Goal: Task Accomplishment & Management: Complete application form

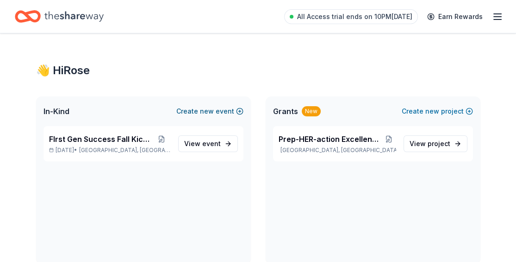
click at [220, 111] on button "Create new event" at bounding box center [209, 111] width 67 height 11
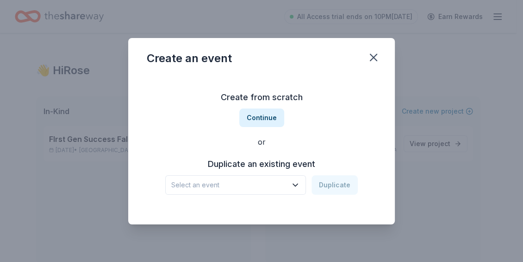
click at [263, 184] on icon "button" at bounding box center [295, 184] width 9 height 9
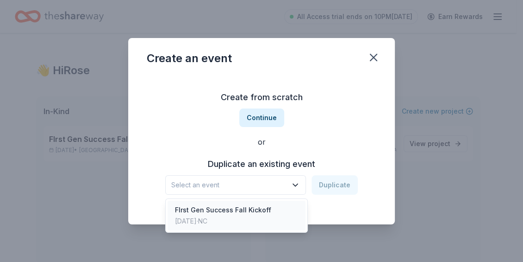
click at [262, 207] on div "FIrst Gen Success Fall Kickoff" at bounding box center [223, 209] width 96 height 11
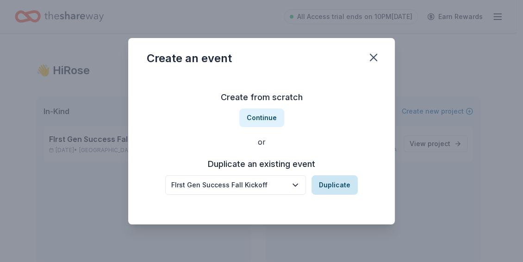
click at [263, 182] on button "Duplicate" at bounding box center [335, 184] width 46 height 19
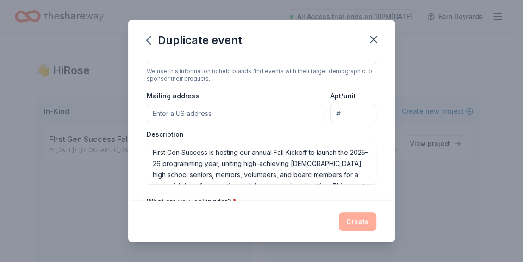
scroll to position [184, 0]
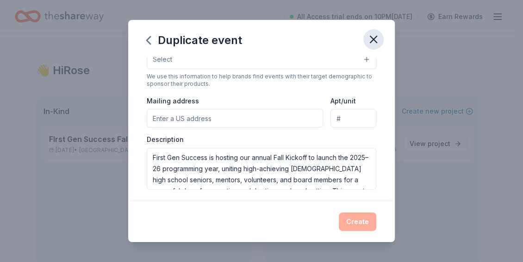
click at [263, 38] on icon "button" at bounding box center [373, 39] width 13 height 13
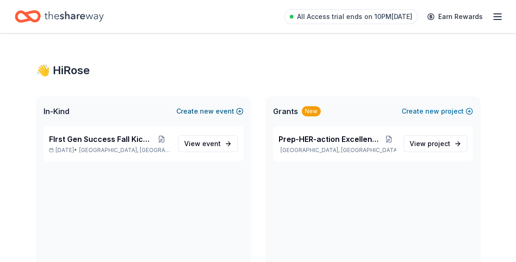
click at [214, 109] on span "new" at bounding box center [207, 111] width 14 height 11
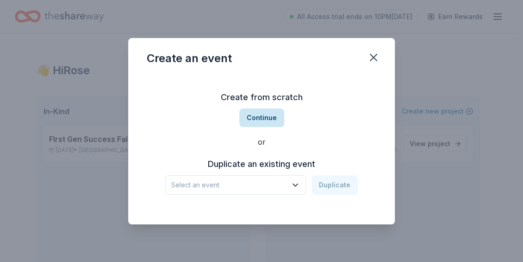
click at [262, 120] on button "Continue" at bounding box center [261, 117] width 45 height 19
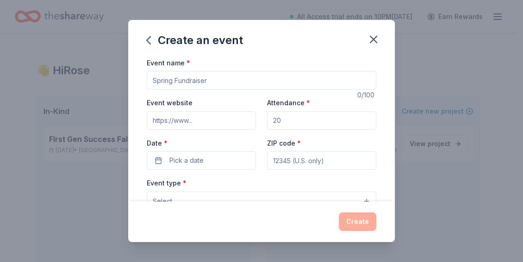
click at [205, 78] on input "Event name *" at bounding box center [262, 80] width 230 height 19
click at [263, 34] on icon "button" at bounding box center [373, 39] width 13 height 13
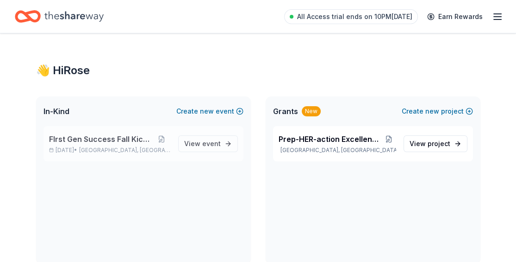
click at [132, 138] on span "FIrst Gen Success Fall Kickoff" at bounding box center [101, 138] width 104 height 11
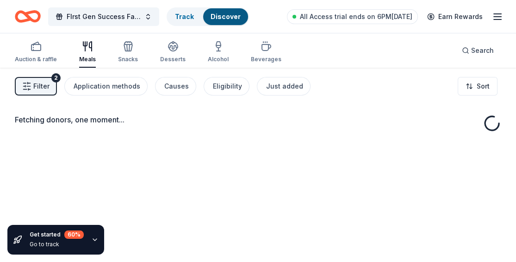
click at [103, 137] on div "Fetching donors, one moment..." at bounding box center [258, 199] width 516 height 262
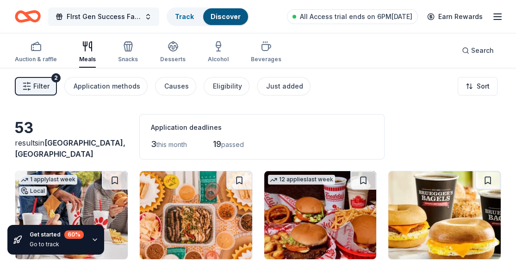
click at [122, 15] on span "FIrst Gen Success Fall Kickoff" at bounding box center [104, 16] width 74 height 11
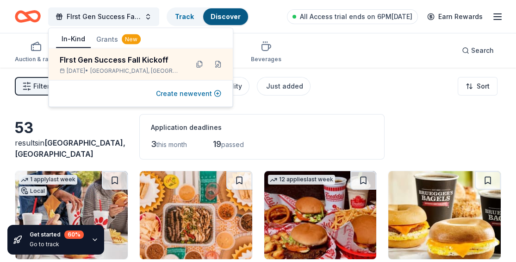
click at [185, 90] on button "Create new event" at bounding box center [188, 93] width 65 height 11
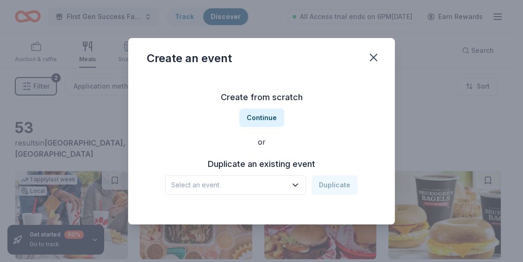
click at [263, 182] on icon "button" at bounding box center [295, 184] width 9 height 9
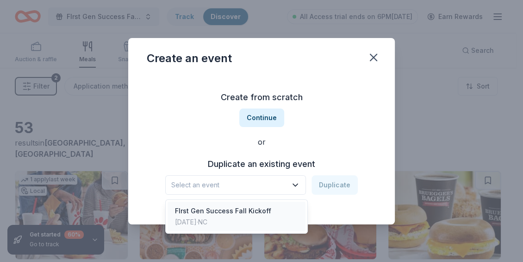
click at [255, 206] on div "FIrst Gen Success Fall Kickoff" at bounding box center [223, 210] width 96 height 11
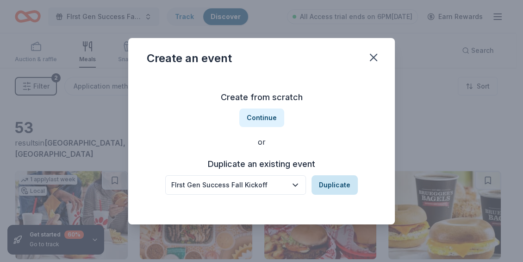
click at [263, 186] on button "Duplicate" at bounding box center [335, 184] width 46 height 19
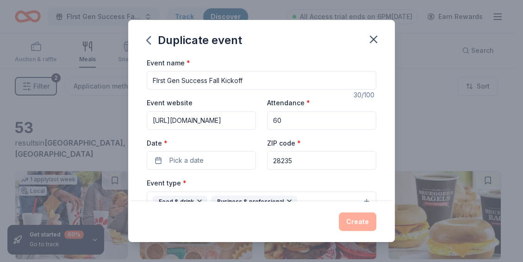
drag, startPoint x: 250, startPoint y: 78, endPoint x: 211, endPoint y: 78, distance: 39.8
click at [211, 78] on input "FIrst Gen Success Fall Kickoff" at bounding box center [262, 80] width 230 height 19
click at [263, 82] on input "FIrst Gen Success Prep-HER-ation Excellence" at bounding box center [262, 80] width 230 height 19
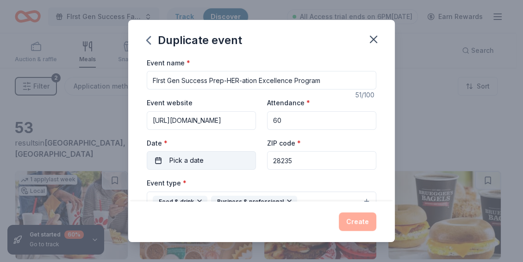
type input "FIrst Gen Success Prep-HER-ation Excellence Program"
click at [198, 162] on span "Pick a date" at bounding box center [186, 160] width 34 height 11
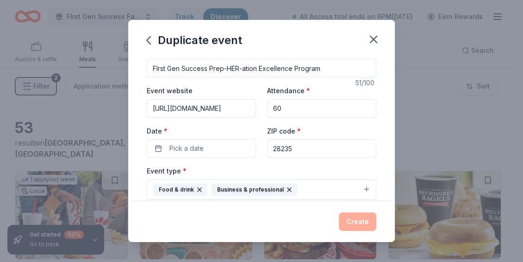
scroll to position [11, 0]
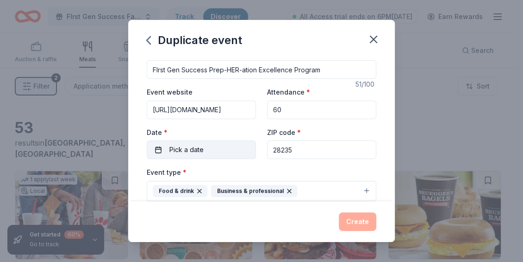
click at [228, 149] on button "Pick a date" at bounding box center [201, 149] width 109 height 19
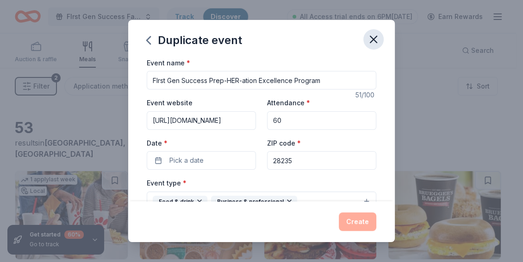
click at [263, 40] on icon "button" at bounding box center [373, 39] width 13 height 13
drag, startPoint x: 319, startPoint y: 78, endPoint x: 142, endPoint y: 87, distance: 178.0
click at [142, 87] on div "Event name * FIrst Gen Success Prep-HER-ation Excellence Program 51 /100 Event …" at bounding box center [261, 129] width 267 height 144
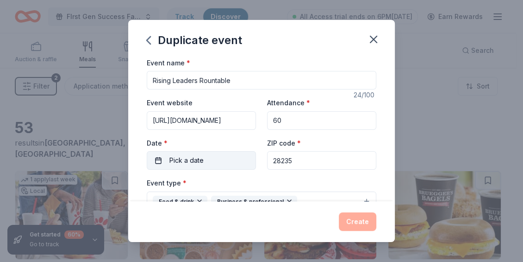
type input "Rising Leaders Rountable"
click at [218, 162] on button "Pick a date" at bounding box center [201, 160] width 109 height 19
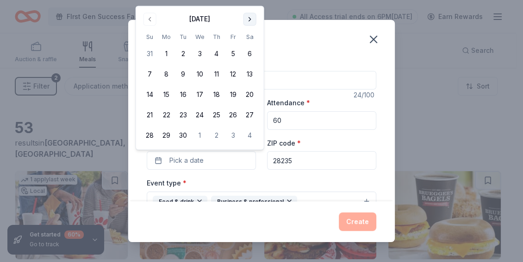
click at [252, 18] on button "Go to next month" at bounding box center [249, 18] width 13 height 13
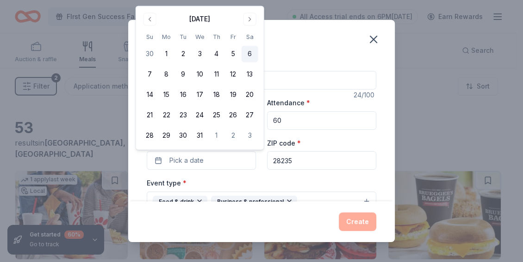
click at [252, 51] on button "6" at bounding box center [250, 54] width 17 height 17
click at [263, 164] on div "Event name * Rising Leaders Rountable 24 /100 Event website https://www.firstge…" at bounding box center [261, 129] width 267 height 144
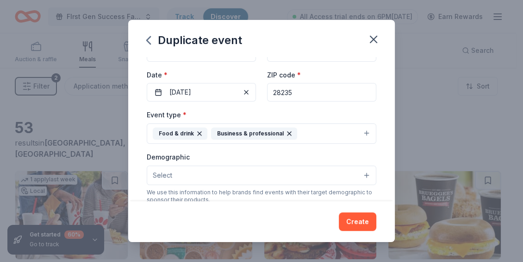
scroll to position [76, 0]
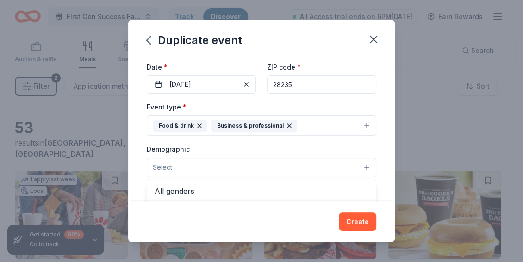
click at [263, 165] on button "Select" at bounding box center [262, 166] width 230 height 19
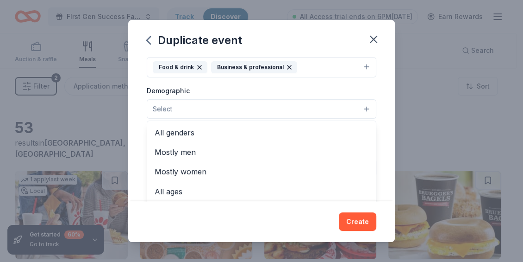
scroll to position [136, 0]
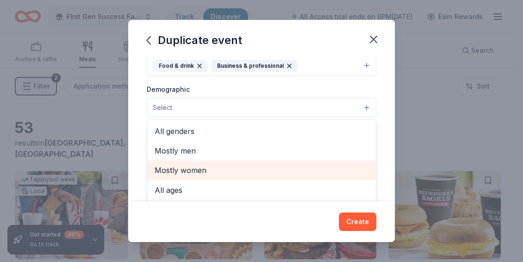
click at [245, 172] on span "Mostly women" at bounding box center [262, 170] width 214 height 12
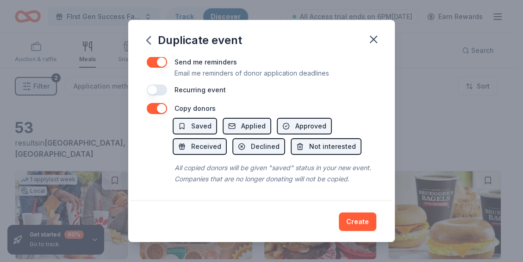
scroll to position [401, 0]
click at [263, 224] on div "Duplicate event Event name * Rising Leaders Rountable 24 /100 Event website htt…" at bounding box center [261, 131] width 267 height 222
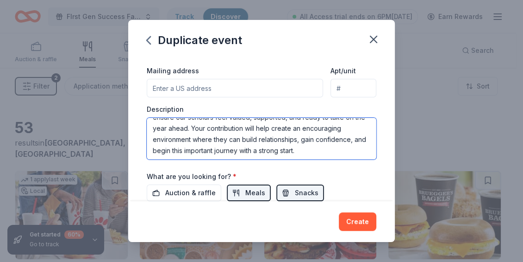
scroll to position [111, 0]
drag, startPoint x: 152, startPoint y: 125, endPoint x: 329, endPoint y: 156, distance: 179.4
click at [263, 156] on textarea "First Gen Success is hosting our annual Fall Kickoff to launch the 2025–26 prog…" at bounding box center [262, 139] width 230 height 42
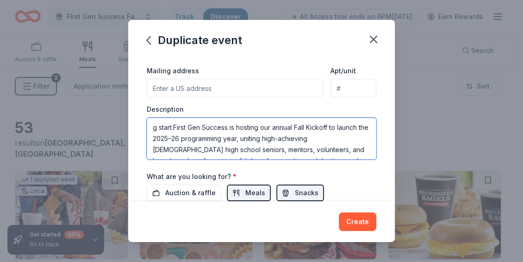
type textarea "g start."
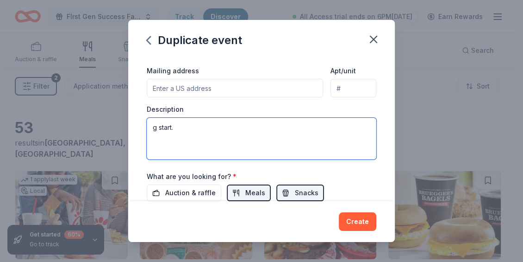
drag, startPoint x: 208, startPoint y: 133, endPoint x: 150, endPoint y: 123, distance: 58.8
click at [150, 123] on textarea "g start." at bounding box center [262, 139] width 230 height 42
click at [154, 127] on textarea at bounding box center [262, 139] width 230 height 42
paste textarea "Rising Leaders Roundtable brings together current college students, alumni scho…"
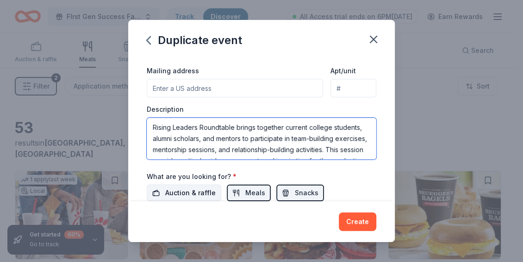
scroll to position [72, 0]
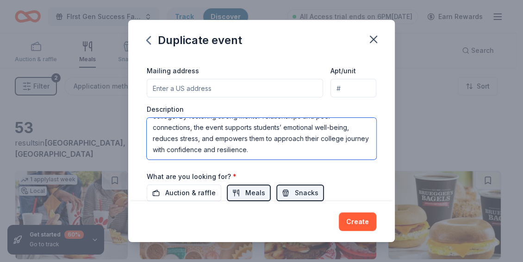
type textarea "Rising Leaders Roundtable brings together current college students, alumni scho…"
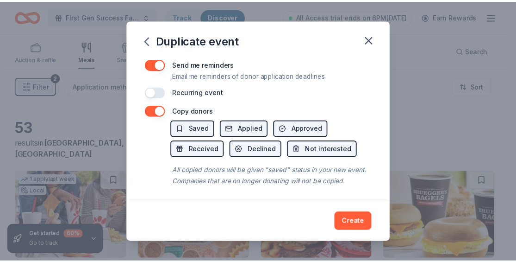
scroll to position [401, 0]
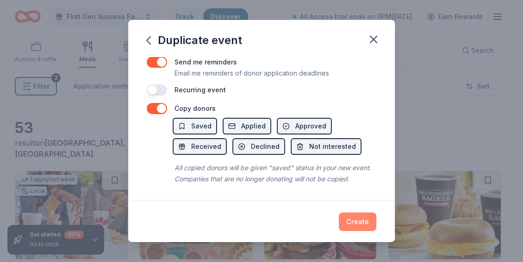
click at [263, 221] on button "Create" at bounding box center [357, 221] width 37 height 19
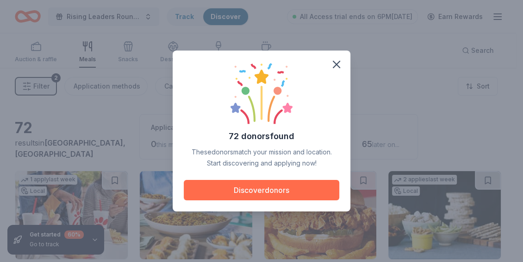
click at [263, 190] on button "Discover donors" at bounding box center [262, 190] width 156 height 20
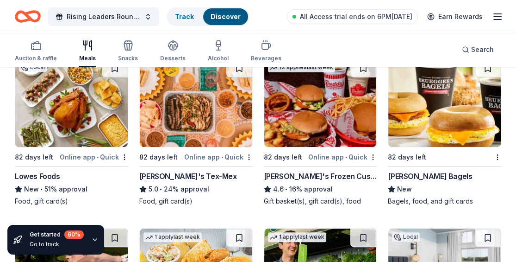
scroll to position [294, 0]
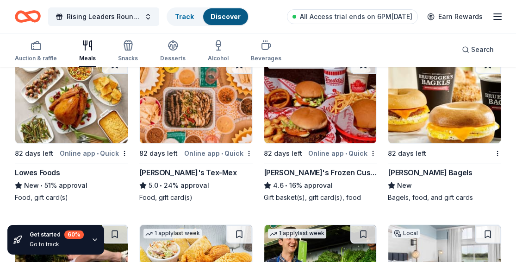
click at [74, 131] on img at bounding box center [71, 99] width 112 height 88
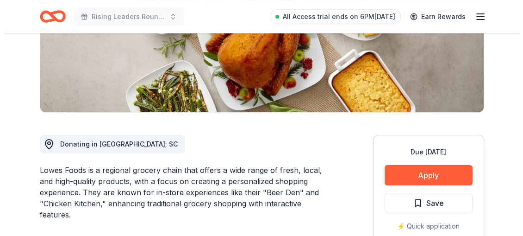
scroll to position [192, 0]
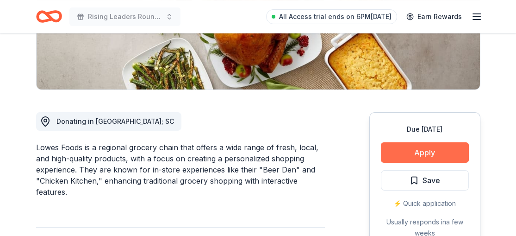
click at [419, 154] on button "Apply" at bounding box center [425, 152] width 88 height 20
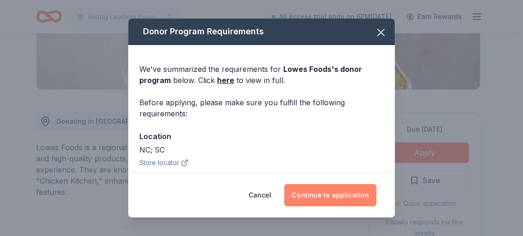
click at [329, 196] on button "Continue to application" at bounding box center [330, 195] width 92 height 22
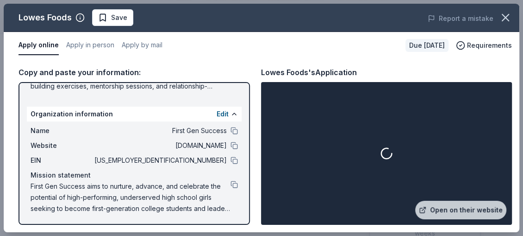
scroll to position [121, 0]
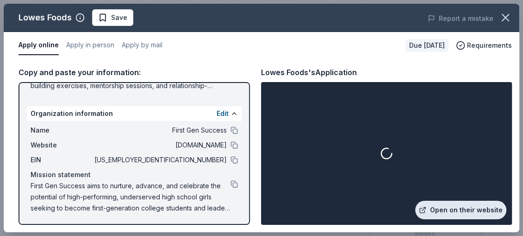
click at [458, 212] on link "Open on their website" at bounding box center [460, 209] width 91 height 19
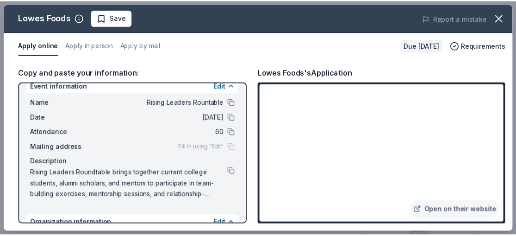
scroll to position [11, 0]
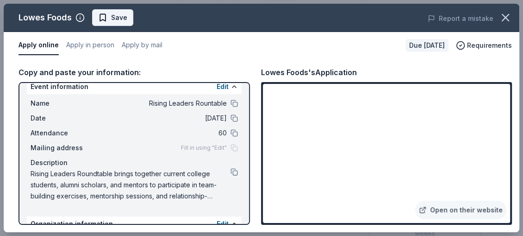
click at [107, 15] on span "Save" at bounding box center [112, 17] width 29 height 11
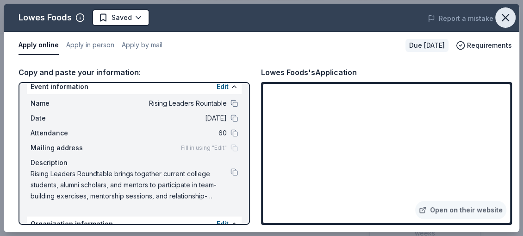
click at [502, 15] on icon "button" at bounding box center [505, 17] width 6 height 6
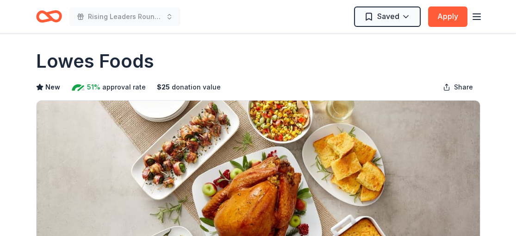
scroll to position [0, 0]
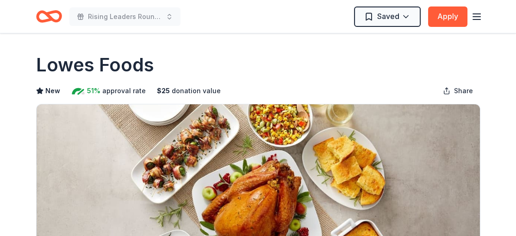
click at [476, 14] on line "button" at bounding box center [476, 14] width 7 height 0
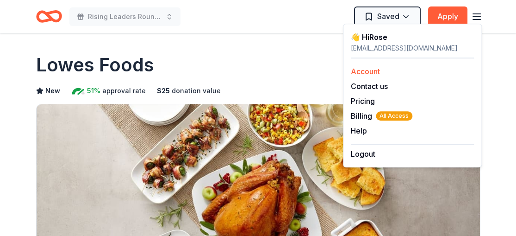
click at [366, 69] on link "Account" at bounding box center [365, 71] width 29 height 9
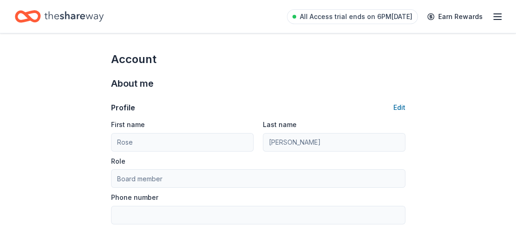
click at [498, 15] on icon "button" at bounding box center [497, 16] width 11 height 11
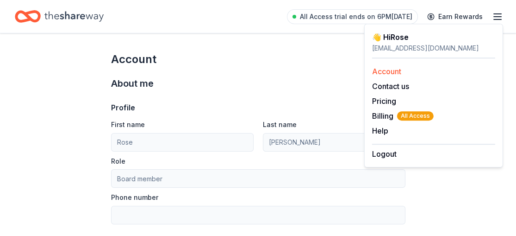
click at [378, 71] on link "Account" at bounding box center [386, 71] width 29 height 9
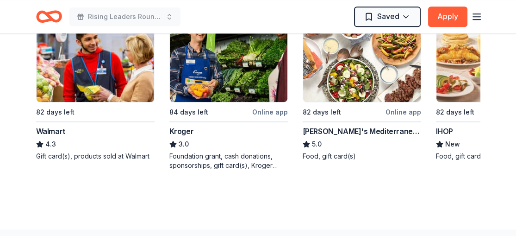
scroll to position [1163, 0]
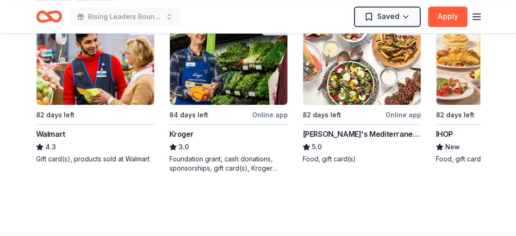
click at [83, 106] on div "82 days left Walmart 4.3 Gift card(s), products sold at Walmart" at bounding box center [95, 89] width 118 height 147
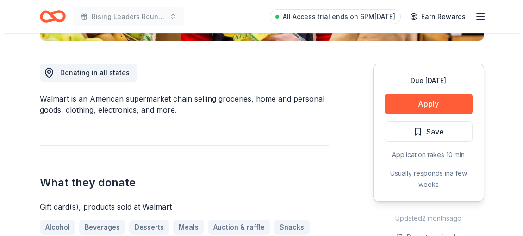
scroll to position [245, 0]
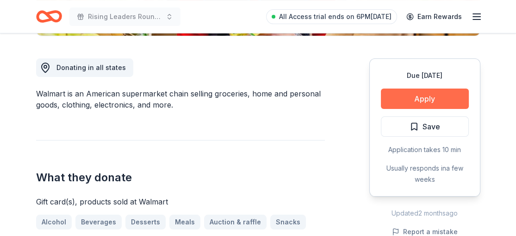
click at [433, 96] on button "Apply" at bounding box center [425, 98] width 88 height 20
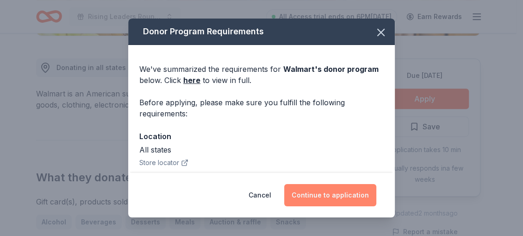
click at [339, 189] on button "Continue to application" at bounding box center [330, 195] width 92 height 22
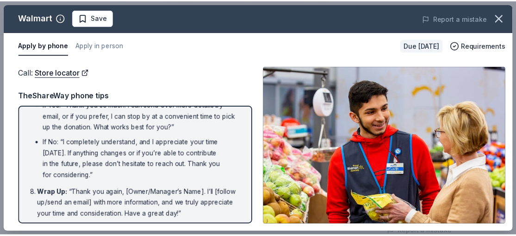
scroll to position [284, 0]
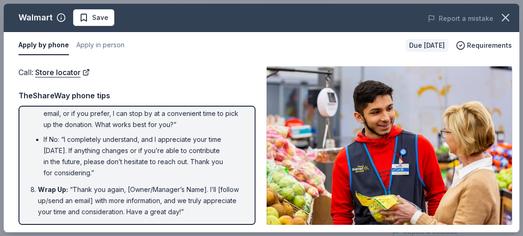
click at [516, 87] on div "Walmart Save Report a mistake Apply by phone Apply in person Due in 82 days Req…" at bounding box center [261, 118] width 523 height 236
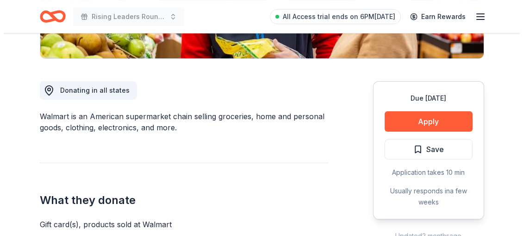
scroll to position [225, 0]
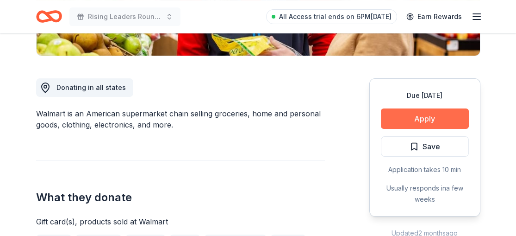
click at [436, 115] on button "Apply" at bounding box center [425, 118] width 88 height 20
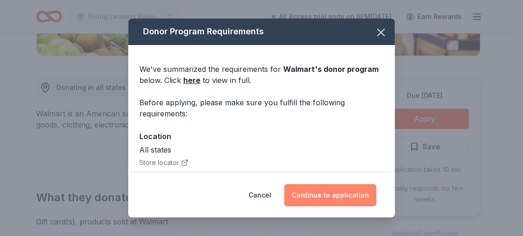
click at [330, 195] on button "Continue to application" at bounding box center [330, 195] width 92 height 22
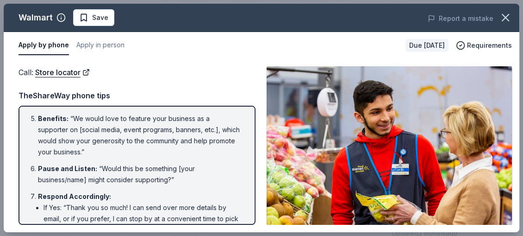
scroll to position [284, 0]
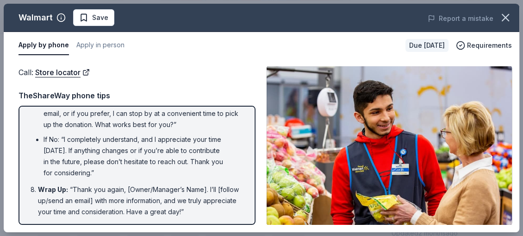
drag, startPoint x: 220, startPoint y: 213, endPoint x: 56, endPoint y: 147, distance: 177.0
click at [56, 147] on ol "Introduction : “Hello, this is [Your Name] from [Your Nonprofit's Name]. May I …" at bounding box center [137, 23] width 220 height 387
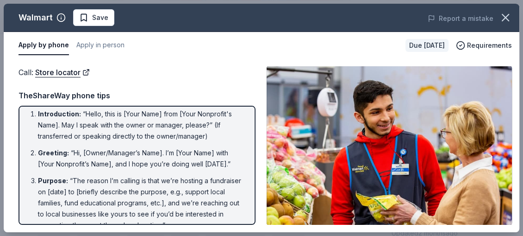
scroll to position [0, 0]
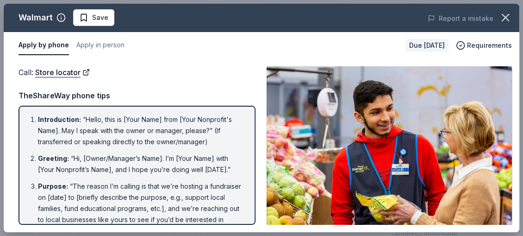
drag, startPoint x: 38, startPoint y: 118, endPoint x: 229, endPoint y: 143, distance: 192.7
click at [223, 146] on li "Introduction : “Hello, this is [Your Name] from [Your Nonprofit's Name]. May I …" at bounding box center [140, 130] width 204 height 33
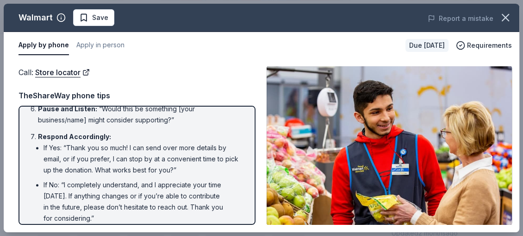
scroll to position [284, 0]
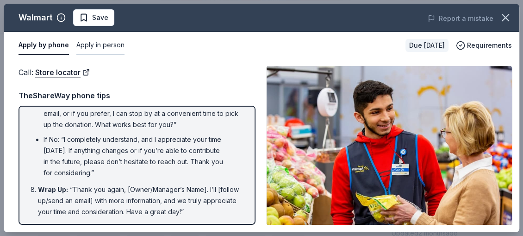
click at [110, 46] on button "Apply in person" at bounding box center [100, 45] width 48 height 19
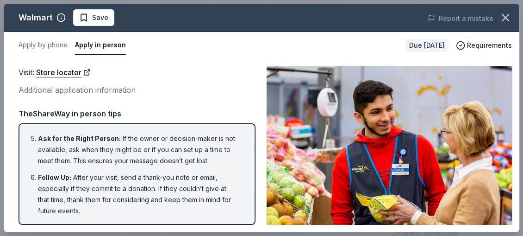
click at [110, 46] on button "Apply in person" at bounding box center [100, 45] width 51 height 19
drag, startPoint x: 81, startPoint y: 207, endPoint x: 51, endPoint y: 143, distance: 71.3
click at [51, 143] on ol "Call Ahead : Usually the person making the decision is the manager. Call ahead …" at bounding box center [137, 96] width 220 height 239
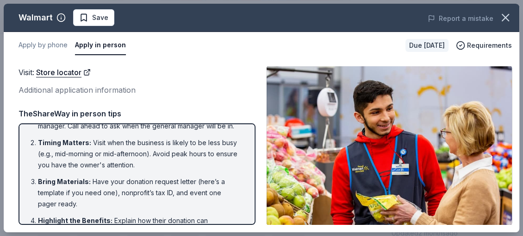
scroll to position [18, 0]
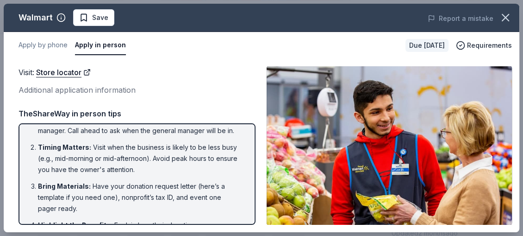
click at [94, 88] on div "Additional application information" at bounding box center [137, 90] width 237 height 12
click at [76, 89] on div "Additional application information" at bounding box center [137, 90] width 237 height 12
click at [99, 52] on button "Apply in person" at bounding box center [100, 45] width 51 height 19
click at [51, 44] on button "Apply by phone" at bounding box center [43, 45] width 49 height 19
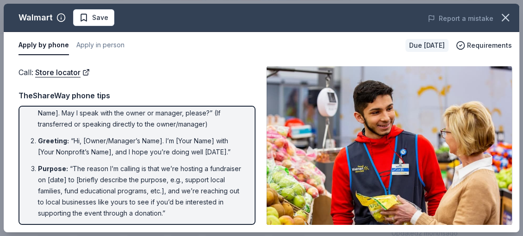
scroll to position [0, 0]
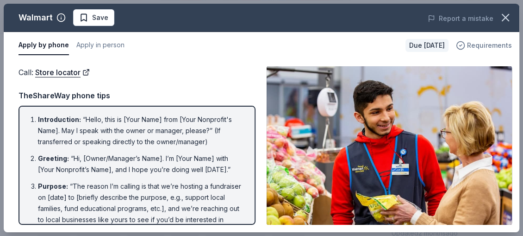
click at [476, 44] on span "Requirements" at bounding box center [489, 45] width 45 height 11
click at [39, 44] on button "Apply by phone" at bounding box center [44, 45] width 50 height 19
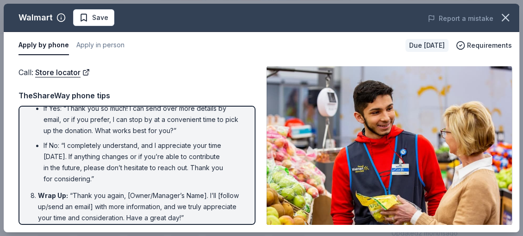
scroll to position [284, 0]
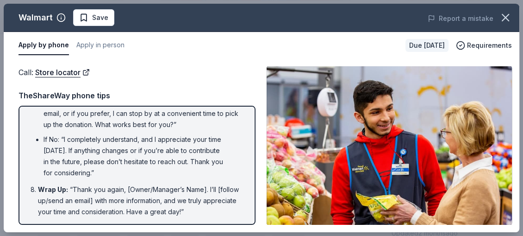
drag, startPoint x: 218, startPoint y: 212, endPoint x: 69, endPoint y: 109, distance: 181.2
click at [69, 109] on ol "Introduction : “Hello, this is [Your Name] from [Your Nonprofit's Name]. May I …" at bounding box center [137, 23] width 220 height 387
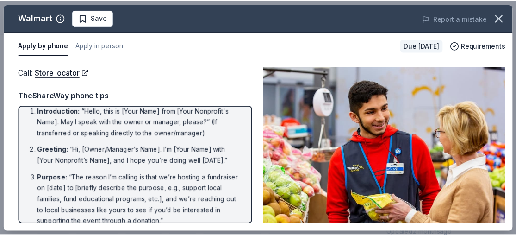
scroll to position [0, 0]
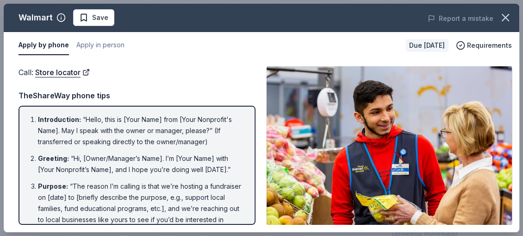
drag, startPoint x: 32, startPoint y: 116, endPoint x: 165, endPoint y: 149, distance: 137.3
click at [502, 15] on icon "button" at bounding box center [505, 17] width 6 height 6
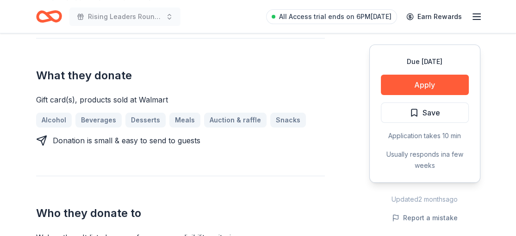
scroll to position [324, 0]
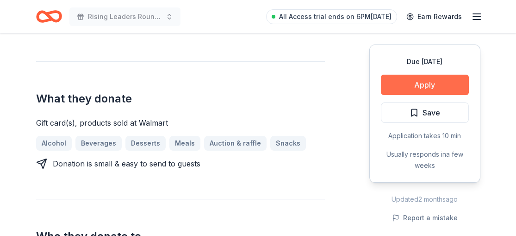
click at [448, 82] on button "Apply" at bounding box center [425, 85] width 88 height 20
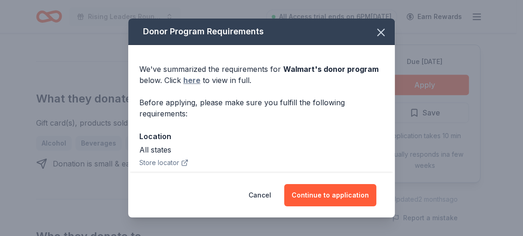
click at [195, 81] on link "here" at bounding box center [191, 80] width 17 height 11
click at [374, 31] on icon "button" at bounding box center [380, 32] width 13 height 13
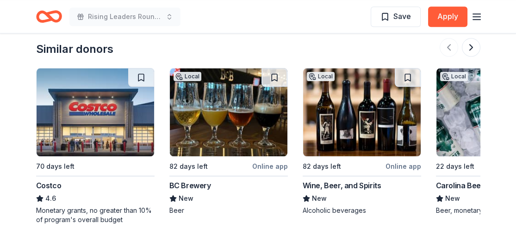
scroll to position [1143, 0]
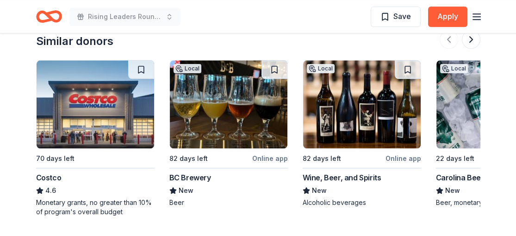
click at [92, 125] on img at bounding box center [96, 104] width 118 height 88
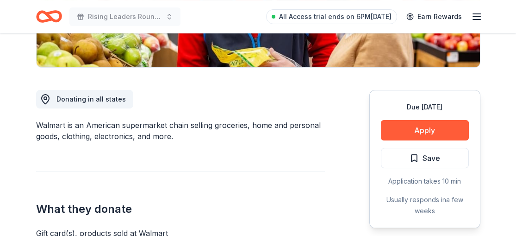
scroll to position [224, 0]
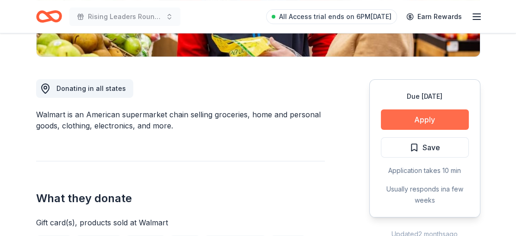
click at [422, 119] on button "Apply" at bounding box center [425, 119] width 88 height 20
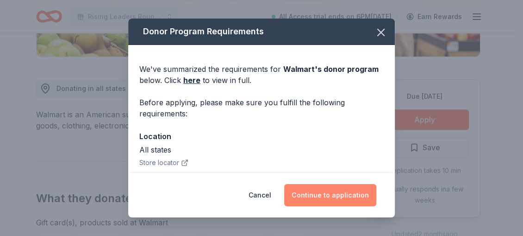
click at [324, 199] on button "Continue to application" at bounding box center [330, 195] width 92 height 22
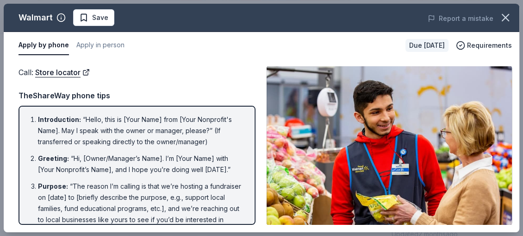
drag, startPoint x: 39, startPoint y: 115, endPoint x: 126, endPoint y: 124, distance: 87.5
click at [126, 124] on li "Introduction : “Hello, this is [Your Name] from [Your Nonprofit's Name]. May I …" at bounding box center [140, 130] width 204 height 33
click at [94, 47] on button "Apply in person" at bounding box center [100, 45] width 48 height 19
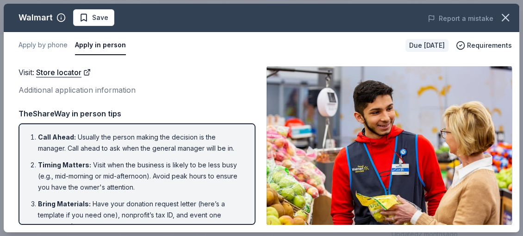
click at [94, 48] on button "Apply in person" at bounding box center [100, 45] width 51 height 19
click at [51, 43] on button "Apply by phone" at bounding box center [43, 45] width 49 height 19
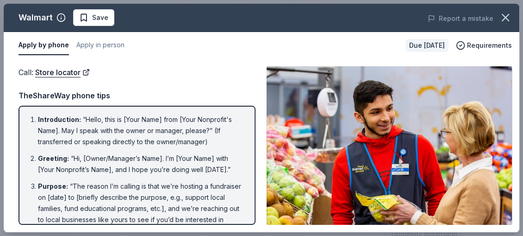
click at [42, 118] on span "Introduction :" at bounding box center [59, 119] width 43 height 8
click at [503, 20] on icon "button" at bounding box center [505, 17] width 6 height 6
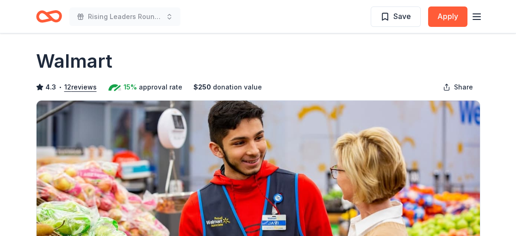
scroll to position [0, 0]
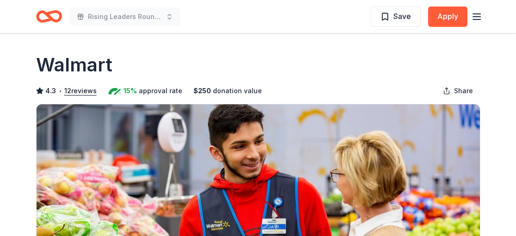
click at [476, 17] on icon "button" at bounding box center [476, 16] width 11 height 11
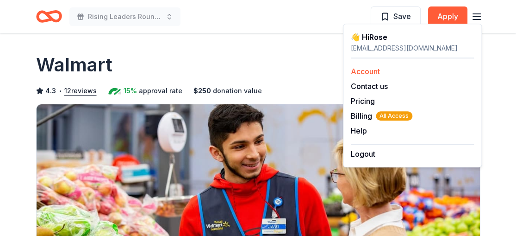
click at [368, 69] on link "Account" at bounding box center [365, 71] width 29 height 9
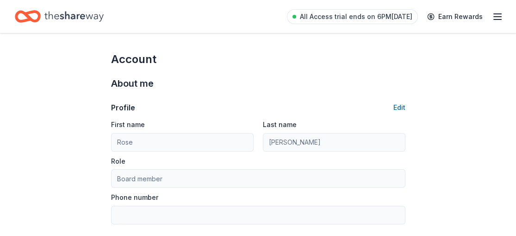
click at [497, 15] on icon "button" at bounding box center [497, 16] width 11 height 11
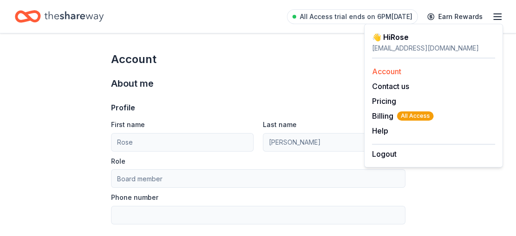
click at [382, 67] on link "Account" at bounding box center [386, 71] width 29 height 9
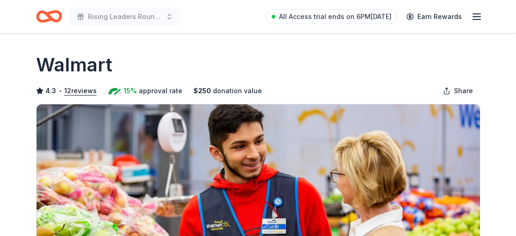
click at [48, 17] on icon "Home" at bounding box center [53, 16] width 14 height 9
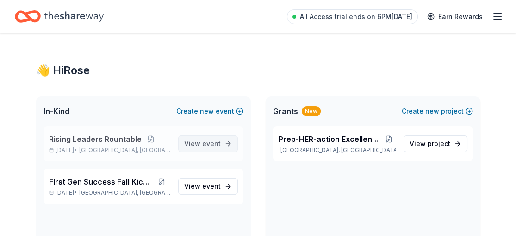
click at [209, 138] on span "View event" at bounding box center [202, 143] width 37 height 11
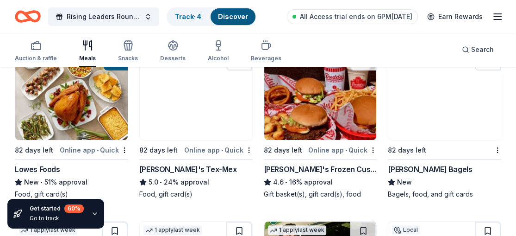
scroll to position [299, 0]
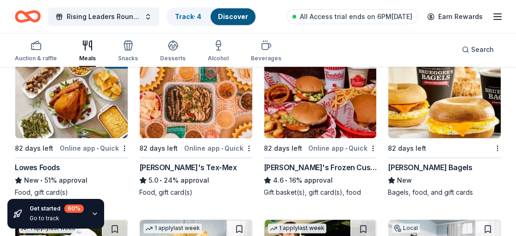
click at [198, 112] on img at bounding box center [196, 94] width 112 height 88
click at [336, 153] on div "12 applies last week 82 days left Online app • Quick Freddy's Frozen Custard & …" at bounding box center [320, 123] width 113 height 147
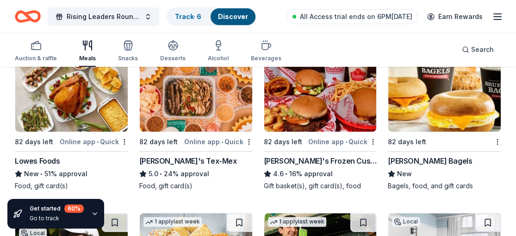
scroll to position [304, 0]
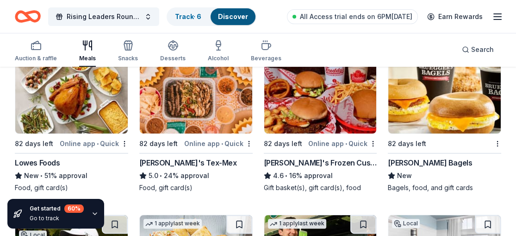
click at [430, 115] on img at bounding box center [444, 89] width 112 height 88
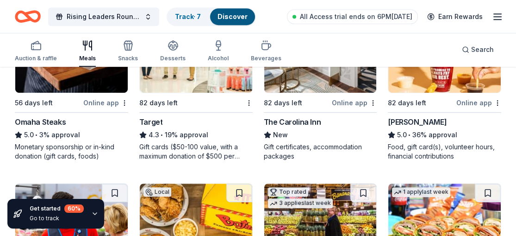
scroll to position [687, 0]
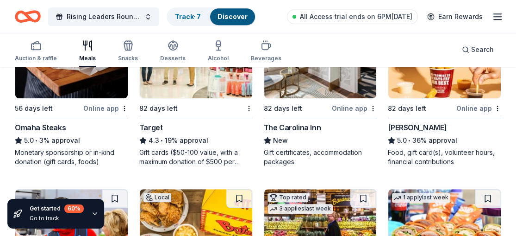
click at [75, 107] on div "56 days left" at bounding box center [48, 108] width 67 height 12
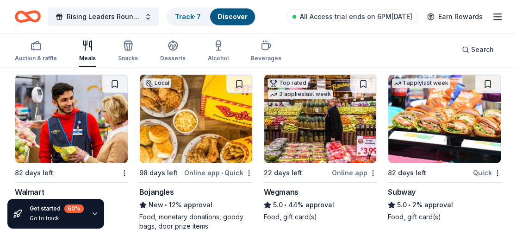
scroll to position [816, 0]
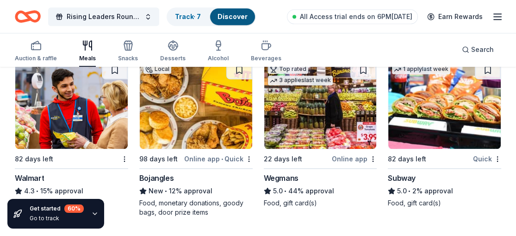
click at [198, 130] on img at bounding box center [196, 105] width 112 height 88
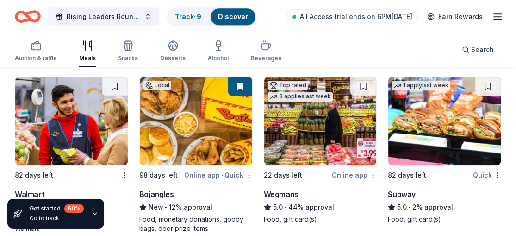
scroll to position [797, 0]
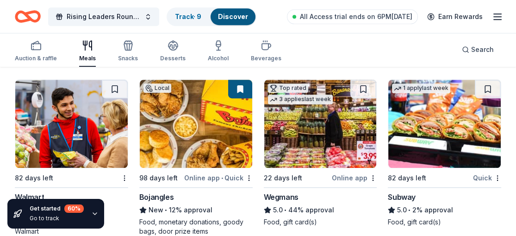
click at [442, 127] on img at bounding box center [444, 124] width 112 height 88
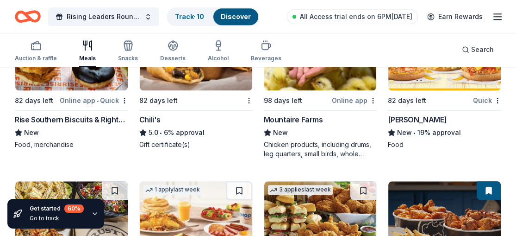
scroll to position [1050, 0]
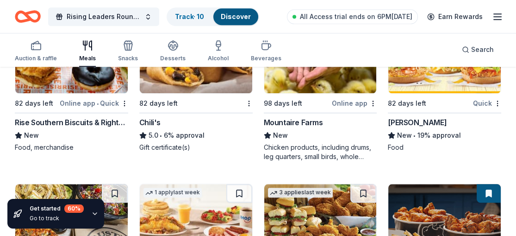
click at [418, 100] on div "82 days left" at bounding box center [407, 103] width 38 height 11
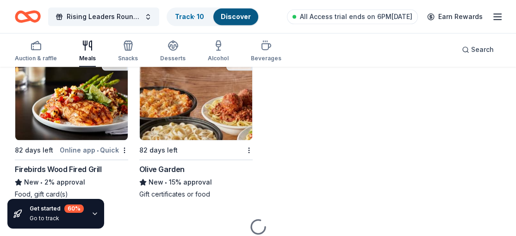
scroll to position [1366, 0]
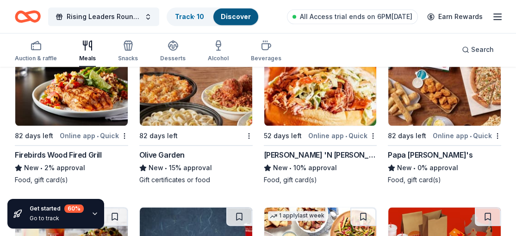
click at [79, 101] on img at bounding box center [71, 81] width 112 height 88
click at [180, 94] on img at bounding box center [196, 81] width 112 height 88
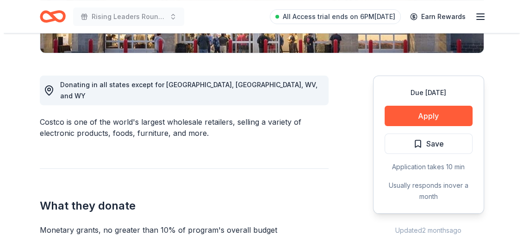
scroll to position [244, 0]
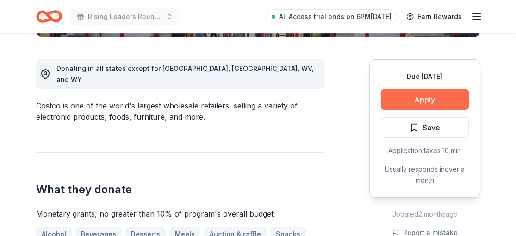
click at [426, 97] on button "Apply" at bounding box center [425, 99] width 88 height 20
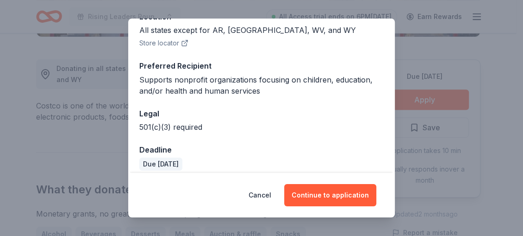
scroll to position [128, 0]
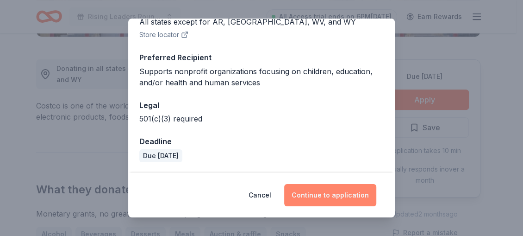
click at [327, 190] on button "Continue to application" at bounding box center [330, 195] width 92 height 22
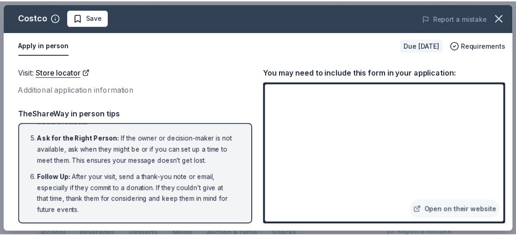
scroll to position [164, 0]
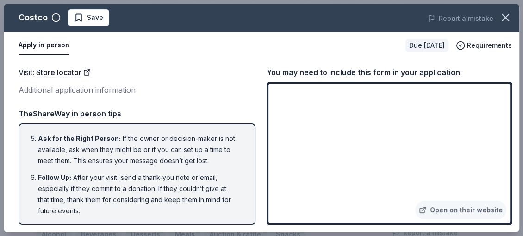
drag, startPoint x: 522, startPoint y: 84, endPoint x: 518, endPoint y: 141, distance: 57.6
click at [516, 141] on div "Costco Save Report a mistake Apply in person Due [DATE] Requirements Visit : St…" at bounding box center [261, 118] width 523 height 236
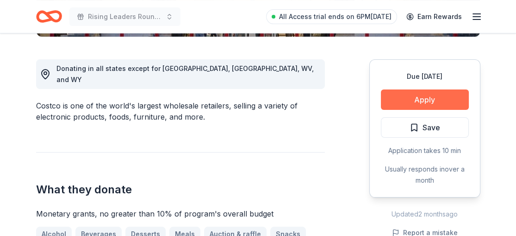
click at [436, 96] on button "Apply" at bounding box center [425, 99] width 88 height 20
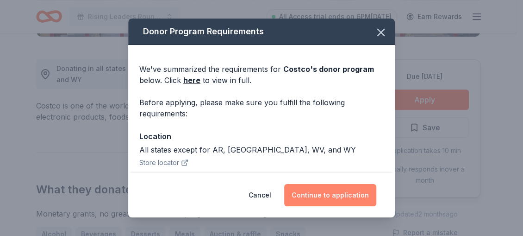
click at [341, 189] on button "Continue to application" at bounding box center [330, 195] width 92 height 22
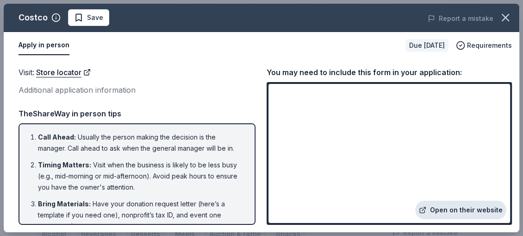
click at [450, 206] on link "Open on their website" at bounding box center [460, 209] width 91 height 19
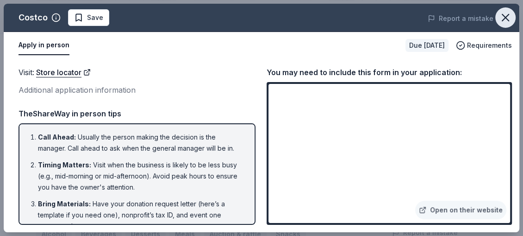
click at [503, 14] on icon "button" at bounding box center [505, 17] width 13 height 13
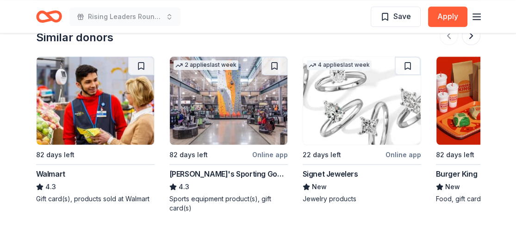
scroll to position [1231, 0]
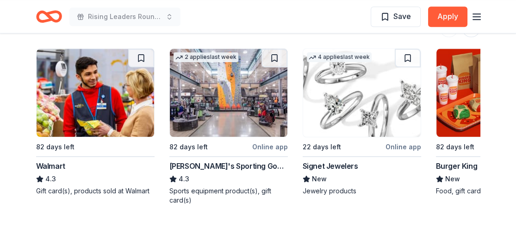
click at [229, 109] on img at bounding box center [229, 93] width 118 height 88
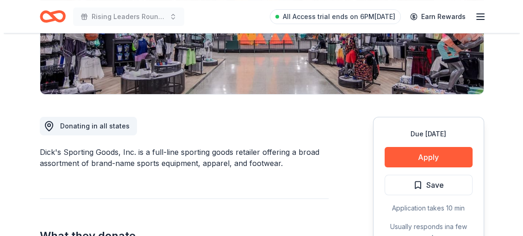
scroll to position [200, 0]
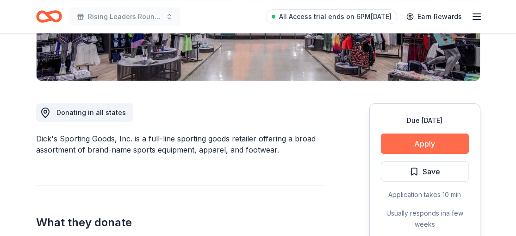
click at [424, 142] on button "Apply" at bounding box center [425, 143] width 88 height 20
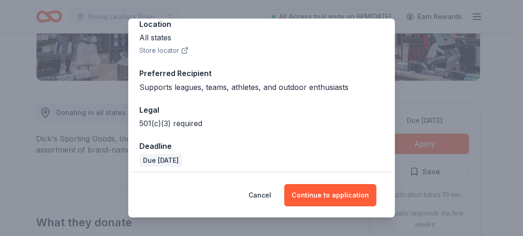
scroll to position [117, 0]
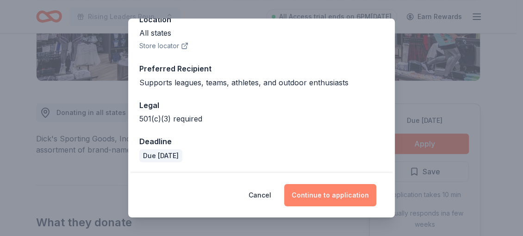
click at [330, 192] on button "Continue to application" at bounding box center [330, 195] width 92 height 22
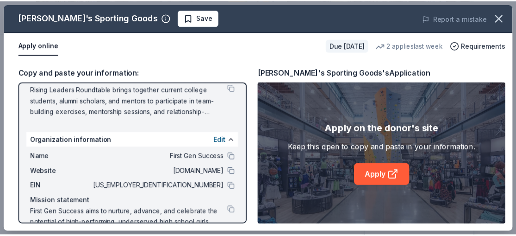
scroll to position [121, 0]
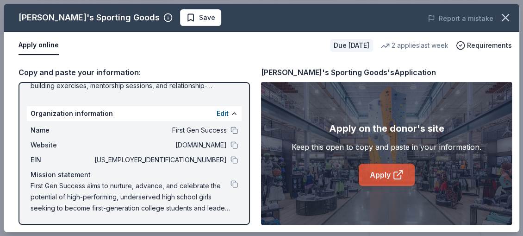
click at [395, 183] on link "Apply" at bounding box center [387, 174] width 56 height 22
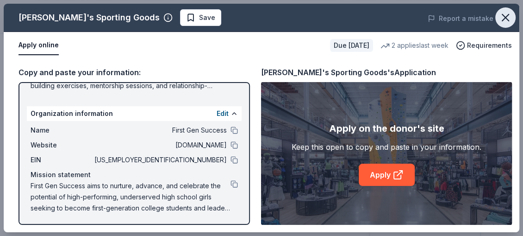
click at [506, 20] on icon "button" at bounding box center [505, 17] width 13 height 13
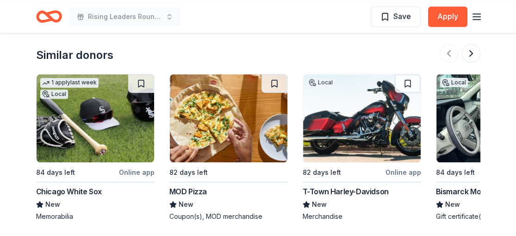
scroll to position [1259, 0]
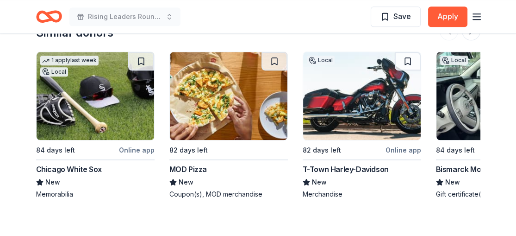
click at [216, 118] on img at bounding box center [229, 96] width 118 height 88
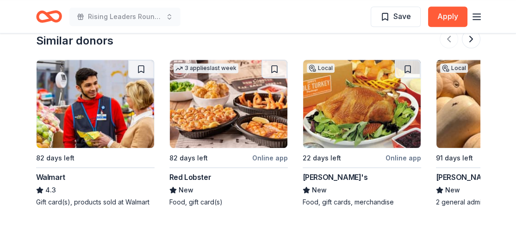
scroll to position [1080, 0]
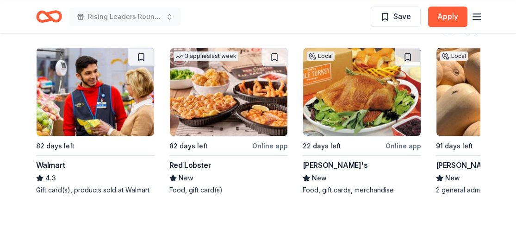
click at [200, 120] on img at bounding box center [229, 92] width 118 height 88
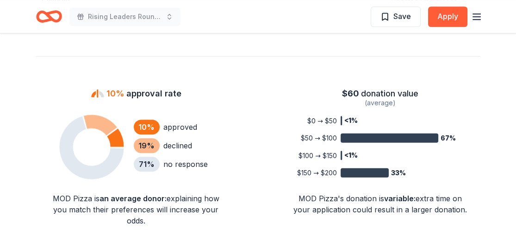
scroll to position [578, 0]
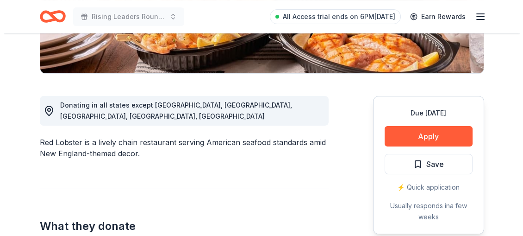
scroll to position [217, 0]
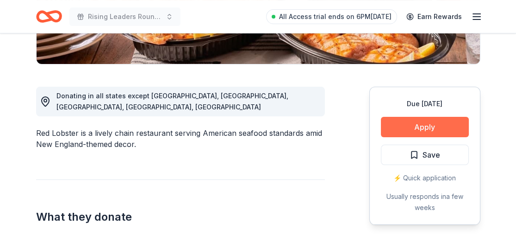
click at [422, 128] on button "Apply" at bounding box center [425, 127] width 88 height 20
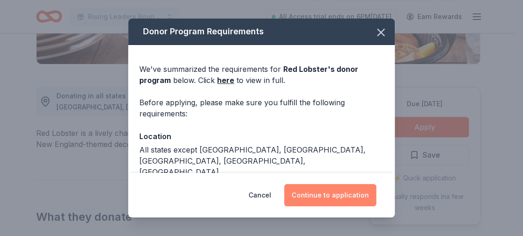
click at [350, 192] on button "Continue to application" at bounding box center [330, 195] width 92 height 22
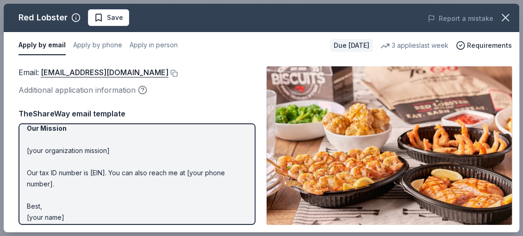
scroll to position [170, 0]
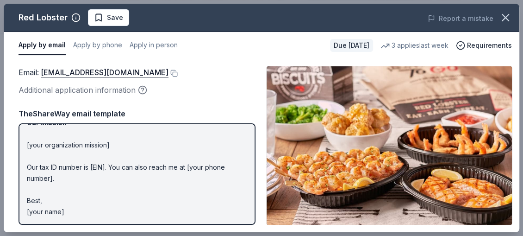
drag, startPoint x: 66, startPoint y: 211, endPoint x: 33, endPoint y: 138, distance: 80.0
click at [33, 138] on p "Hi [name/there], I am [your name] from [your org]. We are seeking [requested it…" at bounding box center [137, 90] width 220 height 256
drag, startPoint x: 522, startPoint y: 122, endPoint x: 522, endPoint y: 149, distance: 27.3
click at [516, 149] on div "Red Lobster Save Report a mistake Apply by email Apply by phone Apply in person…" at bounding box center [261, 118] width 523 height 236
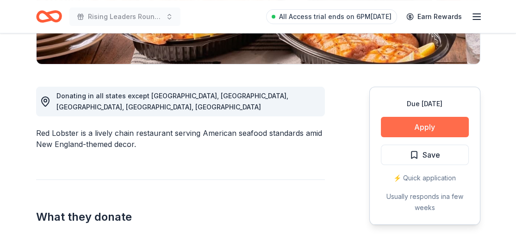
click at [424, 125] on button "Apply" at bounding box center [425, 127] width 88 height 20
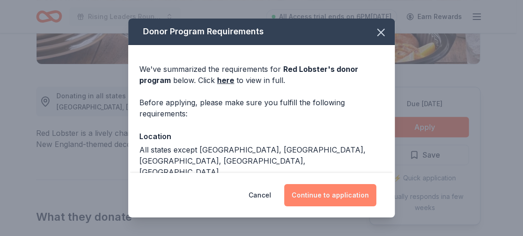
click at [337, 193] on button "Continue to application" at bounding box center [330, 195] width 92 height 22
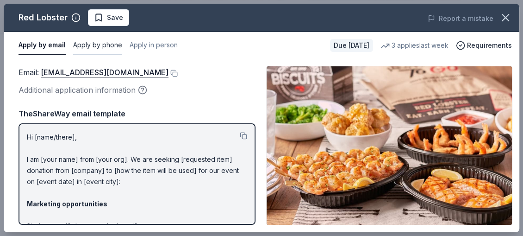
click at [113, 49] on button "Apply by phone" at bounding box center [97, 45] width 49 height 19
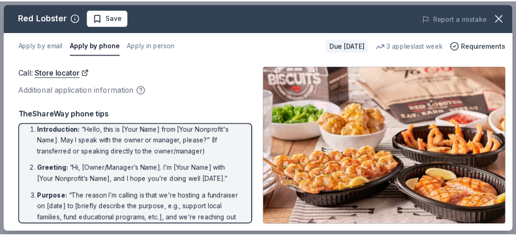
scroll to position [0, 0]
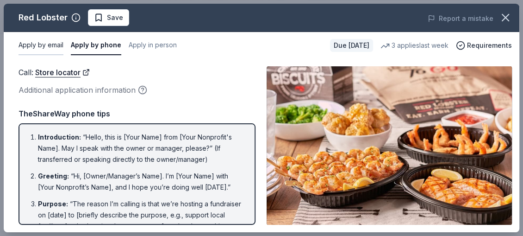
click at [52, 43] on button "Apply by email" at bounding box center [41, 45] width 45 height 19
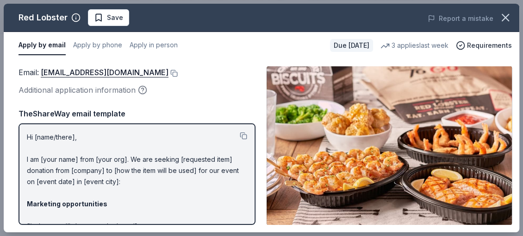
drag, startPoint x: 27, startPoint y: 134, endPoint x: 137, endPoint y: 216, distance: 136.6
drag, startPoint x: 154, startPoint y: 180, endPoint x: 157, endPoint y: 175, distance: 5.4
click at [240, 133] on button at bounding box center [243, 135] width 7 height 7
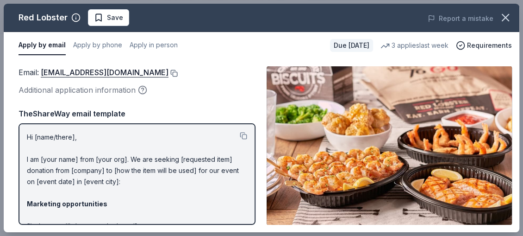
click at [178, 70] on button at bounding box center [172, 72] width 9 height 7
click at [507, 17] on icon "button" at bounding box center [505, 17] width 6 height 6
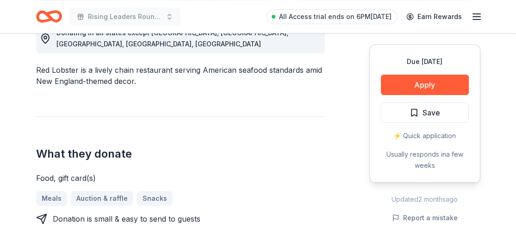
scroll to position [326, 0]
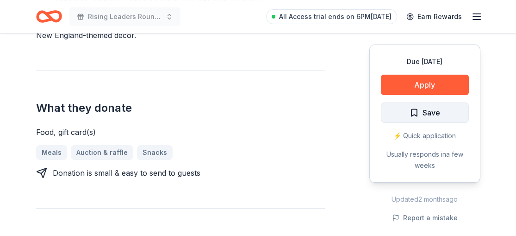
click at [434, 107] on span "Save" at bounding box center [432, 112] width 18 height 12
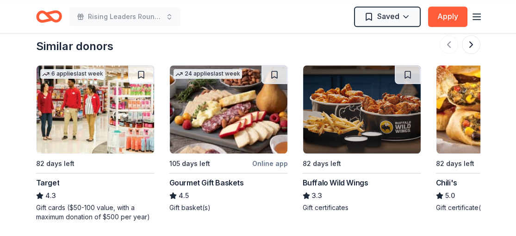
scroll to position [994, 0]
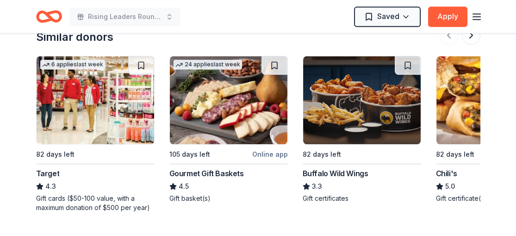
click at [110, 104] on img at bounding box center [96, 100] width 118 height 88
click at [328, 168] on div "Buffalo Wild Wings" at bounding box center [336, 173] width 66 height 11
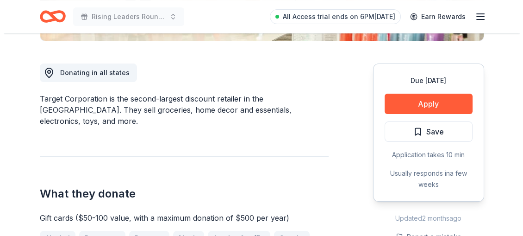
scroll to position [256, 0]
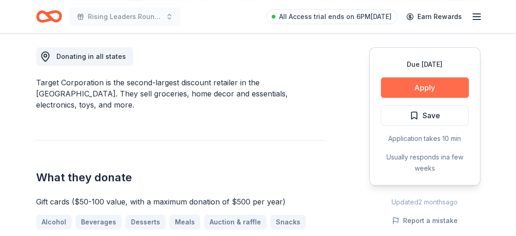
click at [440, 83] on button "Apply" at bounding box center [425, 87] width 88 height 20
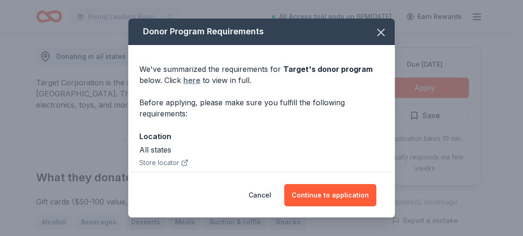
click at [192, 79] on link "here" at bounding box center [191, 80] width 17 height 11
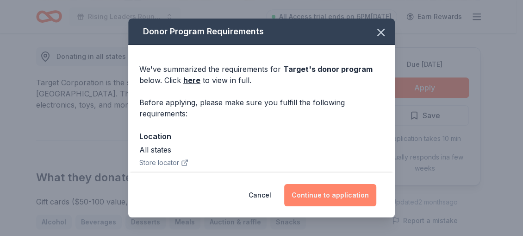
click at [322, 196] on button "Continue to application" at bounding box center [330, 195] width 92 height 22
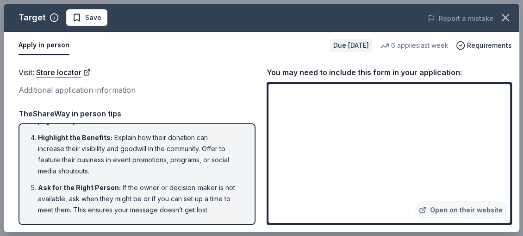
scroll to position [0, 0]
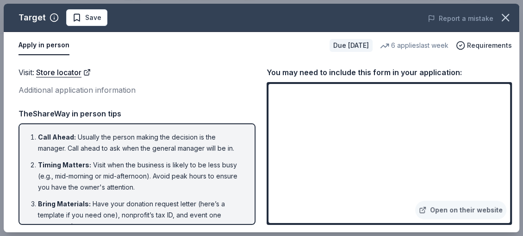
click at [222, 127] on div "Call Ahead : Usually the person making the decision is the manager. Call ahead …" at bounding box center [137, 173] width 237 height 101
click at [77, 89] on div "Additional application information" at bounding box center [137, 90] width 237 height 12
drag, startPoint x: 38, startPoint y: 45, endPoint x: 91, endPoint y: 41, distance: 52.9
click at [90, 45] on div "Apply in person" at bounding box center [171, 45] width 304 height 19
click at [86, 13] on span "Save" at bounding box center [93, 17] width 16 height 11
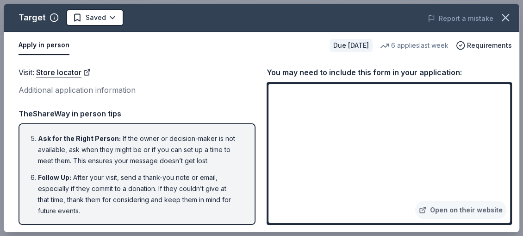
scroll to position [164, 0]
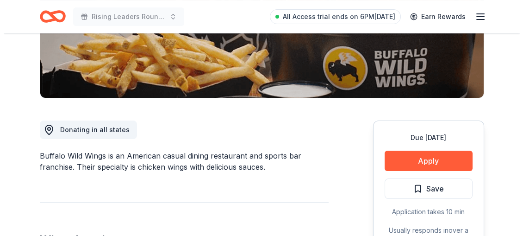
scroll to position [225, 0]
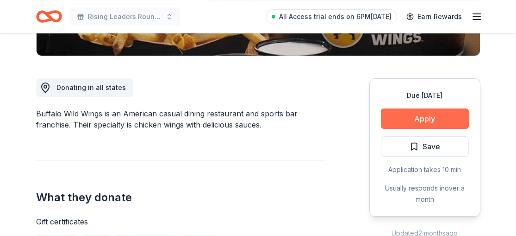
click at [424, 117] on button "Apply" at bounding box center [425, 118] width 88 height 20
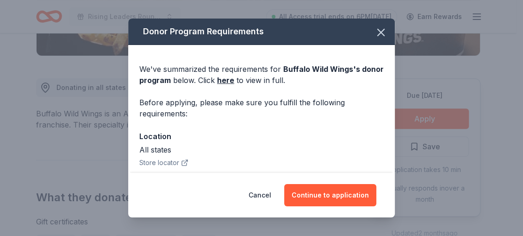
drag, startPoint x: 329, startPoint y: 191, endPoint x: 262, endPoint y: 84, distance: 126.0
click at [265, 89] on div "Donor Program Requirements We've summarized the requirements for Buffalo Wild W…" at bounding box center [261, 118] width 267 height 199
click at [234, 80] on link "here" at bounding box center [225, 80] width 17 height 11
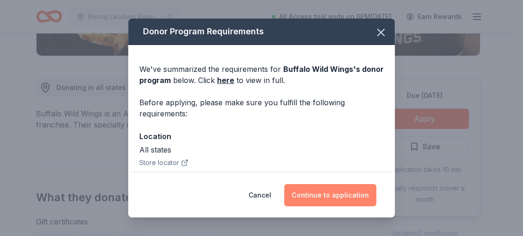
click at [327, 191] on button "Continue to application" at bounding box center [330, 195] width 92 height 22
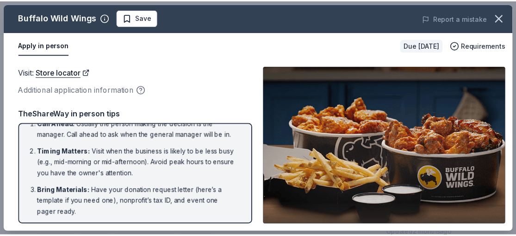
scroll to position [0, 0]
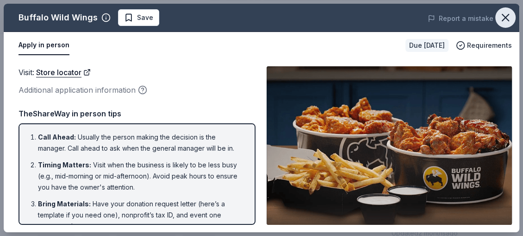
click at [502, 15] on icon "button" at bounding box center [505, 17] width 6 height 6
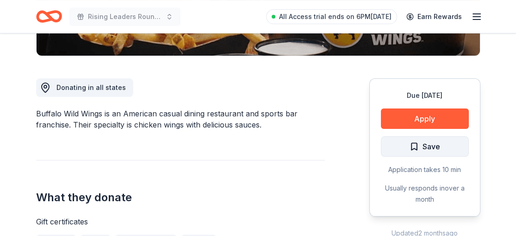
click at [430, 145] on span "Save" at bounding box center [432, 146] width 18 height 12
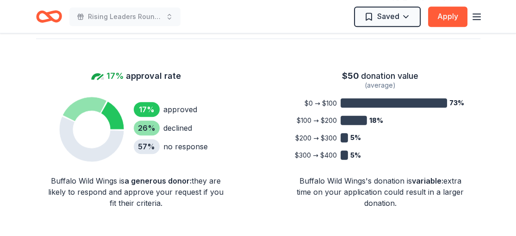
scroll to position [579, 0]
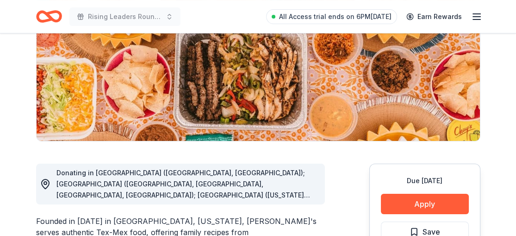
scroll to position [143, 0]
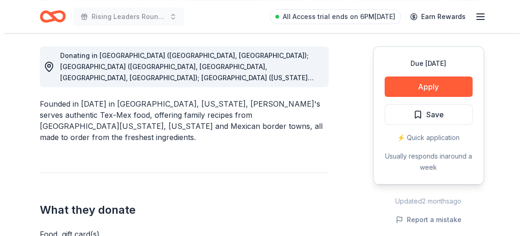
scroll to position [255, 0]
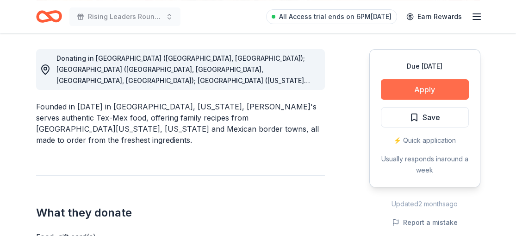
click at [426, 89] on button "Apply" at bounding box center [425, 89] width 88 height 20
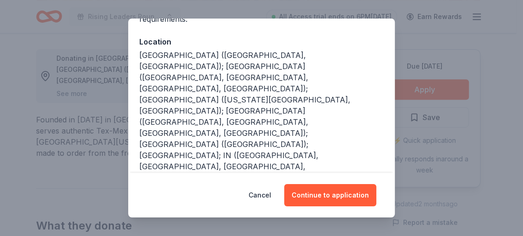
scroll to position [96, 0]
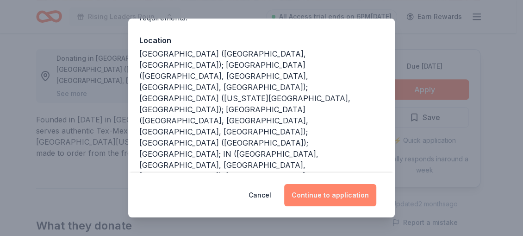
click at [348, 193] on button "Continue to application" at bounding box center [330, 195] width 92 height 22
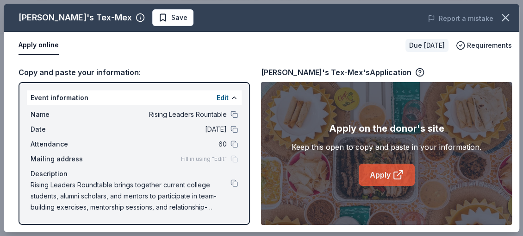
click at [382, 173] on link "Apply" at bounding box center [387, 174] width 56 height 22
click at [384, 171] on link "Apply" at bounding box center [387, 174] width 56 height 22
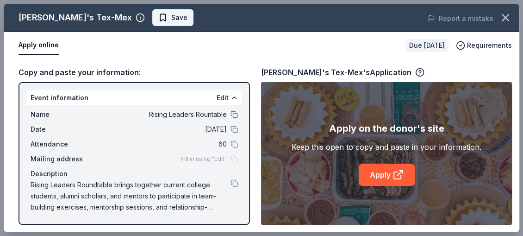
click at [171, 14] on span "Save" at bounding box center [179, 17] width 16 height 11
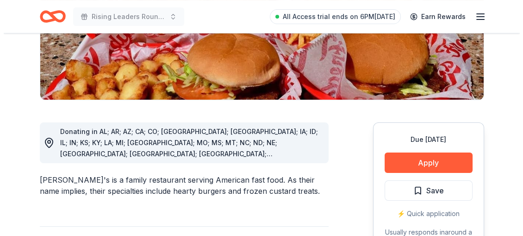
scroll to position [213, 0]
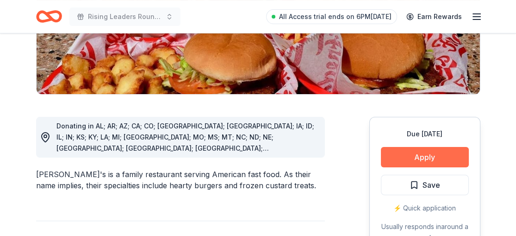
drag, startPoint x: 430, startPoint y: 130, endPoint x: 422, endPoint y: 130, distance: 7.9
click at [422, 147] on button "Apply" at bounding box center [425, 157] width 88 height 20
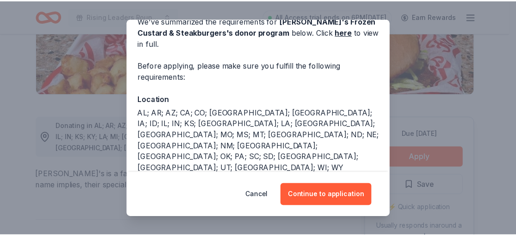
scroll to position [53, 0]
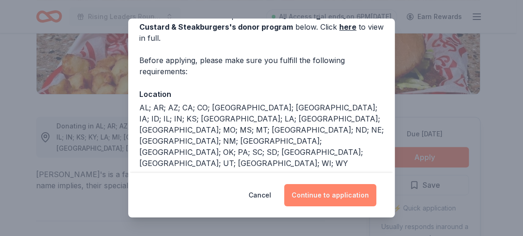
click at [330, 193] on button "Continue to application" at bounding box center [330, 195] width 92 height 22
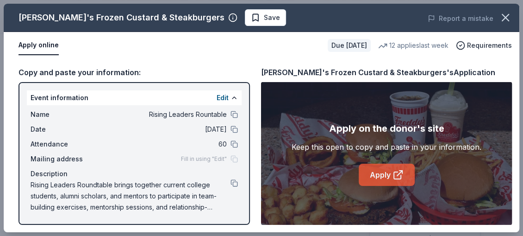
click at [377, 173] on link "Apply" at bounding box center [387, 174] width 56 height 22
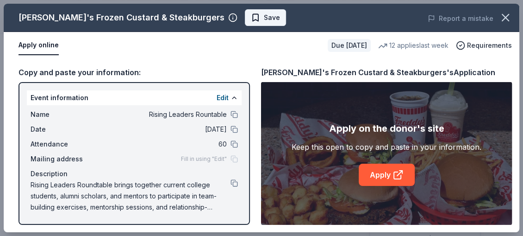
click at [264, 20] on span "Save" at bounding box center [272, 17] width 16 height 11
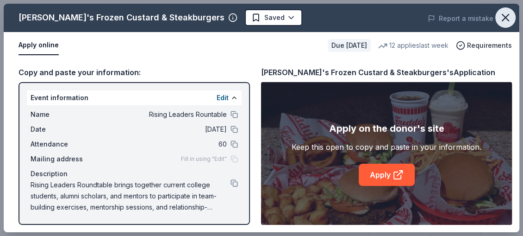
click at [504, 15] on icon "button" at bounding box center [505, 17] width 13 height 13
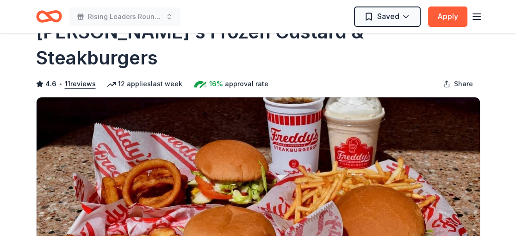
scroll to position [0, 0]
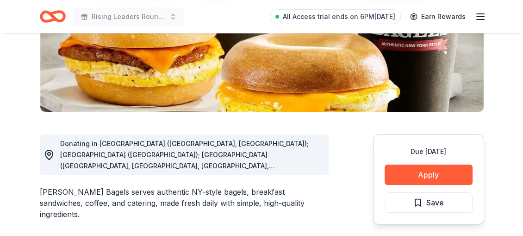
scroll to position [178, 0]
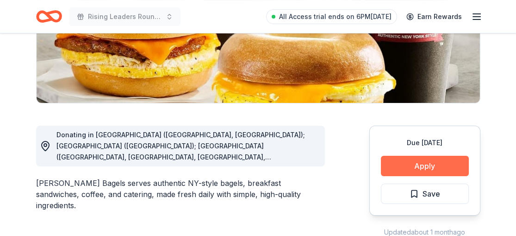
click at [419, 168] on button "Apply" at bounding box center [425, 166] width 88 height 20
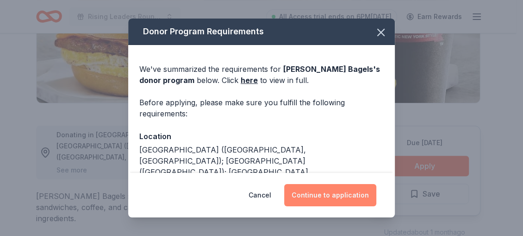
click at [351, 193] on button "Continue to application" at bounding box center [330, 195] width 92 height 22
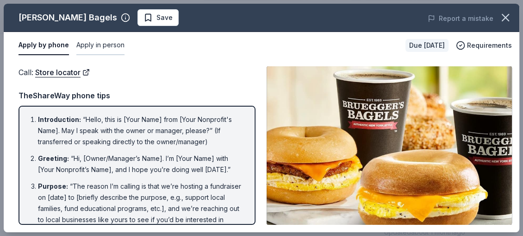
click at [110, 45] on button "Apply in person" at bounding box center [100, 45] width 48 height 19
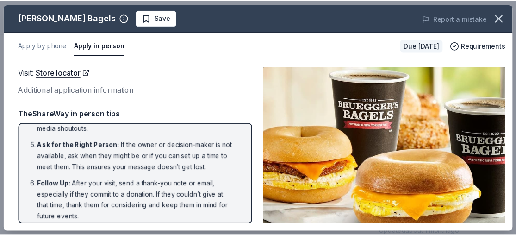
scroll to position [164, 0]
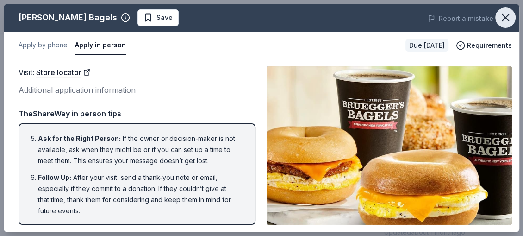
click at [503, 12] on icon "button" at bounding box center [505, 17] width 13 height 13
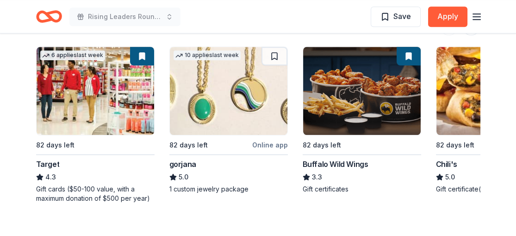
scroll to position [923, 0]
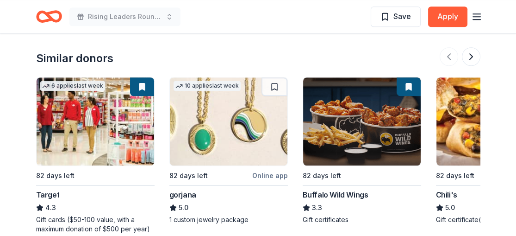
click at [452, 141] on img at bounding box center [495, 121] width 118 height 88
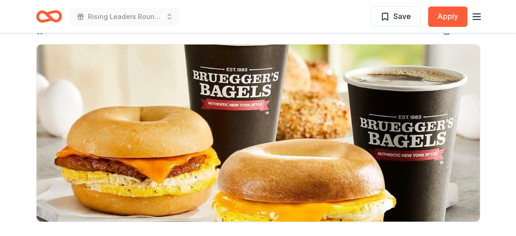
scroll to position [57, 0]
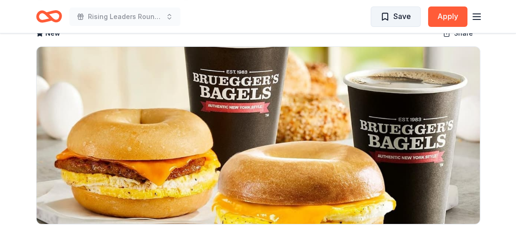
click at [393, 20] on span "Save" at bounding box center [402, 16] width 18 height 12
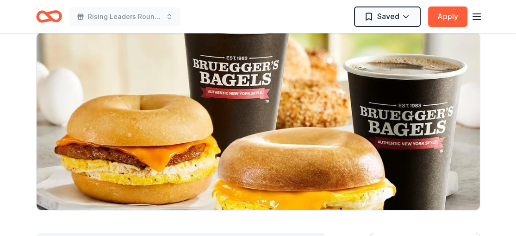
scroll to position [0, 0]
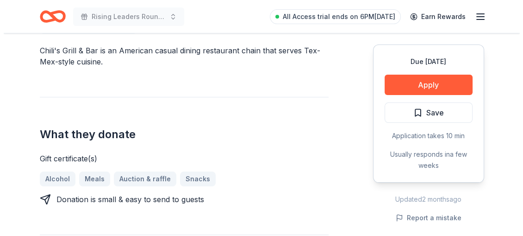
scroll to position [293, 0]
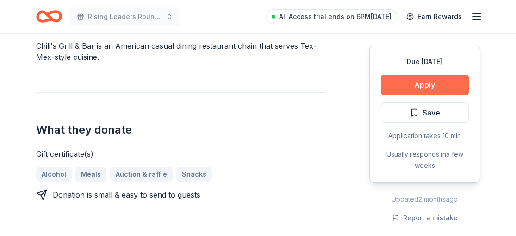
click at [422, 85] on button "Apply" at bounding box center [425, 85] width 88 height 20
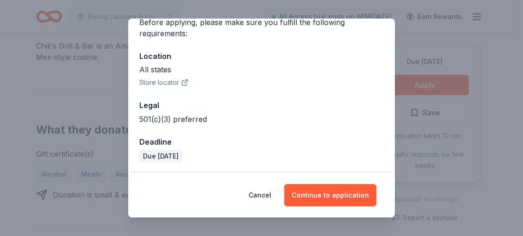
scroll to position [81, 0]
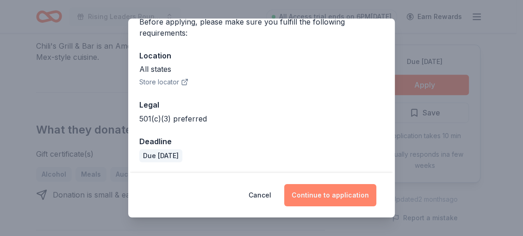
click at [327, 195] on button "Continue to application" at bounding box center [330, 195] width 92 height 22
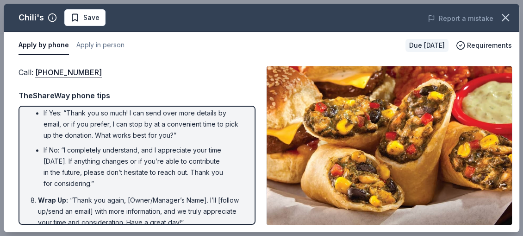
scroll to position [284, 0]
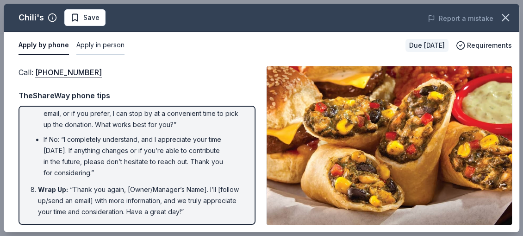
click at [110, 45] on button "Apply in person" at bounding box center [100, 45] width 48 height 19
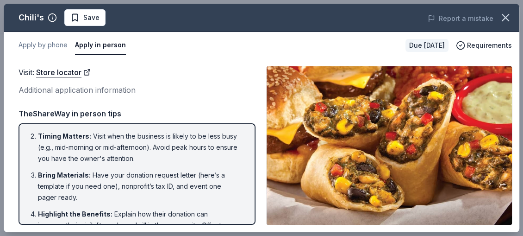
scroll to position [0, 0]
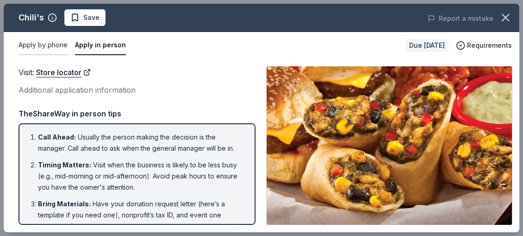
click at [46, 41] on button "Apply by phone" at bounding box center [43, 45] width 49 height 19
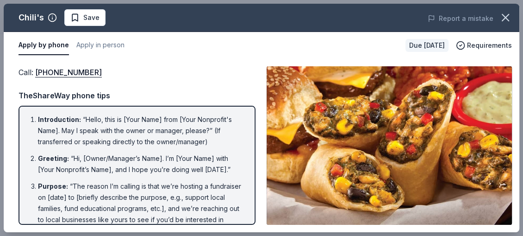
drag, startPoint x: 30, startPoint y: 112, endPoint x: 136, endPoint y: 167, distance: 119.4
click at [136, 167] on div "Introduction : “Hello, this is [Your Name] from [Your Nonprofit's Name]. May I …" at bounding box center [137, 165] width 237 height 119
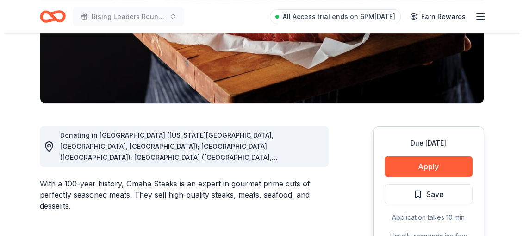
scroll to position [181, 0]
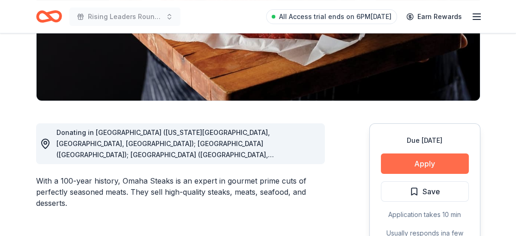
click at [426, 162] on button "Apply" at bounding box center [425, 163] width 88 height 20
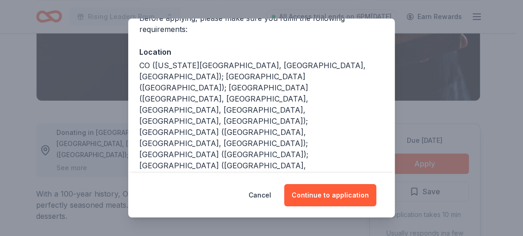
scroll to position [89, 0]
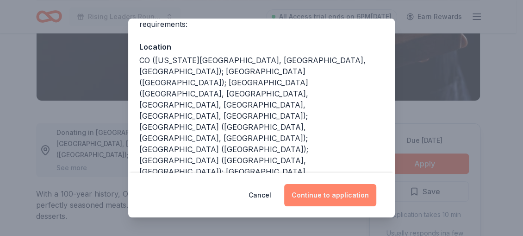
click at [337, 198] on button "Continue to application" at bounding box center [330, 195] width 92 height 22
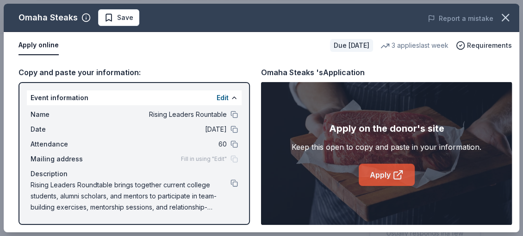
click at [387, 171] on link "Apply" at bounding box center [387, 174] width 56 height 22
click at [383, 173] on link "Apply" at bounding box center [387, 174] width 56 height 22
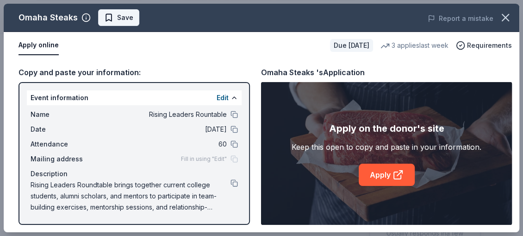
click at [126, 20] on span "Save" at bounding box center [125, 17] width 16 height 11
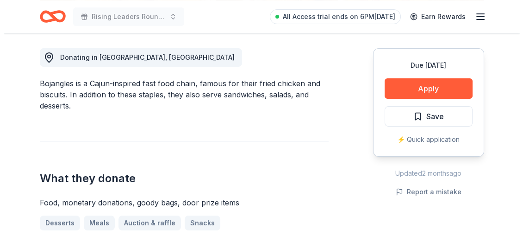
scroll to position [262, 0]
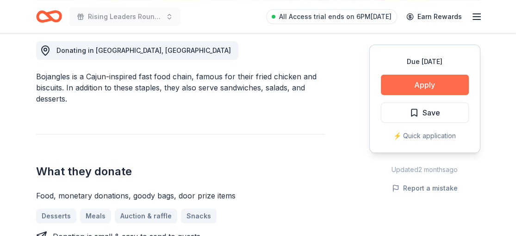
click at [421, 81] on button "Apply" at bounding box center [425, 85] width 88 height 20
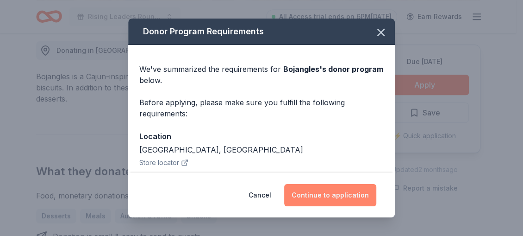
click at [333, 193] on button "Continue to application" at bounding box center [330, 195] width 92 height 22
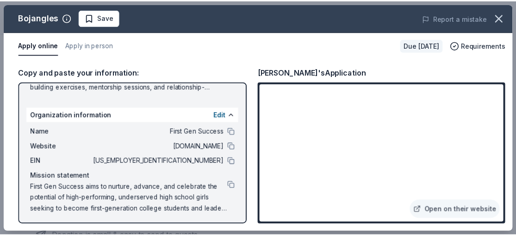
scroll to position [121, 0]
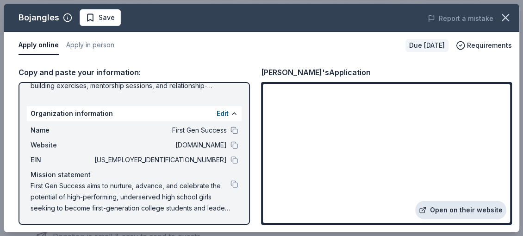
click at [448, 205] on link "Open on their website" at bounding box center [460, 209] width 91 height 19
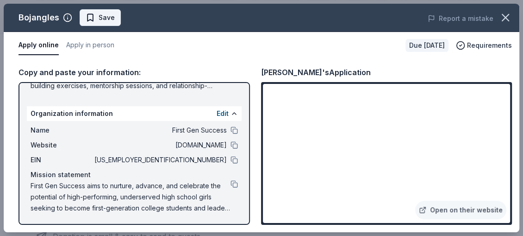
click at [111, 20] on span "Save" at bounding box center [107, 17] width 16 height 11
drag, startPoint x: 520, startPoint y: 21, endPoint x: 519, endPoint y: 57, distance: 36.1
click at [516, 56] on div "Bojangles Saved Report a mistake Apply online Apply in person Due in 98 days Re…" at bounding box center [261, 118] width 523 height 236
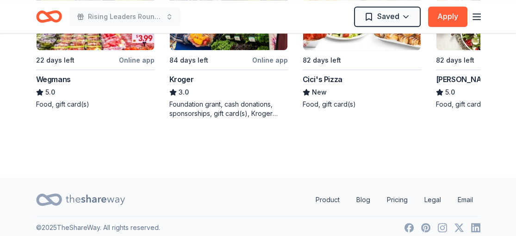
scroll to position [979, 0]
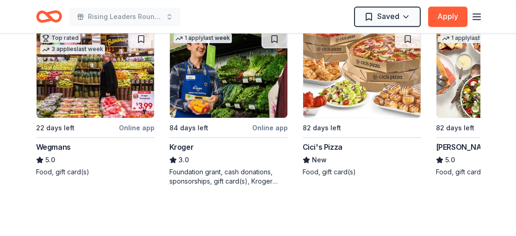
click at [348, 103] on img at bounding box center [362, 74] width 118 height 88
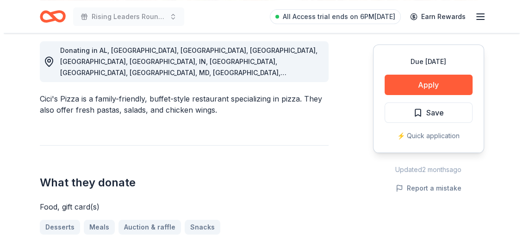
scroll to position [265, 0]
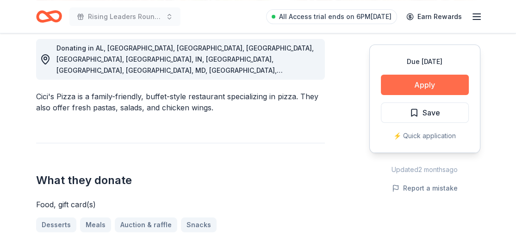
click at [412, 81] on button "Apply" at bounding box center [425, 85] width 88 height 20
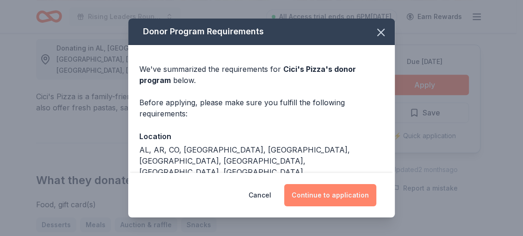
click at [344, 192] on button "Continue to application" at bounding box center [330, 195] width 92 height 22
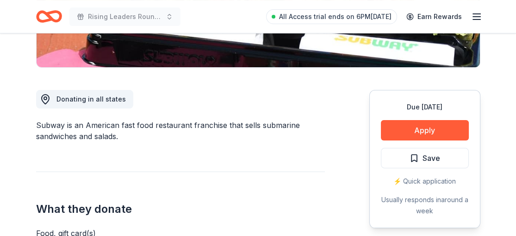
scroll to position [219, 0]
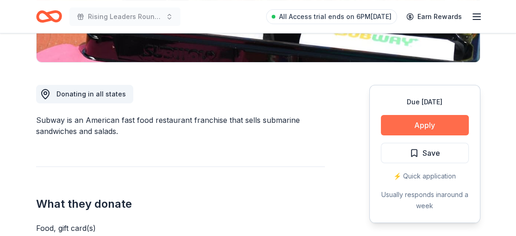
click at [424, 127] on button "Apply" at bounding box center [425, 125] width 88 height 20
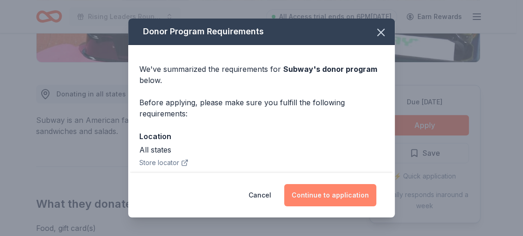
click at [342, 193] on button "Continue to application" at bounding box center [330, 195] width 92 height 22
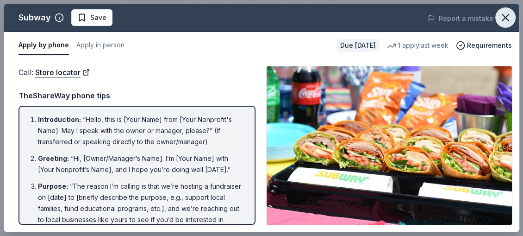
click at [500, 22] on icon "button" at bounding box center [505, 17] width 13 height 13
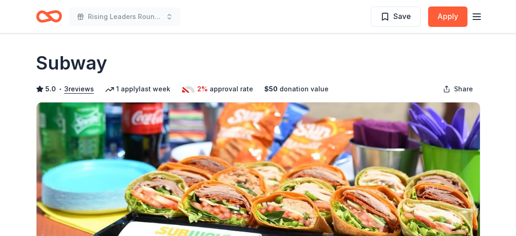
scroll to position [0, 0]
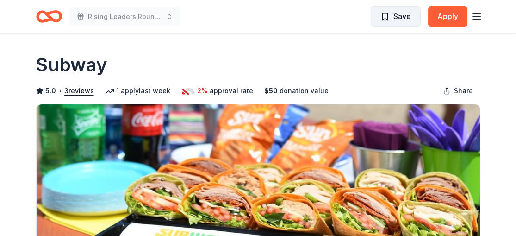
click at [404, 17] on span "Save" at bounding box center [402, 16] width 18 height 12
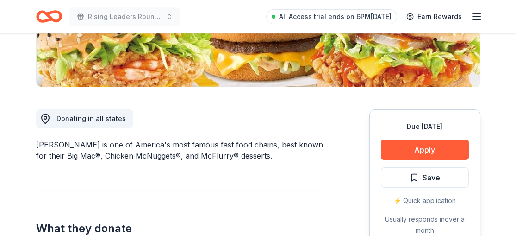
scroll to position [205, 0]
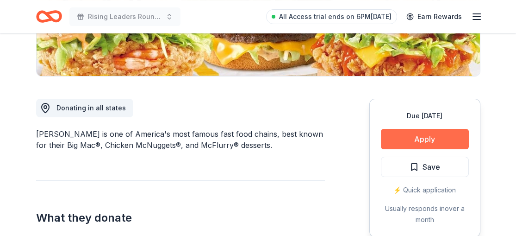
click at [427, 141] on button "Apply" at bounding box center [425, 139] width 88 height 20
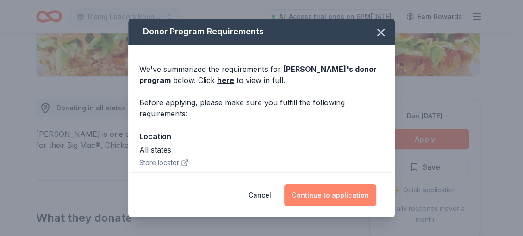
click at [348, 196] on button "Continue to application" at bounding box center [330, 195] width 92 height 22
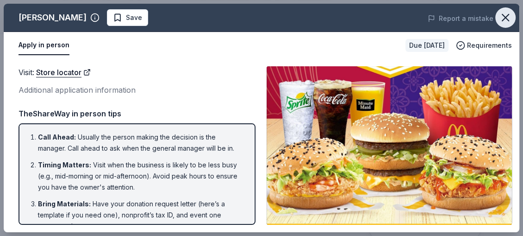
click at [509, 20] on icon "button" at bounding box center [505, 17] width 13 height 13
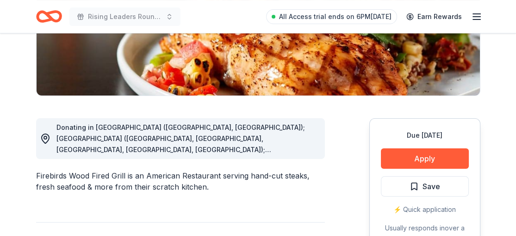
scroll to position [193, 0]
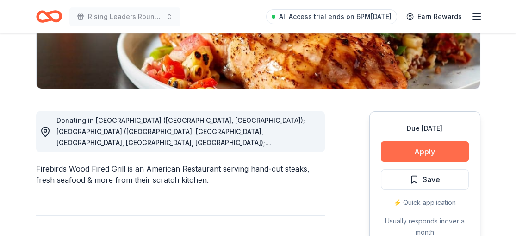
click at [435, 152] on button "Apply" at bounding box center [425, 151] width 88 height 20
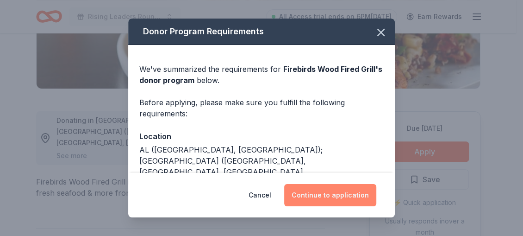
click at [344, 196] on button "Continue to application" at bounding box center [330, 195] width 92 height 22
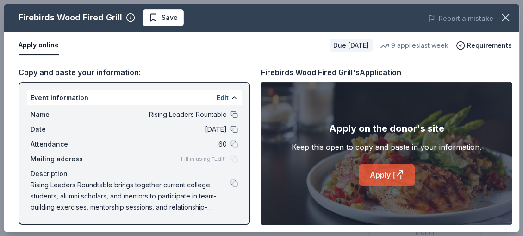
click at [396, 174] on icon at bounding box center [398, 174] width 11 height 11
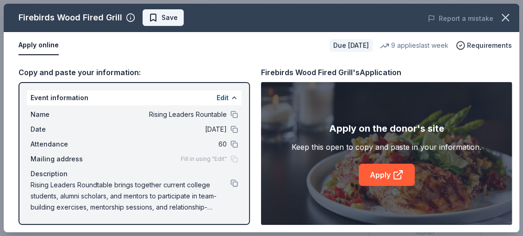
click at [167, 17] on span "Save" at bounding box center [170, 17] width 16 height 11
click at [506, 12] on icon "button" at bounding box center [505, 17] width 13 height 13
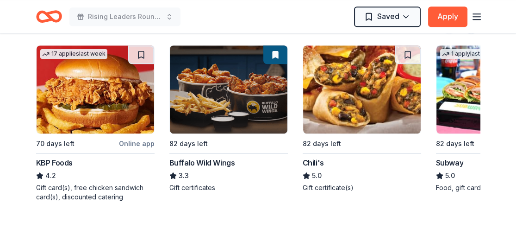
scroll to position [1022, 0]
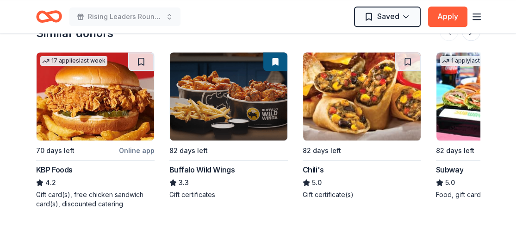
click at [465, 124] on img at bounding box center [495, 96] width 118 height 88
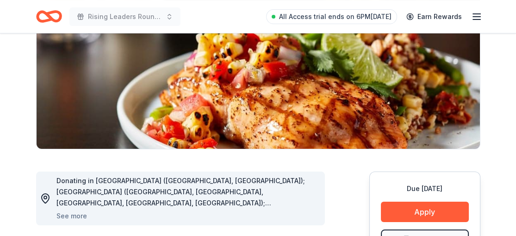
scroll to position [121, 0]
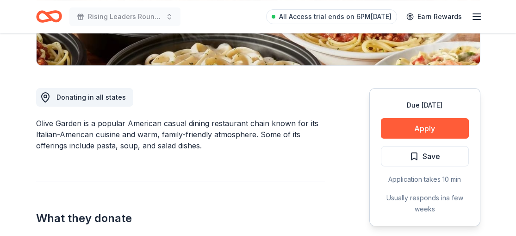
scroll to position [245, 0]
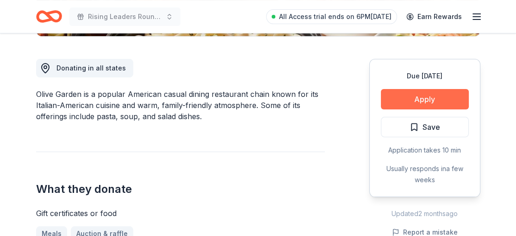
click at [436, 97] on button "Apply" at bounding box center [425, 99] width 88 height 20
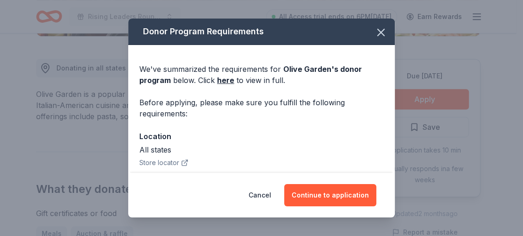
drag, startPoint x: 372, startPoint y: 34, endPoint x: 367, endPoint y: 61, distance: 27.7
click at [368, 59] on div "Donor Program Requirements We've summarized the requirements for Olive Garden '…" at bounding box center [261, 96] width 267 height 154
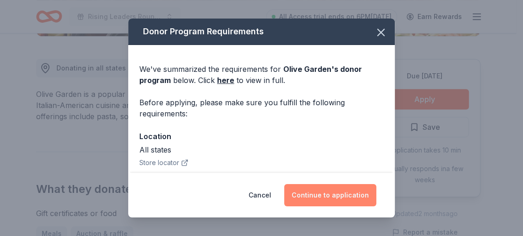
click at [330, 191] on button "Continue to application" at bounding box center [330, 195] width 92 height 22
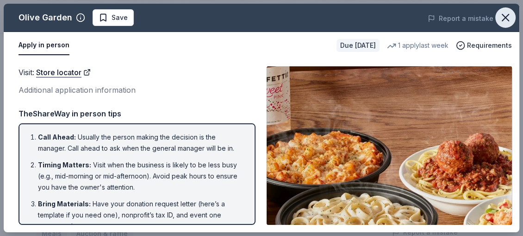
click at [499, 16] on icon "button" at bounding box center [505, 17] width 13 height 13
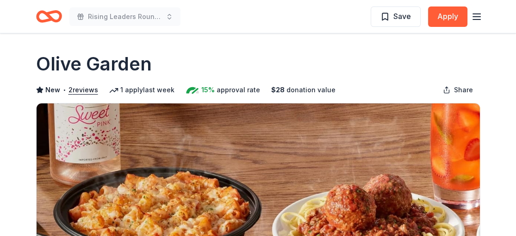
scroll to position [0, 0]
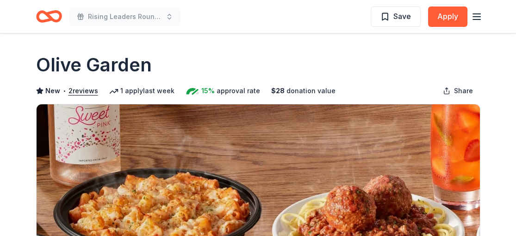
click at [476, 15] on icon "button" at bounding box center [476, 16] width 11 height 11
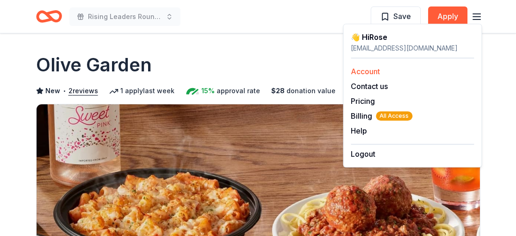
click at [366, 69] on link "Account" at bounding box center [365, 71] width 29 height 9
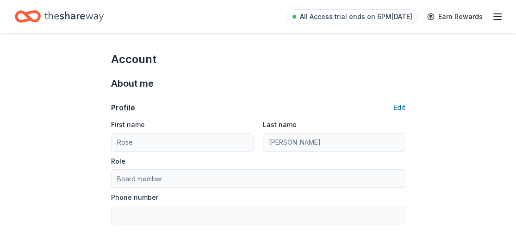
click at [44, 15] on div "Home" at bounding box center [59, 17] width 89 height 22
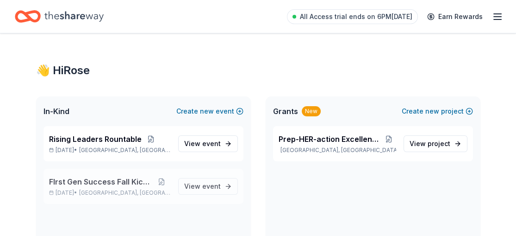
click at [105, 176] on span "FIrst Gen Success Fall Kickoff" at bounding box center [101, 181] width 104 height 11
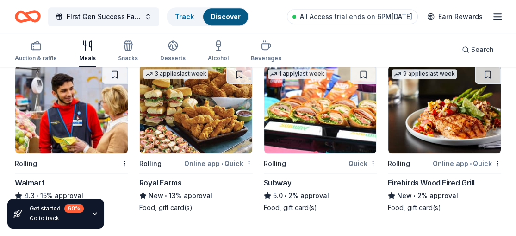
scroll to position [634, 0]
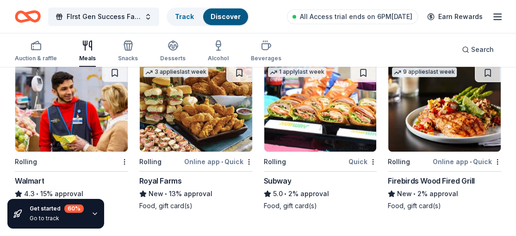
click at [189, 139] on img at bounding box center [196, 107] width 112 height 88
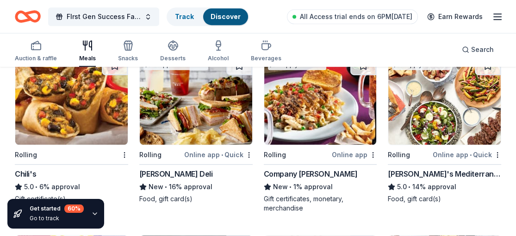
scroll to position [826, 0]
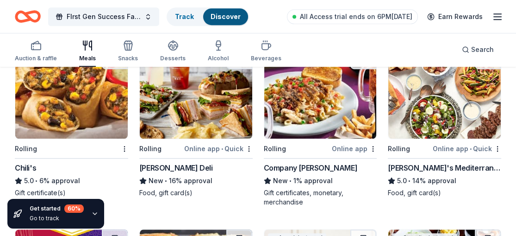
drag, startPoint x: 138, startPoint y: 104, endPoint x: 180, endPoint y: 106, distance: 42.1
click at [180, 106] on div "1 apply last week Local Rolling Online app Chick-fil-A (Charlotte) New Food, gi…" at bounding box center [258, 30] width 486 height 1370
click at [180, 105] on img at bounding box center [196, 94] width 112 height 88
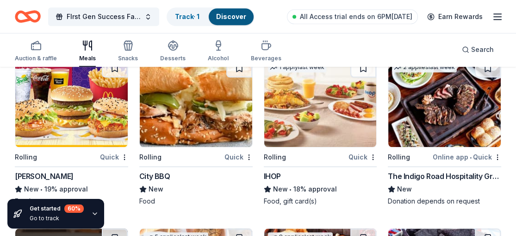
scroll to position [1002, 0]
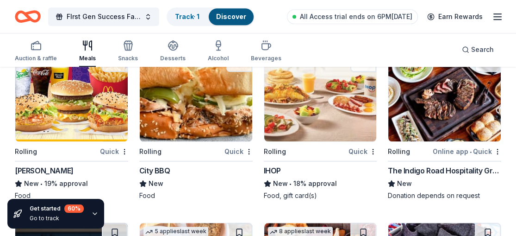
click at [193, 106] on img at bounding box center [196, 97] width 112 height 88
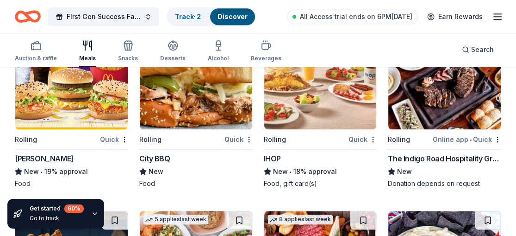
scroll to position [1022, 0]
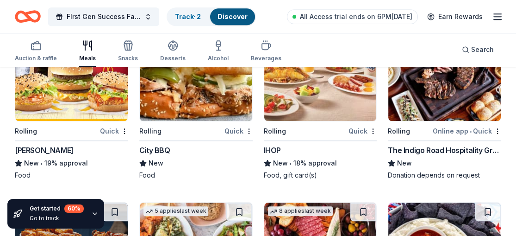
click at [449, 106] on img at bounding box center [444, 77] width 112 height 88
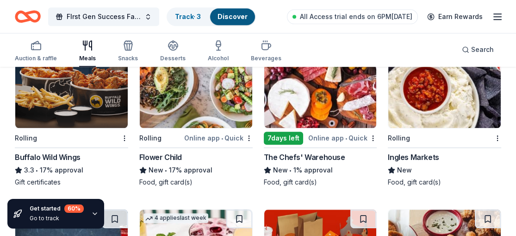
scroll to position [1176, 0]
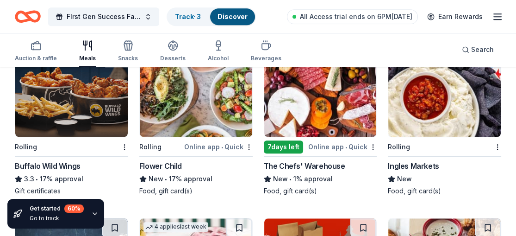
click at [199, 118] on img at bounding box center [196, 93] width 112 height 88
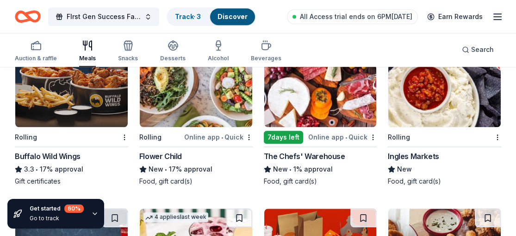
click at [319, 107] on img at bounding box center [320, 83] width 112 height 88
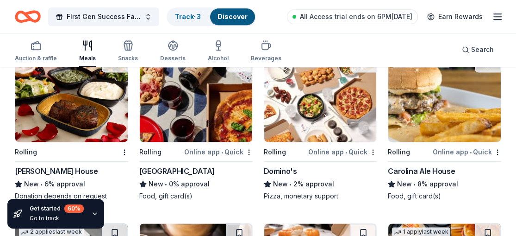
scroll to position [1522, 0]
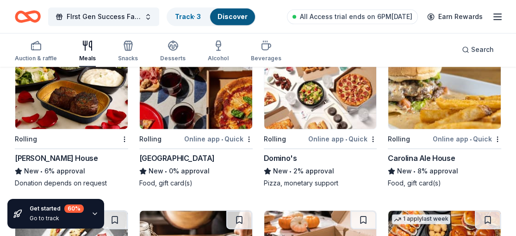
click at [66, 146] on div "Rolling Ruth's Chris Steak House New • 6% approval Donation depends on request" at bounding box center [71, 113] width 113 height 147
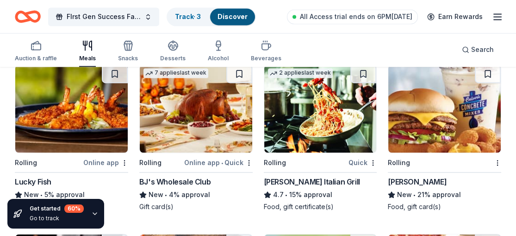
scroll to position [1851, 0]
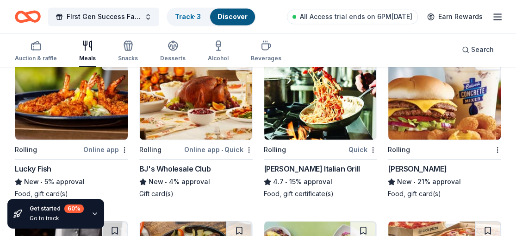
click at [196, 118] on img at bounding box center [196, 95] width 112 height 88
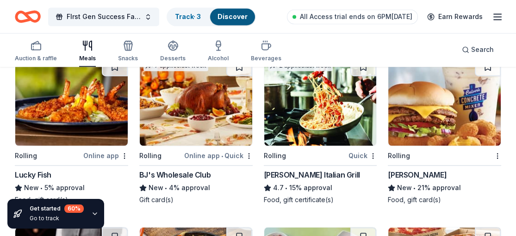
scroll to position [1836, 0]
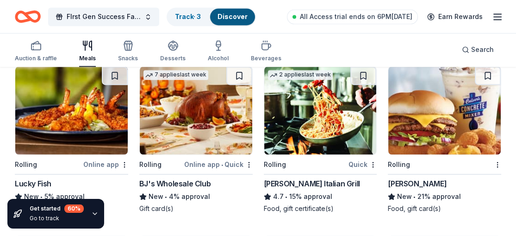
click at [319, 175] on div "2 applies last week Rolling Quick Carrabba's Italian Grill 4.7 • 15% approval F…" at bounding box center [320, 139] width 113 height 147
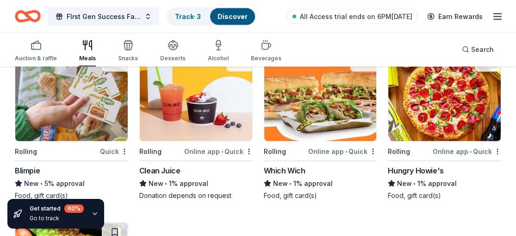
scroll to position [2183, 0]
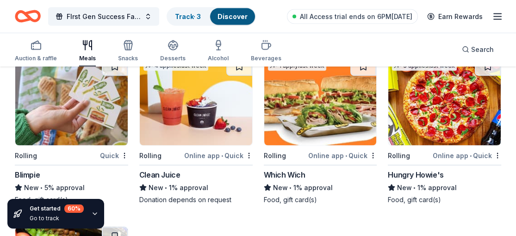
click at [316, 134] on img at bounding box center [320, 101] width 112 height 88
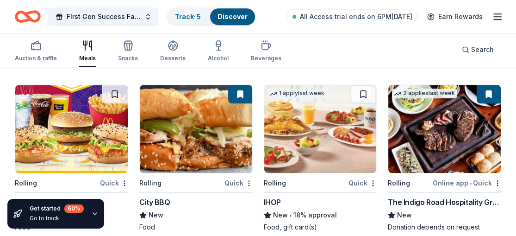
scroll to position [952, 0]
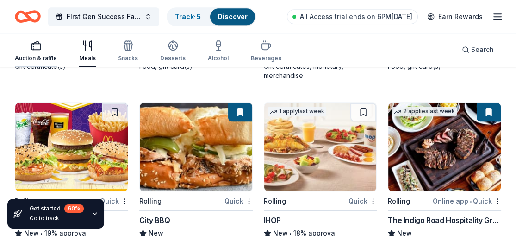
click at [36, 56] on div "Auction & raffle" at bounding box center [36, 58] width 42 height 7
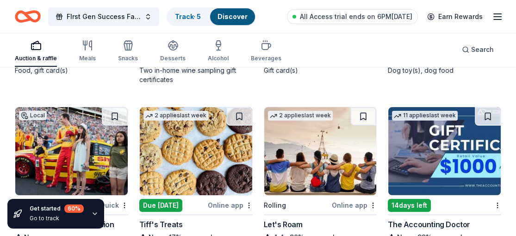
scroll to position [65, 0]
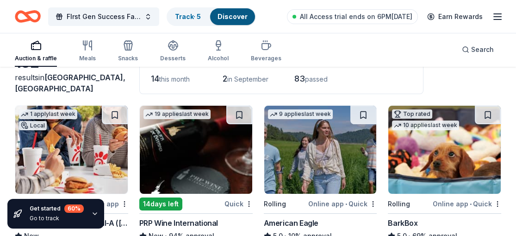
click at [489, 15] on div "All Access trial ends on 6PM, 8/23 Earn Rewards" at bounding box center [395, 17] width 216 height 22
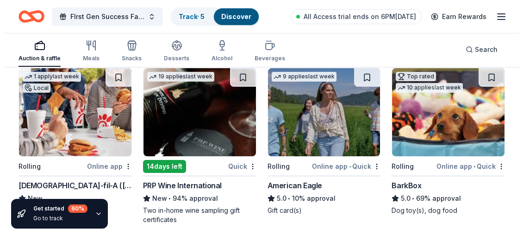
scroll to position [114, 0]
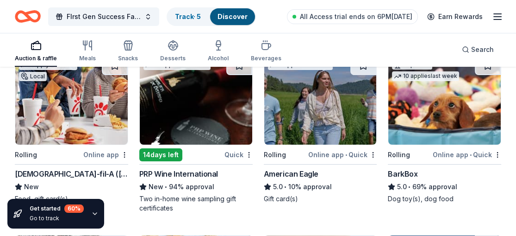
click at [339, 107] on img at bounding box center [320, 100] width 112 height 88
click at [126, 15] on span "FIrst Gen Success Fall Kickoff" at bounding box center [104, 16] width 74 height 11
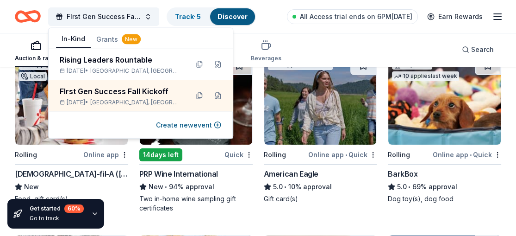
click at [73, 35] on button "In-Kind" at bounding box center [73, 40] width 35 height 18
click at [181, 123] on button "Create new event" at bounding box center [188, 124] width 65 height 11
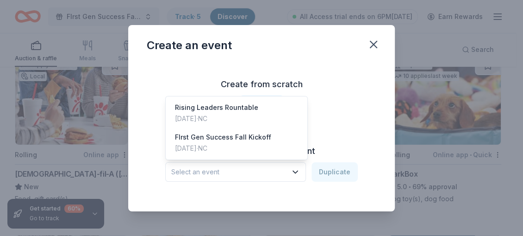
click at [299, 169] on icon "button" at bounding box center [295, 171] width 9 height 9
click at [277, 136] on div "FIrst Gen Success Fall Kickoff Sep 06, 2025 · NC" at bounding box center [237, 143] width 138 height 30
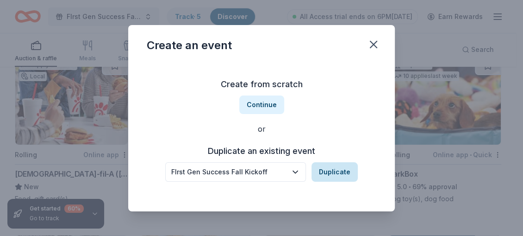
click at [332, 170] on button "Duplicate" at bounding box center [335, 171] width 46 height 19
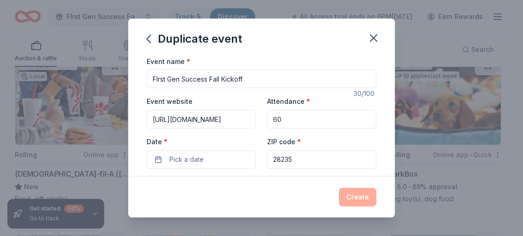
drag, startPoint x: 250, startPoint y: 77, endPoint x: 209, endPoint y: 78, distance: 40.7
click at [209, 78] on input "FIrst Gen Success Fall Kickoff" at bounding box center [262, 78] width 230 height 19
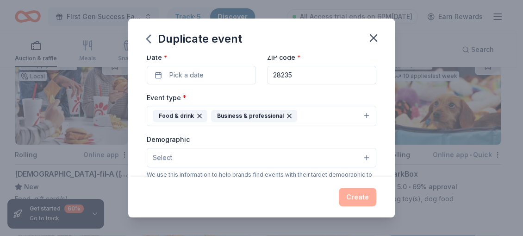
scroll to position [94, 0]
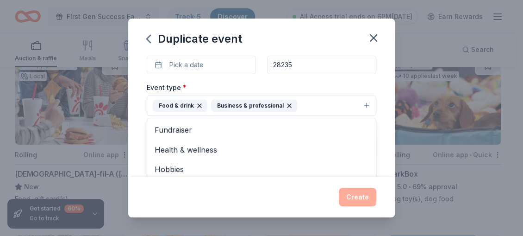
click at [362, 103] on button "Food & drink Business & professional" at bounding box center [262, 105] width 230 height 20
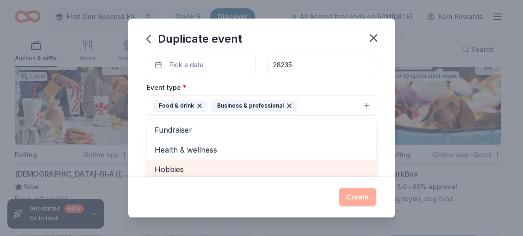
scroll to position [97, 0]
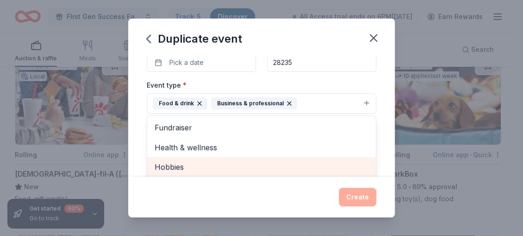
click at [275, 160] on div "Hobbies" at bounding box center [261, 166] width 229 height 19
click at [273, 164] on span "Music" at bounding box center [262, 167] width 214 height 12
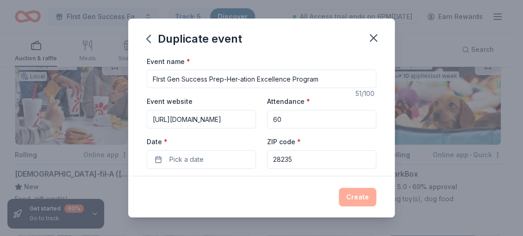
scroll to position [0, 0]
drag, startPoint x: 152, startPoint y: 77, endPoint x: 340, endPoint y: 81, distance: 187.5
click at [340, 81] on input "FIrst Gen Success Prep-Her-ation Excellence Program" at bounding box center [262, 78] width 230 height 19
drag, startPoint x: 206, startPoint y: 77, endPoint x: 149, endPoint y: 83, distance: 58.1
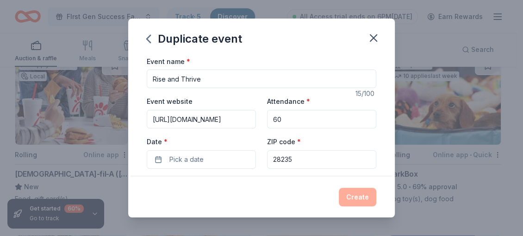
click at [149, 83] on input "Rise and Thrive" at bounding box center [262, 78] width 230 height 19
type input "Circle of Success"
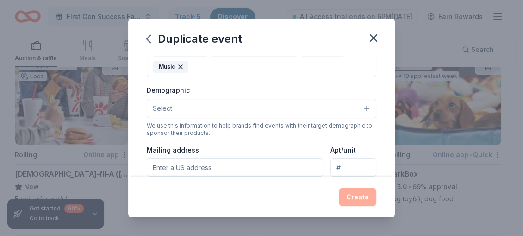
scroll to position [163, 0]
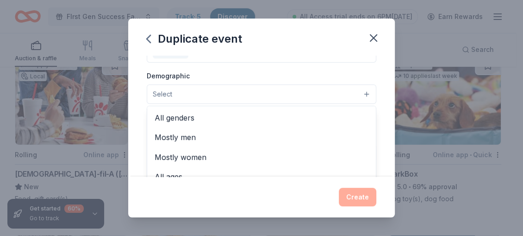
click at [361, 92] on button "Select" at bounding box center [262, 93] width 230 height 19
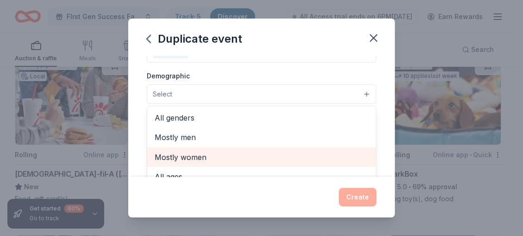
click at [326, 153] on span "Mostly women" at bounding box center [262, 157] width 214 height 12
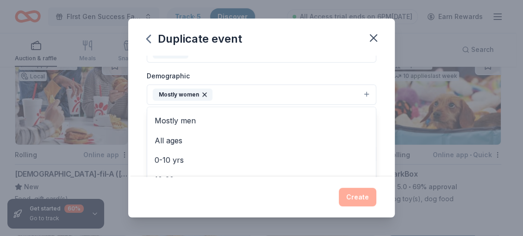
scroll to position [0, 0]
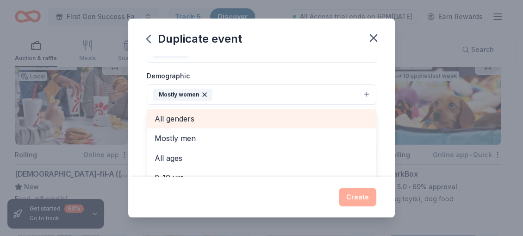
click at [263, 118] on span "All genders" at bounding box center [262, 118] width 214 height 12
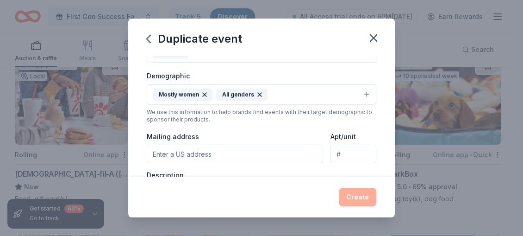
click at [256, 92] on icon "button" at bounding box center [259, 94] width 7 height 7
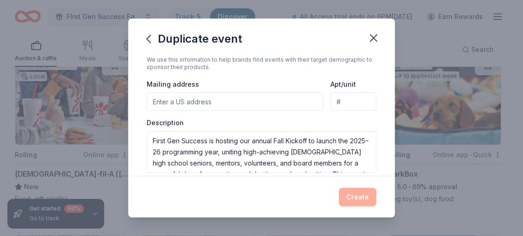
scroll to position [213, 0]
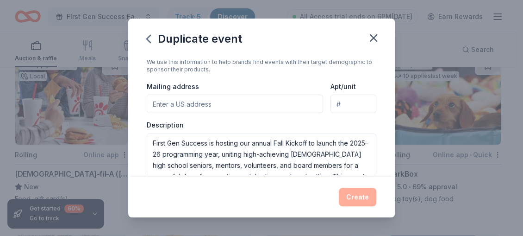
click at [249, 100] on input "Mailing address" at bounding box center [235, 103] width 176 height 19
drag, startPoint x: 247, startPoint y: 103, endPoint x: 247, endPoint y: 112, distance: 8.3
click at [246, 108] on input "13524 Boulder Creek Drive" at bounding box center [235, 103] width 176 height 19
type input "13524 Boulder Creek Drive, Charlotte, NC, 28273"
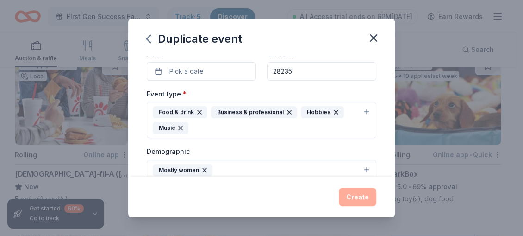
scroll to position [0, 0]
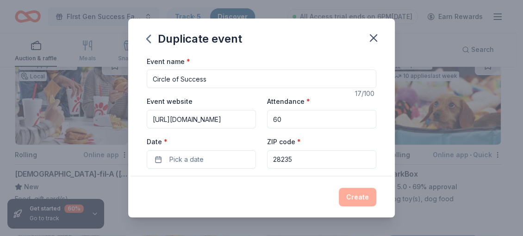
drag, startPoint x: 153, startPoint y: 141, endPoint x: 306, endPoint y: 122, distance: 153.9
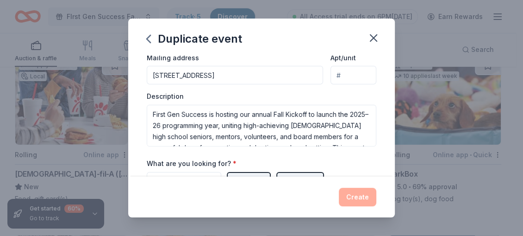
scroll to position [244, 0]
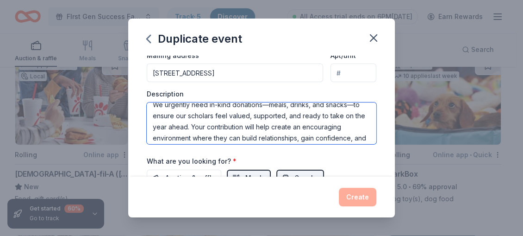
type textarea "f to launch the 2025–26 programming year, uniting high-achieving female high sc…"
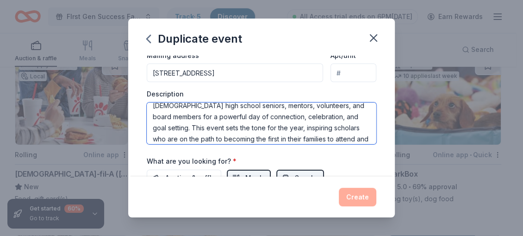
scroll to position [0, 0]
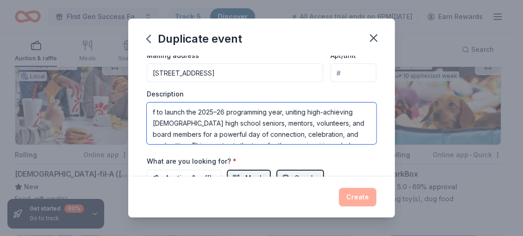
drag, startPoint x: 317, startPoint y: 134, endPoint x: 141, endPoint y: 83, distance: 183.4
click at [141, 83] on div "Event name * Circle of Success 17 /100 Event website https://www.firstgensucces…" at bounding box center [261, 116] width 267 height 121
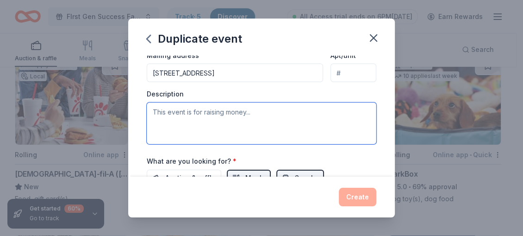
paste textarea "Overview: Circle of Success is a dynamic, empowering event designed to bring to…"
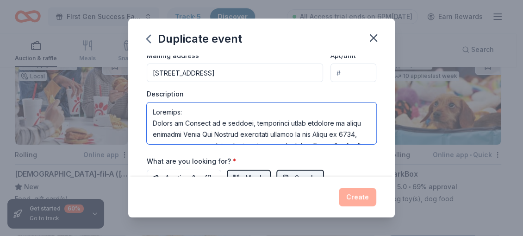
scroll to position [372, 0]
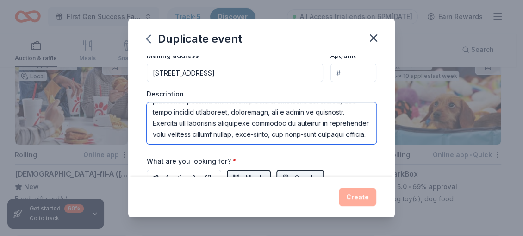
type textarea "Overview: Circle of Success is a dynamic, empowering event designed to bring to…"
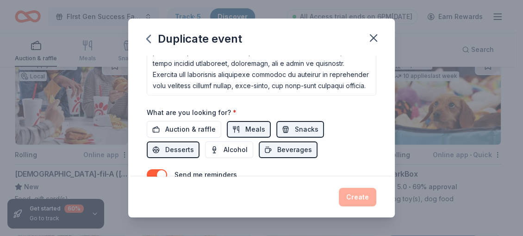
scroll to position [297, 0]
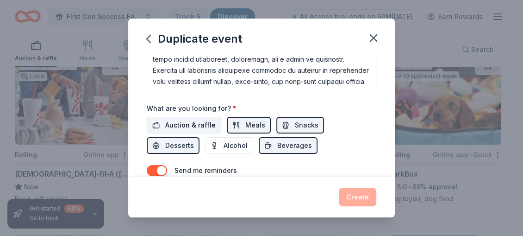
click at [175, 120] on span "Auction & raffle" at bounding box center [190, 124] width 50 height 11
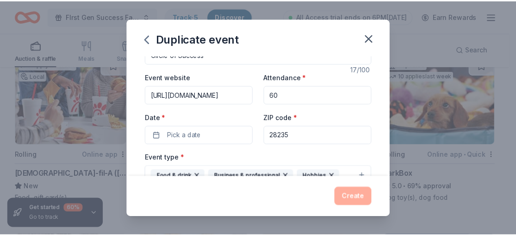
scroll to position [0, 0]
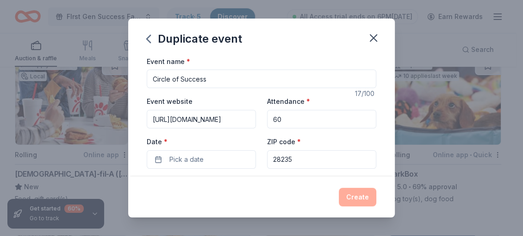
click at [290, 157] on input "28235" at bounding box center [321, 159] width 109 height 19
drag, startPoint x: 290, startPoint y: 157, endPoint x: 283, endPoint y: 157, distance: 7.4
click at [283, 157] on input "28235" at bounding box center [321, 159] width 109 height 19
type input "28273"
click at [197, 160] on span "Pick a date" at bounding box center [186, 159] width 34 height 11
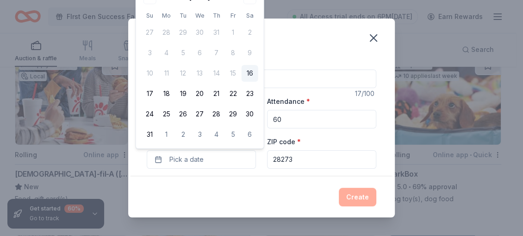
click at [256, 8] on div "August 2025 Su Mo Tu We Th Fr Sa 27 28 29 30 31 1 2 3 4 5 6 7 8 9 10 11 12 13 1…" at bounding box center [200, 66] width 117 height 152
click at [247, 130] on button "6" at bounding box center [250, 134] width 17 height 17
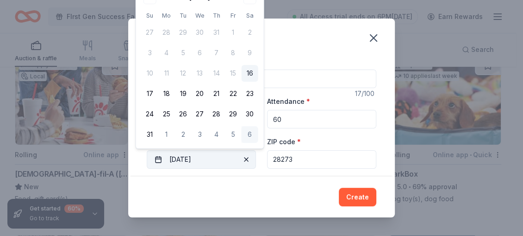
click at [241, 158] on span "button" at bounding box center [246, 159] width 11 height 11
drag, startPoint x: 248, startPoint y: 0, endPoint x: 217, endPoint y: 6, distance: 31.0
click at [245, 15] on div "August 2025 Su Mo Tu We Th Fr Sa 27 28 29 30 31 1 2 3 4 5 6 7 8 9 10 11 12 13 1…" at bounding box center [200, 66] width 117 height 152
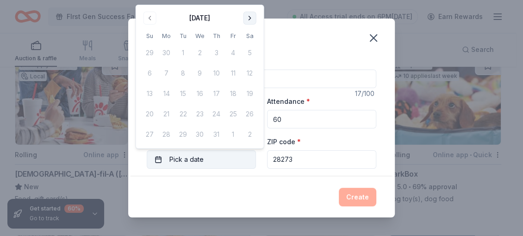
click at [247, 15] on button "Go to next month" at bounding box center [249, 18] width 13 height 13
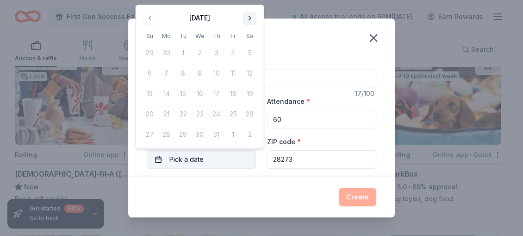
click at [252, 14] on button "Go to next month" at bounding box center [249, 18] width 13 height 13
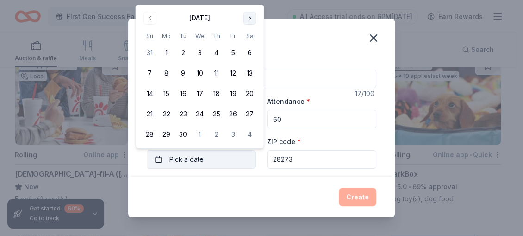
click at [249, 18] on button "Go to next month" at bounding box center [249, 18] width 13 height 13
click at [249, 17] on button "Go to next month" at bounding box center [249, 18] width 13 height 13
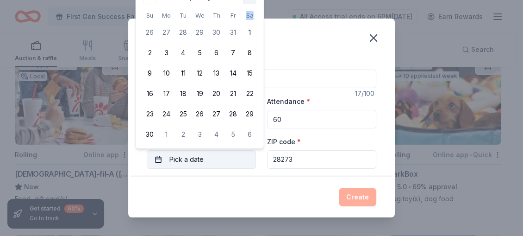
click at [249, 17] on th "Sa" at bounding box center [250, 16] width 17 height 10
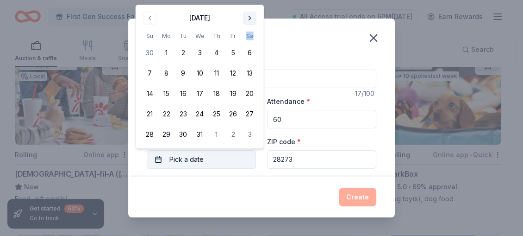
click at [248, 14] on button "Go to next month" at bounding box center [249, 18] width 13 height 13
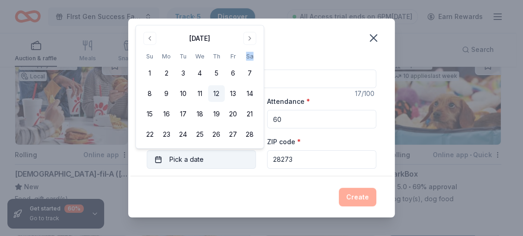
click at [214, 92] on button "12" at bounding box center [216, 93] width 17 height 17
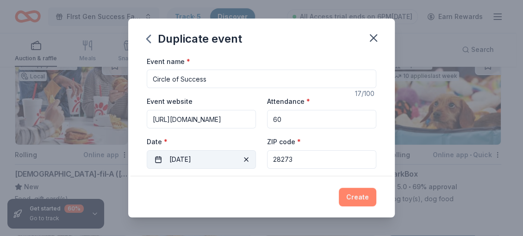
click at [355, 195] on button "Create" at bounding box center [357, 196] width 37 height 19
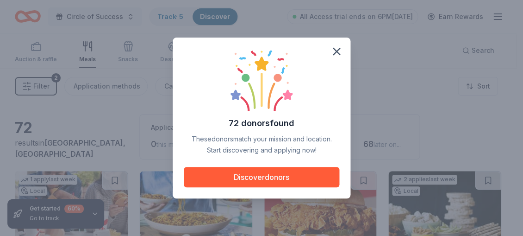
click at [117, 13] on div "72 donors found These donors match your mission and location. Start discovering…" at bounding box center [261, 118] width 523 height 236
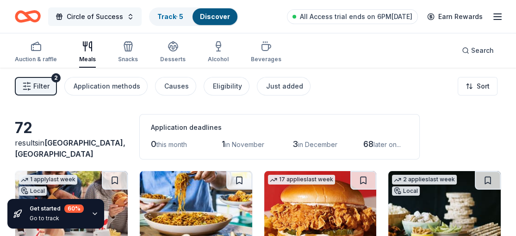
click at [103, 12] on span "Circle of Success" at bounding box center [95, 16] width 56 height 11
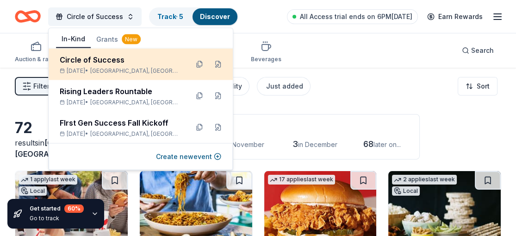
click at [115, 68] on span "Charlotte, NC" at bounding box center [135, 70] width 91 height 7
click at [219, 63] on button at bounding box center [218, 64] width 15 height 15
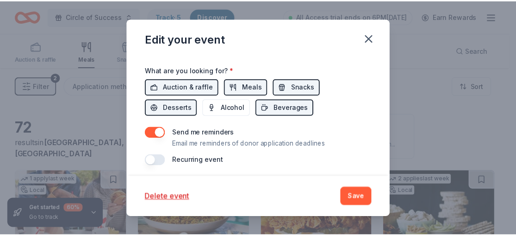
scroll to position [396, 0]
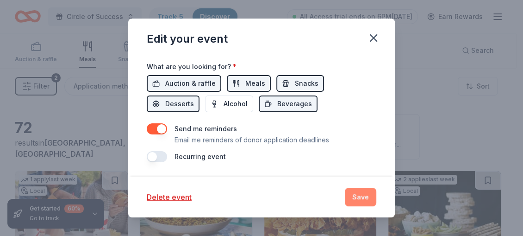
click at [365, 196] on button "Save" at bounding box center [360, 196] width 31 height 19
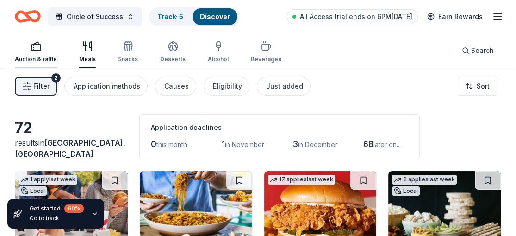
click at [38, 58] on div "Auction & raffle" at bounding box center [36, 59] width 42 height 7
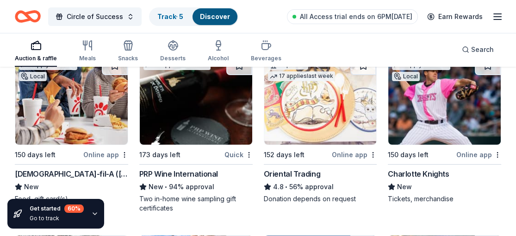
scroll to position [116, 0]
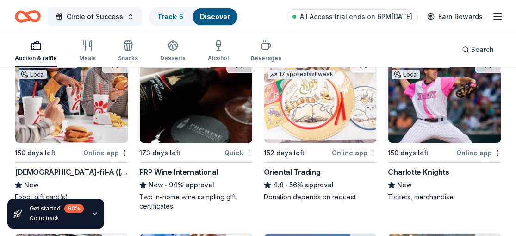
click at [326, 117] on img at bounding box center [320, 99] width 112 height 88
click at [126, 12] on button "Circle of Success" at bounding box center [95, 16] width 94 height 19
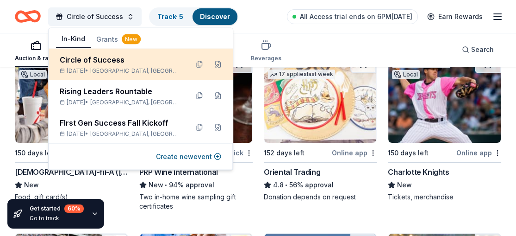
click at [102, 59] on div "Circle of Success" at bounding box center [120, 59] width 121 height 11
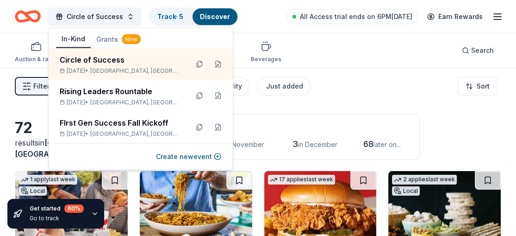
click at [390, 76] on div "Filter 2 Application methods Causes Eligibility Just added Sort" at bounding box center [258, 86] width 516 height 37
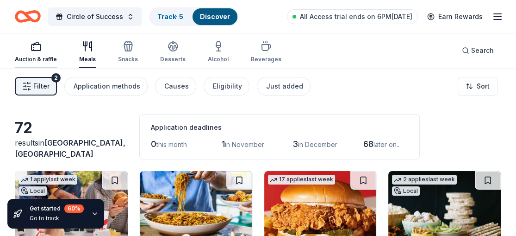
click at [39, 56] on div "Auction & raffle" at bounding box center [36, 59] width 42 height 7
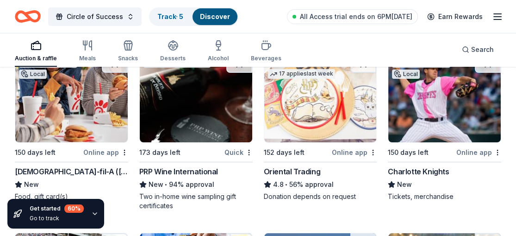
scroll to position [118, 0]
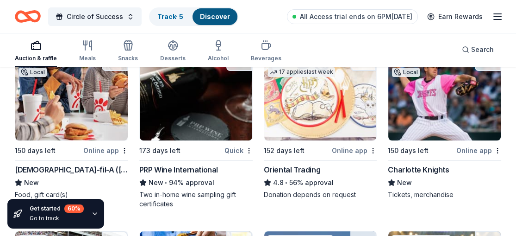
click at [306, 105] on img at bounding box center [320, 96] width 112 height 88
click at [431, 112] on img at bounding box center [444, 96] width 112 height 88
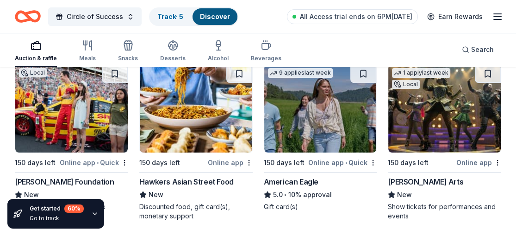
scroll to position [297, 0]
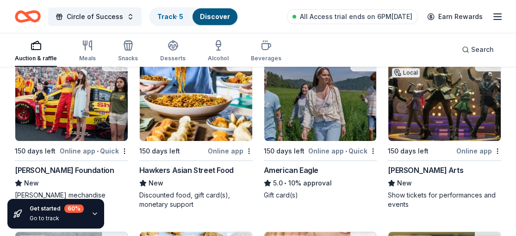
click at [89, 118] on img at bounding box center [71, 97] width 112 height 88
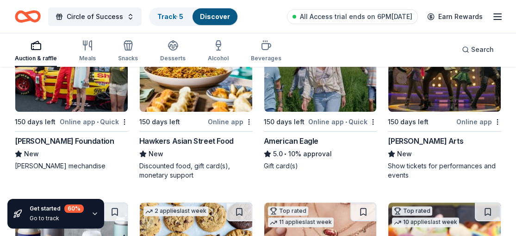
scroll to position [334, 0]
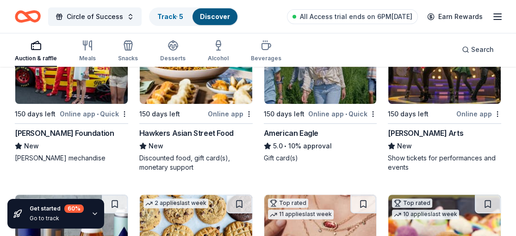
click at [423, 89] on img at bounding box center [444, 60] width 112 height 88
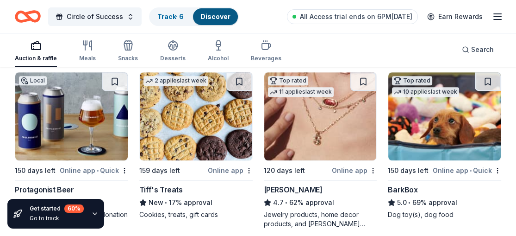
scroll to position [458, 0]
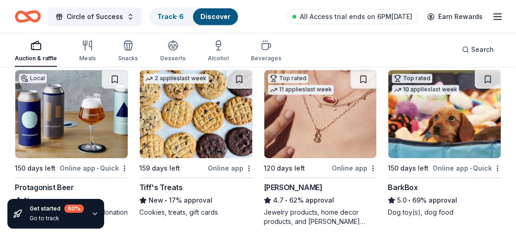
click at [204, 114] on img at bounding box center [196, 114] width 112 height 88
click at [295, 114] on img at bounding box center [320, 114] width 112 height 88
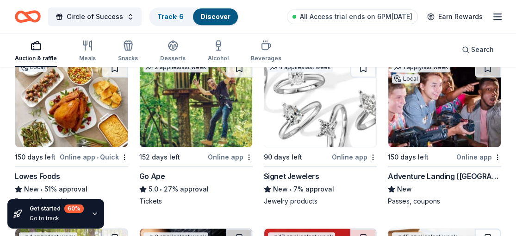
scroll to position [1007, 0]
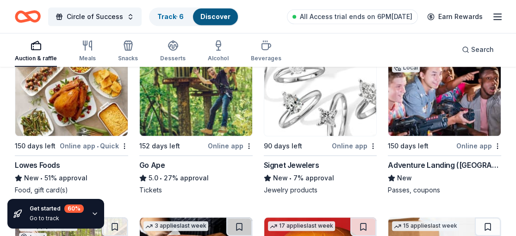
click at [312, 126] on img at bounding box center [320, 92] width 112 height 88
click at [129, 12] on button "Circle of Success" at bounding box center [95, 16] width 94 height 19
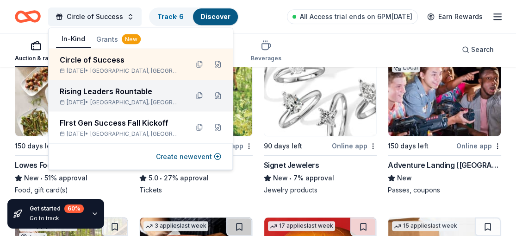
click at [117, 88] on div "Rising Leaders Rountable" at bounding box center [120, 91] width 121 height 11
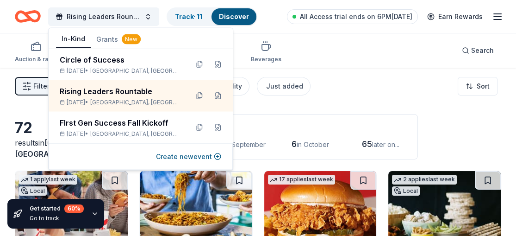
click at [339, 78] on div "Filter 2 Application methods Causes Eligibility Just added Sort" at bounding box center [258, 86] width 516 height 37
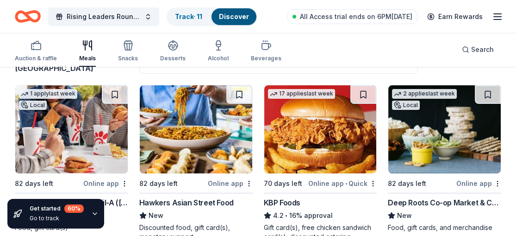
scroll to position [89, 0]
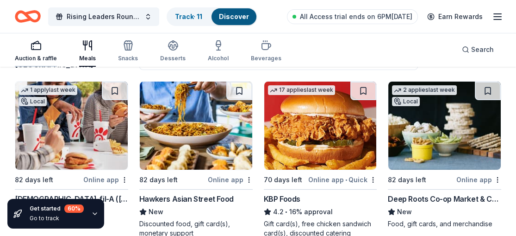
click at [33, 54] on div "Auction & raffle" at bounding box center [36, 51] width 42 height 22
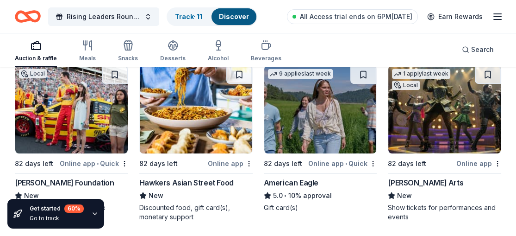
scroll to position [278, 0]
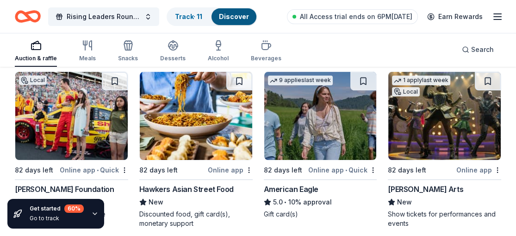
click at [297, 150] on img at bounding box center [320, 116] width 112 height 88
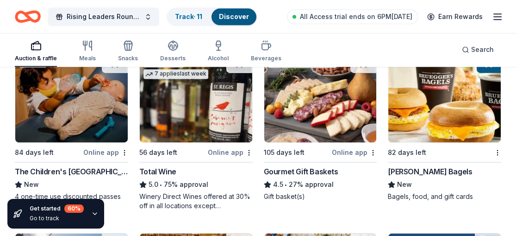
scroll to position [1528, 0]
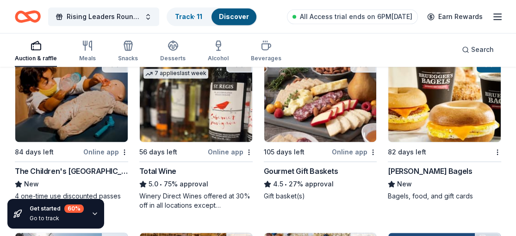
click at [267, 171] on div "Gourmet Gift Baskets" at bounding box center [301, 170] width 75 height 11
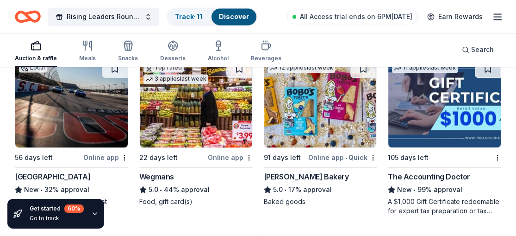
scroll to position [1708, 0]
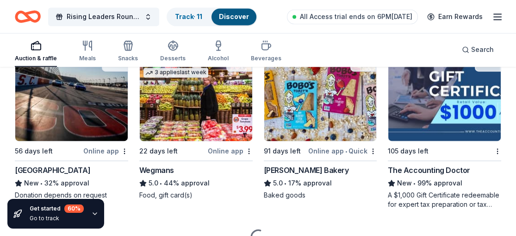
click at [203, 195] on div "Food, gift card(s)" at bounding box center [195, 194] width 113 height 9
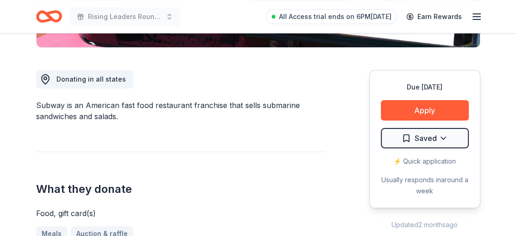
scroll to position [236, 0]
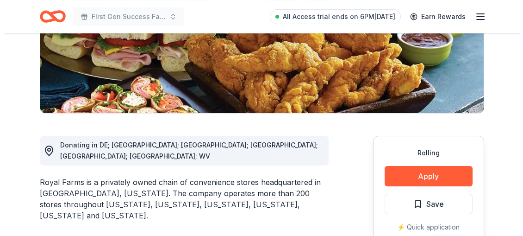
scroll to position [194, 0]
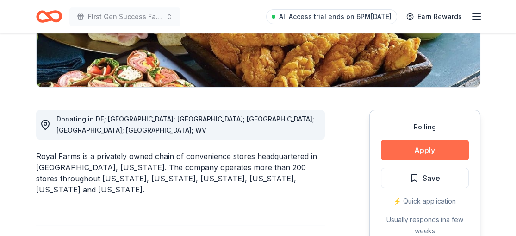
click at [438, 147] on button "Apply" at bounding box center [425, 150] width 88 height 20
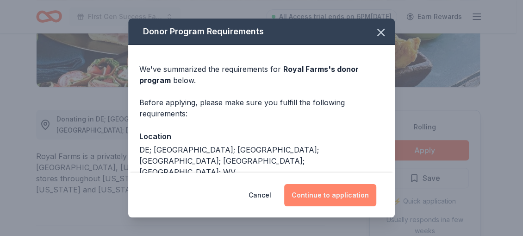
click at [338, 190] on button "Continue to application" at bounding box center [330, 195] width 92 height 22
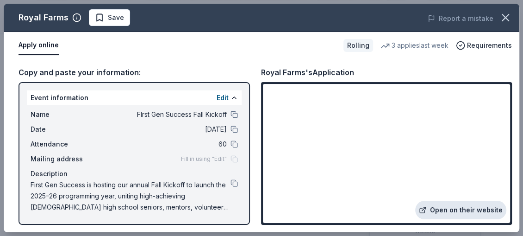
click at [465, 205] on link "Open on their website" at bounding box center [460, 209] width 91 height 19
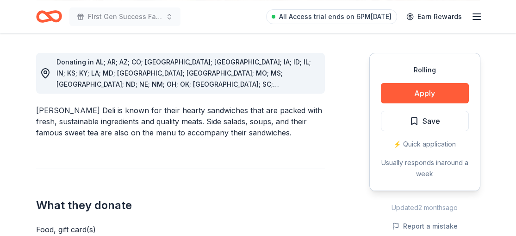
scroll to position [265, 0]
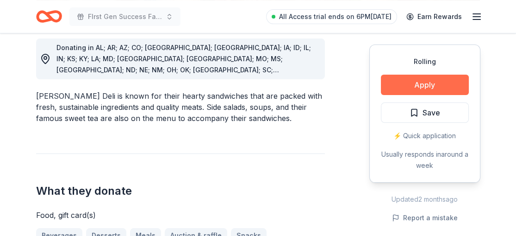
click at [425, 83] on button "Apply" at bounding box center [425, 85] width 88 height 20
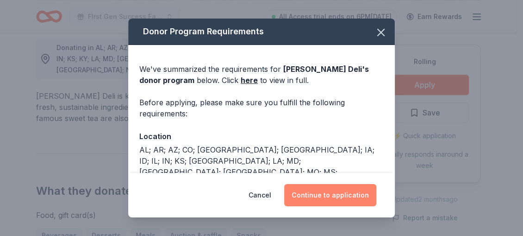
click at [334, 199] on button "Continue to application" at bounding box center [330, 195] width 92 height 22
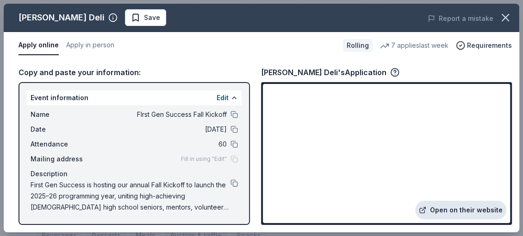
click at [450, 207] on link "Open on their website" at bounding box center [460, 209] width 91 height 19
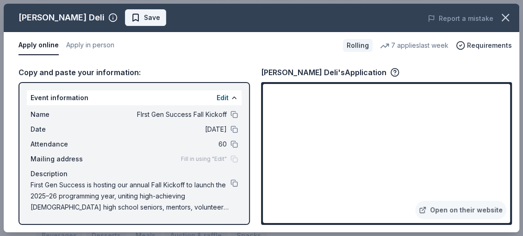
click at [144, 18] on span "Save" at bounding box center [152, 17] width 16 height 11
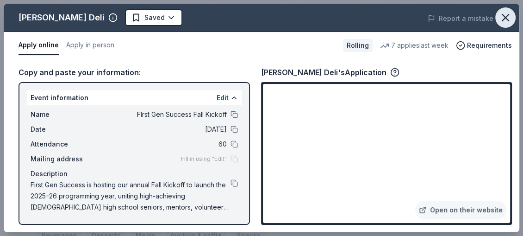
click at [502, 12] on icon "button" at bounding box center [505, 17] width 13 height 13
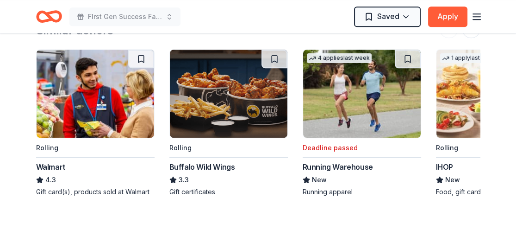
scroll to position [989, 0]
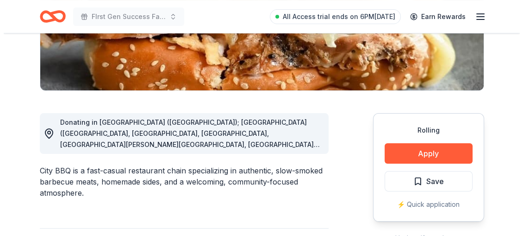
scroll to position [206, 0]
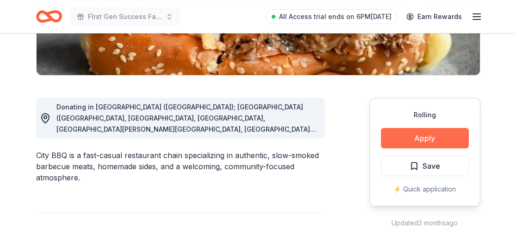
click at [428, 136] on button "Apply" at bounding box center [425, 138] width 88 height 20
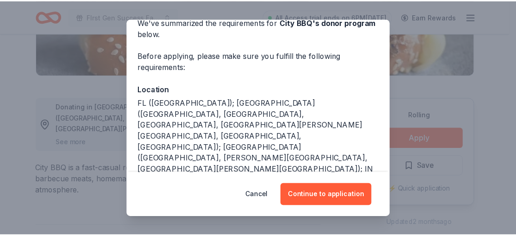
scroll to position [53, 0]
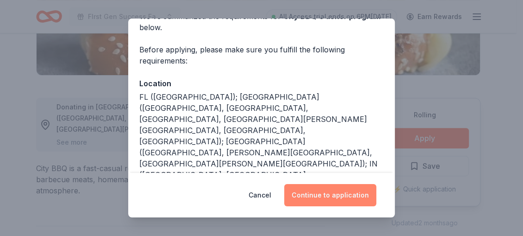
click at [340, 198] on button "Continue to application" at bounding box center [330, 195] width 92 height 22
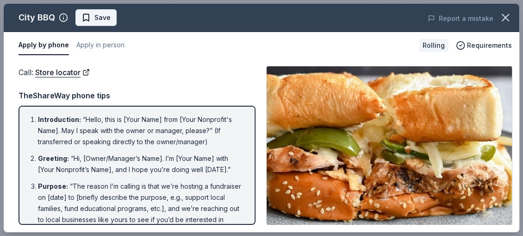
click at [103, 18] on span "Save" at bounding box center [102, 17] width 16 height 11
click at [506, 15] on icon "button" at bounding box center [505, 17] width 13 height 13
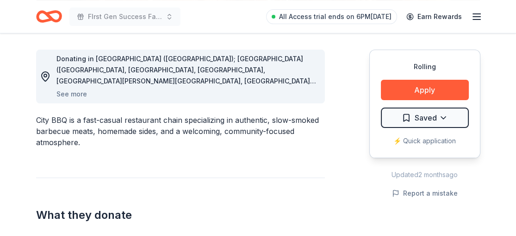
scroll to position [241, 0]
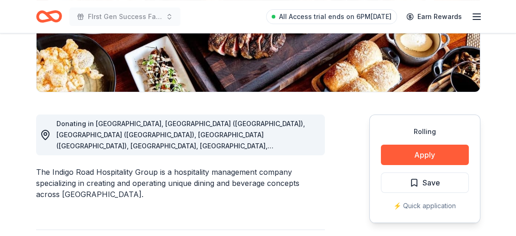
scroll to position [196, 0]
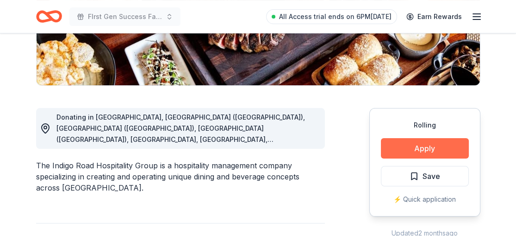
click at [430, 143] on button "Apply" at bounding box center [425, 148] width 88 height 20
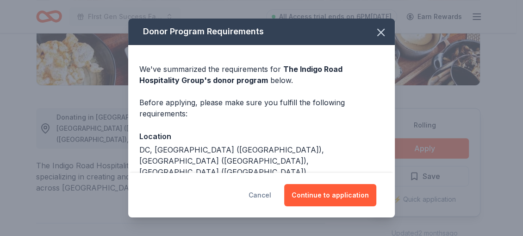
click at [271, 194] on button "Cancel" at bounding box center [260, 195] width 23 height 22
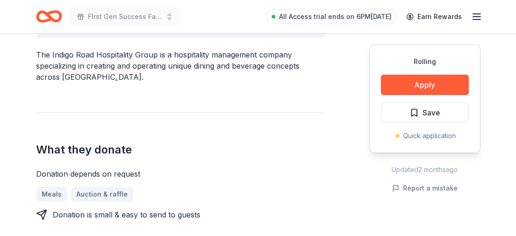
scroll to position [300, 0]
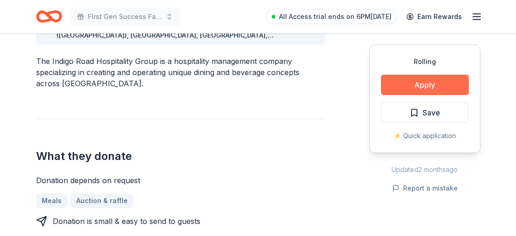
click at [426, 86] on button "Apply" at bounding box center [425, 85] width 88 height 20
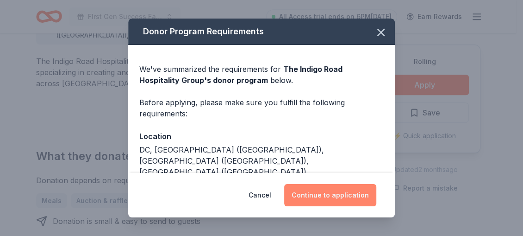
click at [336, 191] on button "Continue to application" at bounding box center [330, 195] width 92 height 22
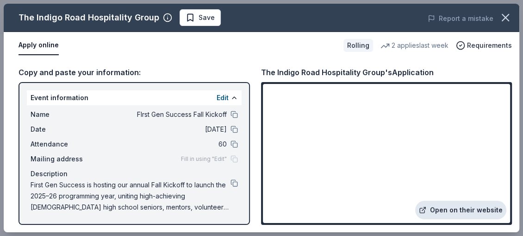
click at [457, 207] on link "Open on their website" at bounding box center [460, 209] width 91 height 19
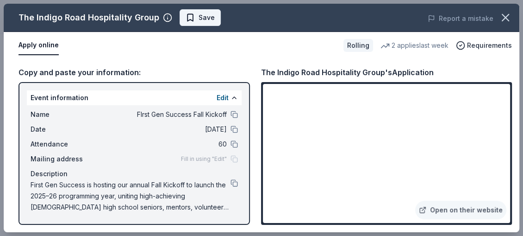
click at [202, 18] on span "Save" at bounding box center [207, 17] width 16 height 11
click at [499, 13] on icon "button" at bounding box center [505, 17] width 13 height 13
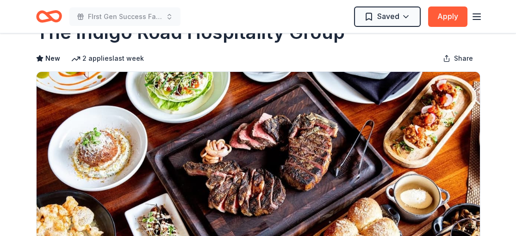
scroll to position [17, 0]
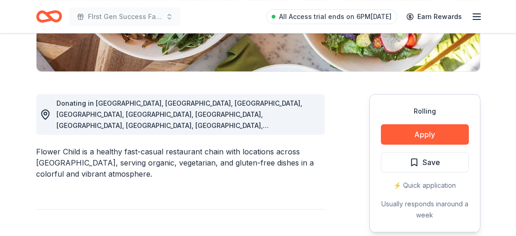
scroll to position [212, 0]
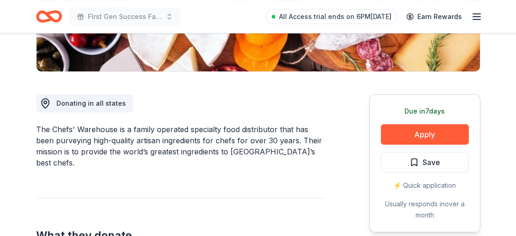
scroll to position [215, 0]
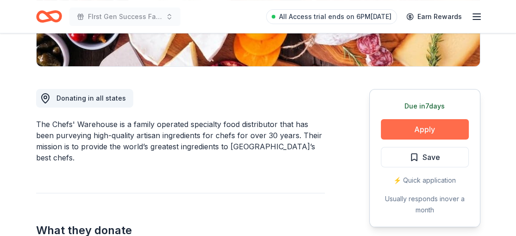
click at [420, 127] on button "Apply" at bounding box center [425, 129] width 88 height 20
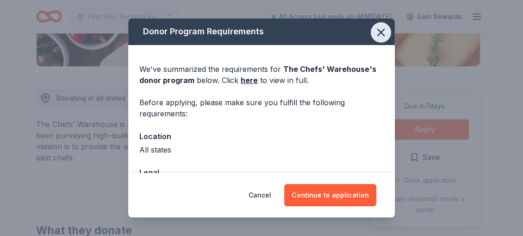
click at [377, 30] on icon "button" at bounding box center [380, 32] width 13 height 13
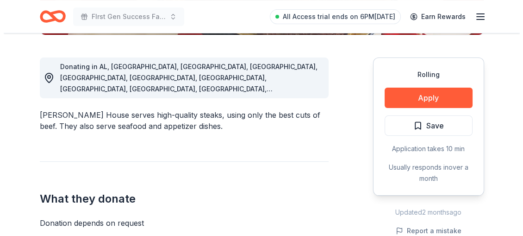
scroll to position [260, 0]
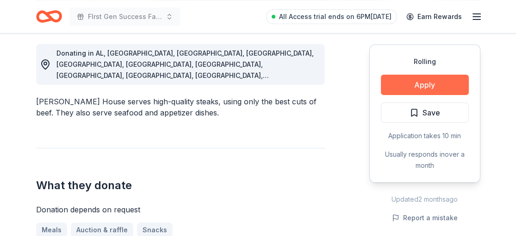
click at [436, 86] on button "Apply" at bounding box center [425, 85] width 88 height 20
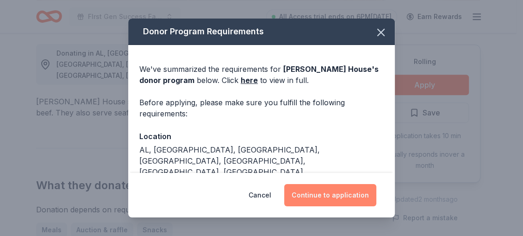
click at [343, 193] on button "Continue to application" at bounding box center [330, 195] width 92 height 22
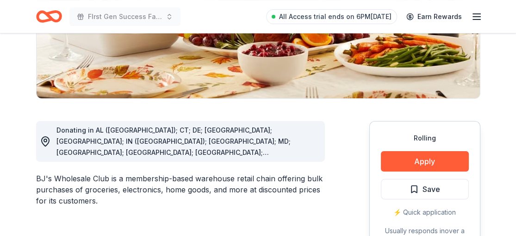
scroll to position [187, 0]
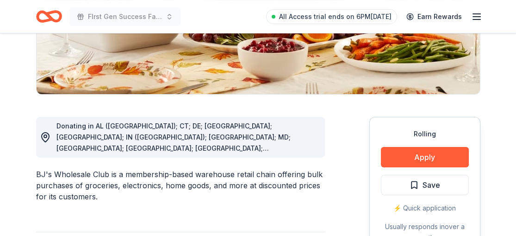
drag, startPoint x: 425, startPoint y: 151, endPoint x: 522, endPoint y: 97, distance: 111.1
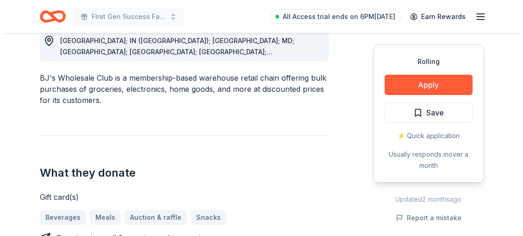
scroll to position [299, 0]
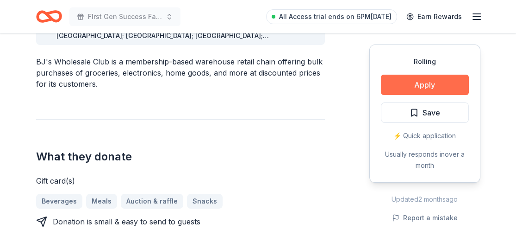
click at [423, 83] on button "Apply" at bounding box center [425, 85] width 88 height 20
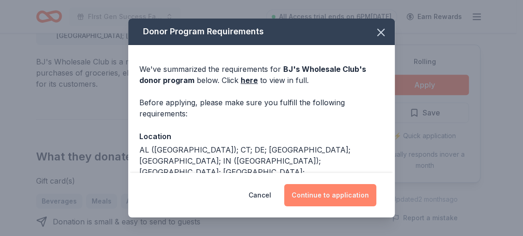
click at [346, 188] on button "Continue to application" at bounding box center [330, 195] width 92 height 22
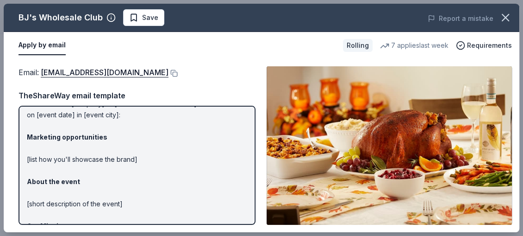
scroll to position [50, 0]
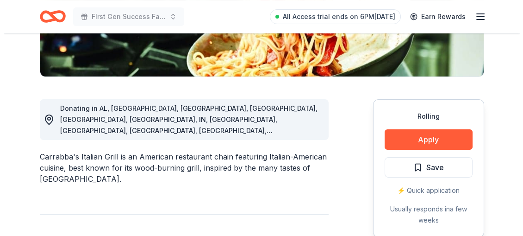
scroll to position [276, 0]
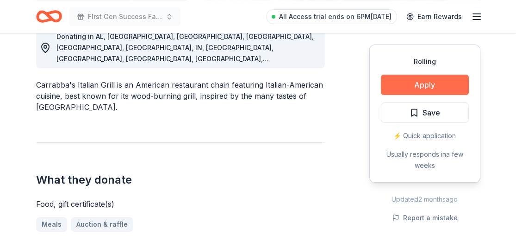
click at [416, 86] on button "Apply" at bounding box center [425, 85] width 88 height 20
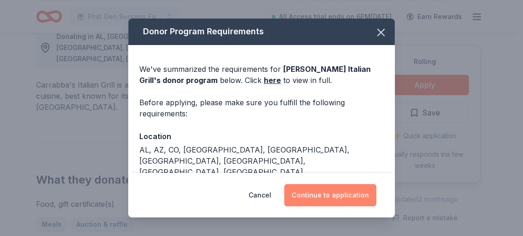
click at [330, 192] on button "Continue to application" at bounding box center [330, 195] width 92 height 22
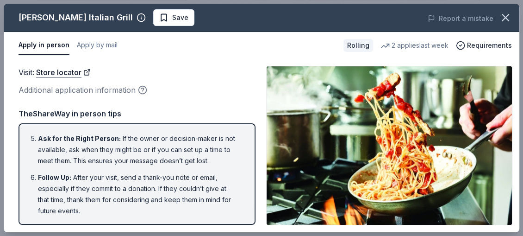
scroll to position [164, 0]
click at [103, 46] on button "Apply by mail" at bounding box center [97, 45] width 41 height 19
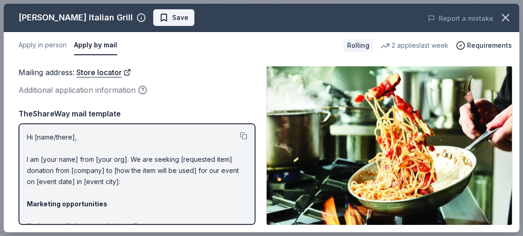
click at [172, 19] on span "Save" at bounding box center [180, 17] width 16 height 11
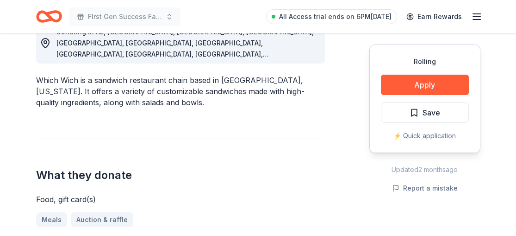
scroll to position [288, 0]
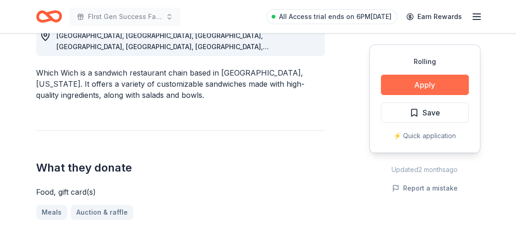
click at [430, 85] on button "Apply" at bounding box center [425, 85] width 88 height 20
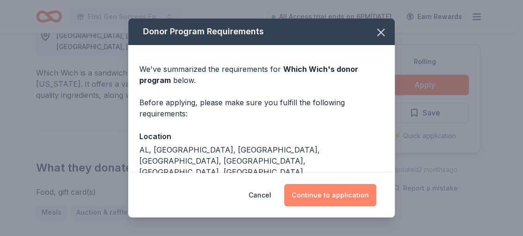
click at [345, 192] on button "Continue to application" at bounding box center [330, 195] width 92 height 22
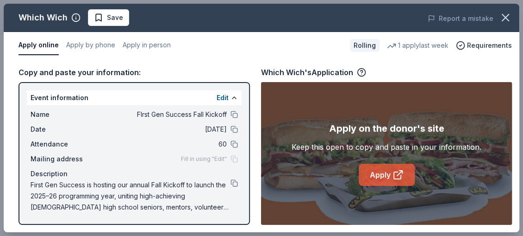
click at [380, 178] on link "Apply" at bounding box center [387, 174] width 56 height 22
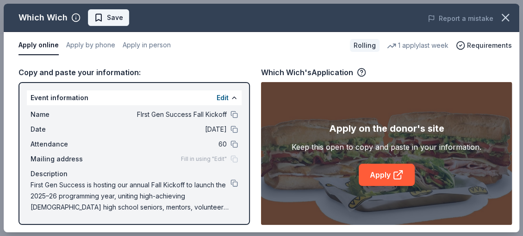
click at [107, 12] on span "Save" at bounding box center [115, 17] width 16 height 11
click at [497, 13] on button "button" at bounding box center [505, 17] width 20 height 20
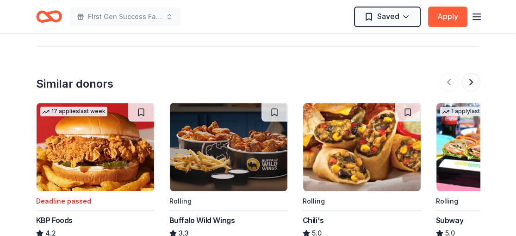
scroll to position [928, 0]
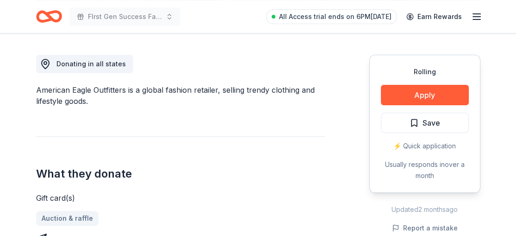
scroll to position [254, 0]
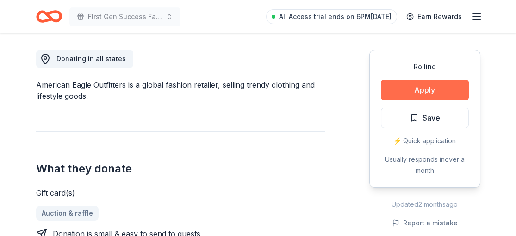
click at [432, 88] on button "Apply" at bounding box center [425, 90] width 88 height 20
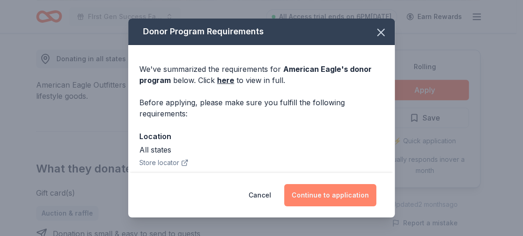
click at [355, 190] on button "Continue to application" at bounding box center [330, 195] width 92 height 22
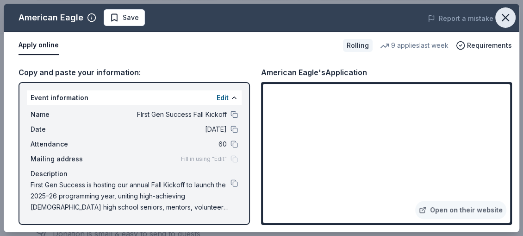
click at [509, 16] on icon "button" at bounding box center [505, 17] width 13 height 13
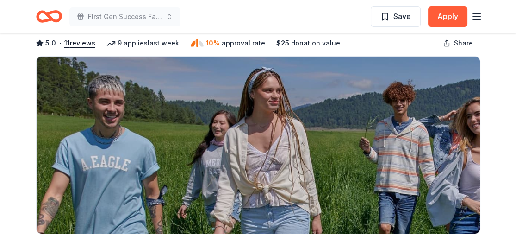
scroll to position [0, 0]
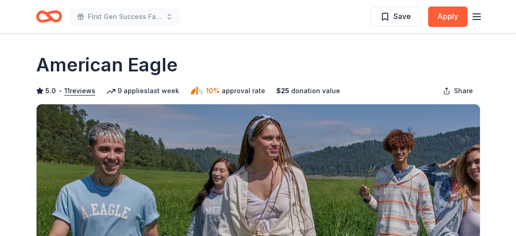
click at [478, 14] on line "button" at bounding box center [476, 14] width 7 height 0
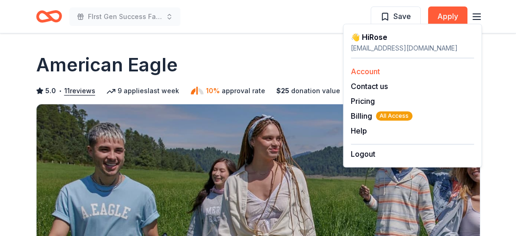
click at [368, 67] on link "Account" at bounding box center [365, 71] width 29 height 9
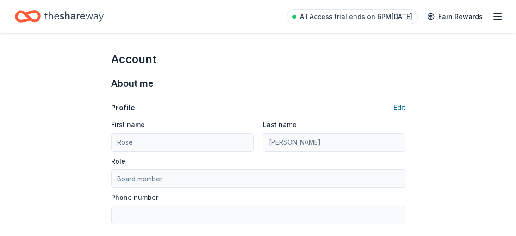
click at [495, 19] on line "button" at bounding box center [497, 19] width 7 height 0
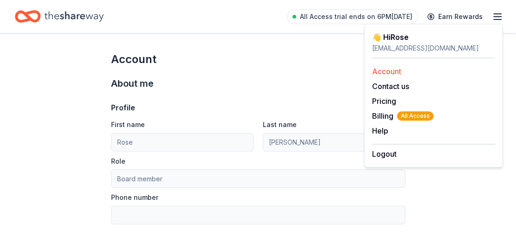
click at [390, 68] on link "Account" at bounding box center [386, 71] width 29 height 9
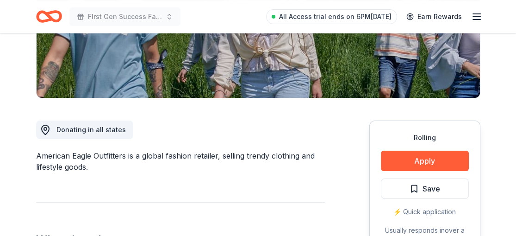
scroll to position [189, 0]
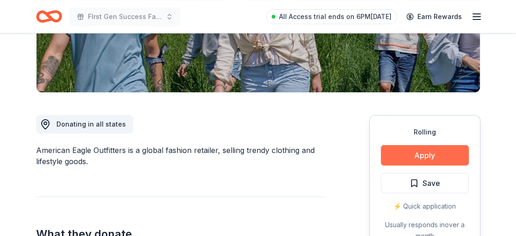
click at [426, 151] on button "Apply" at bounding box center [425, 155] width 88 height 20
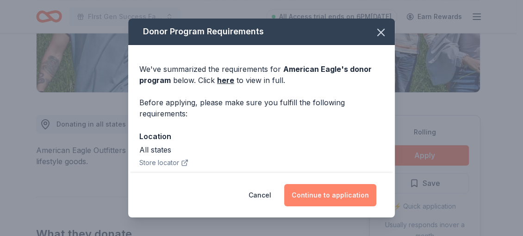
click at [342, 193] on button "Continue to application" at bounding box center [330, 195] width 92 height 22
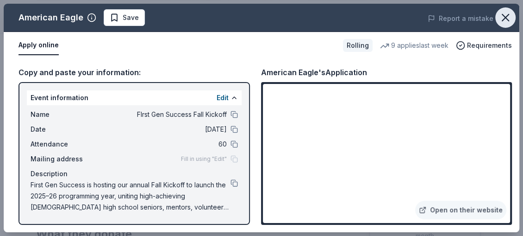
click at [503, 12] on icon "button" at bounding box center [505, 17] width 13 height 13
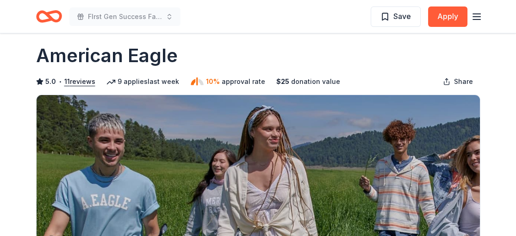
scroll to position [0, 0]
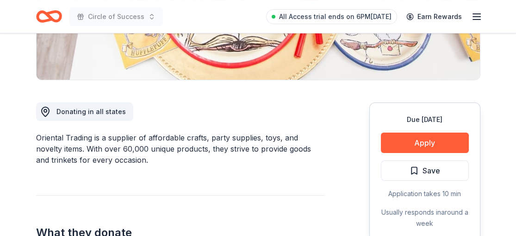
scroll to position [218, 0]
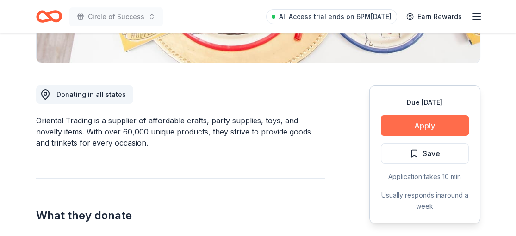
click at [419, 126] on button "Apply" at bounding box center [425, 125] width 88 height 20
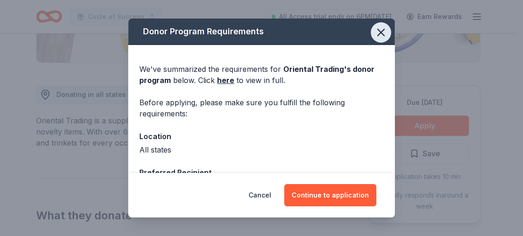
click at [374, 32] on icon "button" at bounding box center [380, 32] width 13 height 13
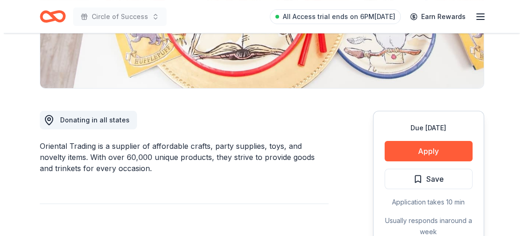
scroll to position [216, 0]
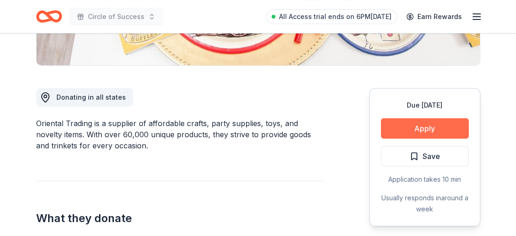
click at [431, 127] on button "Apply" at bounding box center [425, 128] width 88 height 20
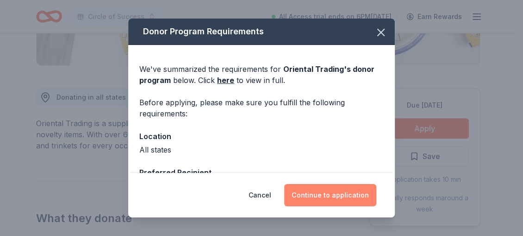
click at [347, 193] on button "Continue to application" at bounding box center [330, 195] width 92 height 22
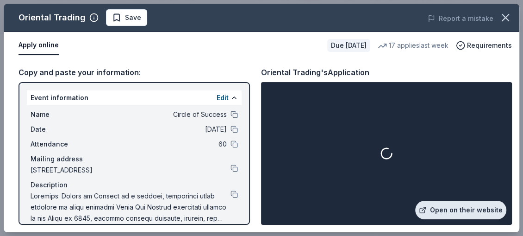
click at [472, 206] on link "Open on their website" at bounding box center [460, 209] width 91 height 19
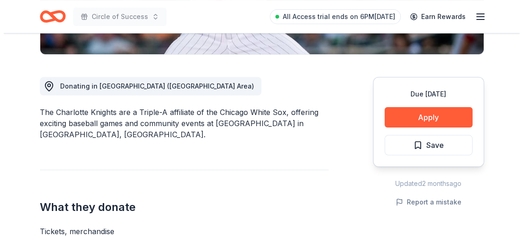
scroll to position [231, 0]
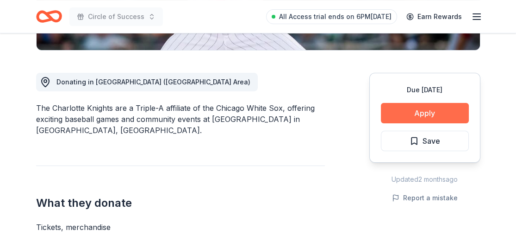
click at [425, 115] on button "Apply" at bounding box center [425, 113] width 88 height 20
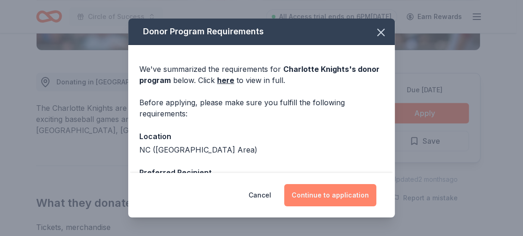
click at [335, 194] on button "Continue to application" at bounding box center [330, 195] width 92 height 22
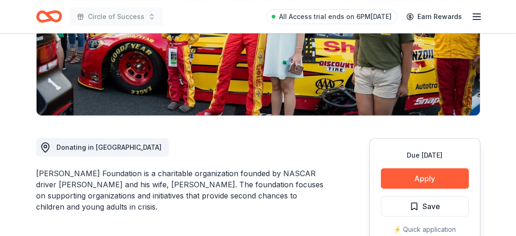
scroll to position [148, 0]
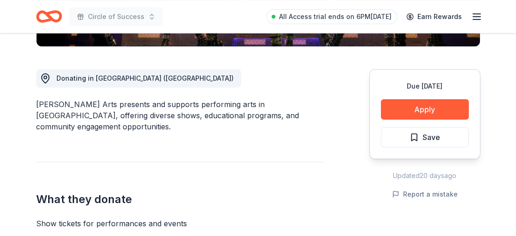
scroll to position [239, 0]
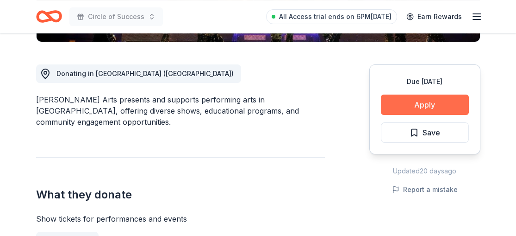
click at [415, 103] on button "Apply" at bounding box center [425, 104] width 88 height 20
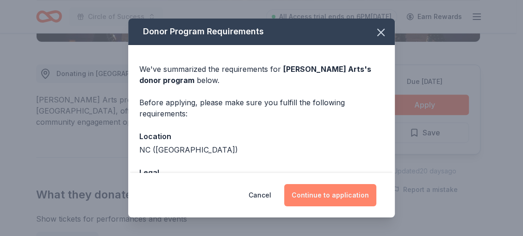
click at [345, 197] on button "Continue to application" at bounding box center [330, 195] width 92 height 22
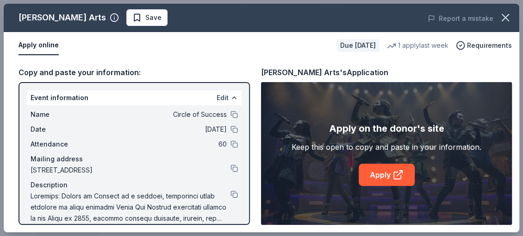
click at [217, 98] on button "Edit" at bounding box center [223, 97] width 12 height 11
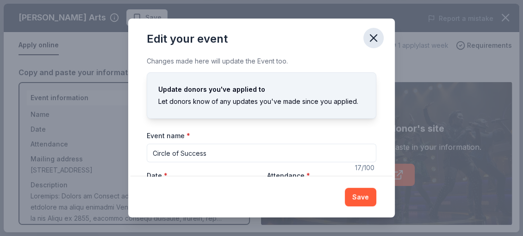
click at [375, 41] on icon "button" at bounding box center [373, 37] width 13 height 13
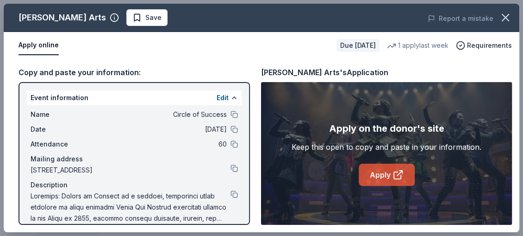
click at [389, 171] on link "Apply" at bounding box center [387, 174] width 56 height 22
drag, startPoint x: 508, startPoint y: 15, endPoint x: 204, endPoint y: 39, distance: 304.6
click at [236, 60] on div "[PERSON_NAME] Arts Save Report a mistake Apply online Due [DATE] 1 apply last w…" at bounding box center [262, 118] width 516 height 228
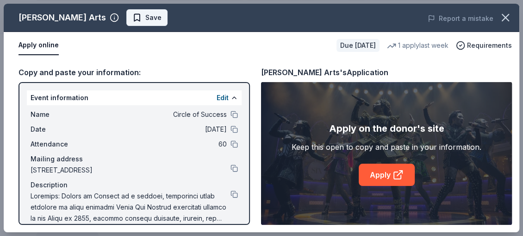
click at [145, 21] on span "Save" at bounding box center [153, 17] width 16 height 11
click at [503, 16] on icon "button" at bounding box center [505, 17] width 6 height 6
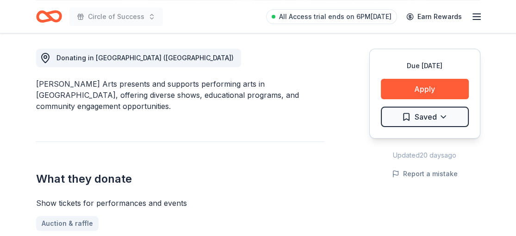
scroll to position [231, 0]
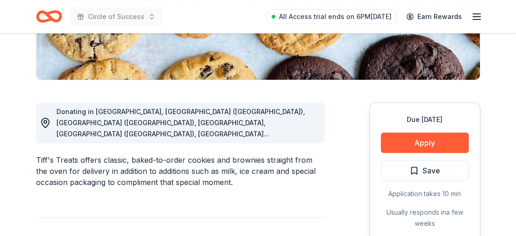
scroll to position [222, 0]
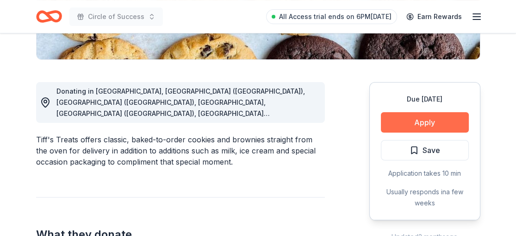
click at [435, 115] on button "Apply" at bounding box center [425, 122] width 88 height 20
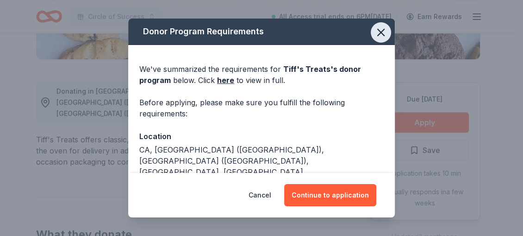
click at [378, 33] on icon "button" at bounding box center [381, 32] width 6 height 6
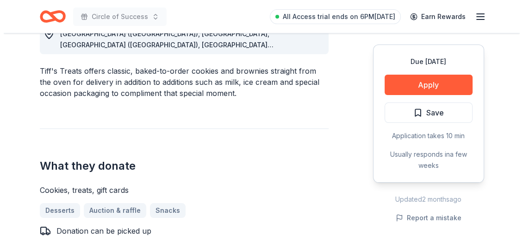
scroll to position [295, 0]
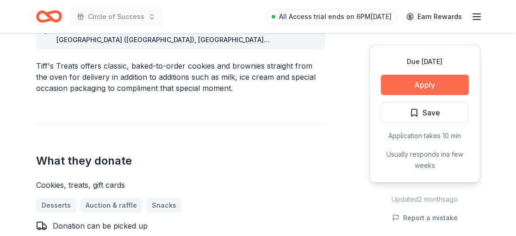
click at [429, 84] on button "Apply" at bounding box center [425, 85] width 88 height 20
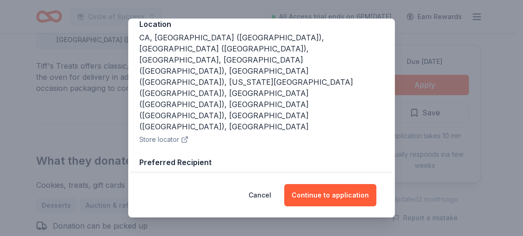
scroll to position [115, 0]
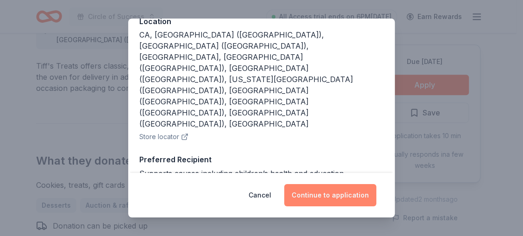
click at [335, 186] on button "Continue to application" at bounding box center [330, 195] width 92 height 22
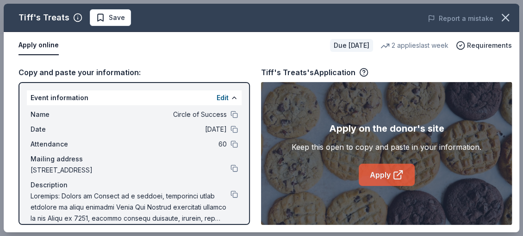
click at [393, 171] on icon at bounding box center [398, 174] width 11 height 11
click at [388, 171] on link "Apply" at bounding box center [387, 174] width 56 height 22
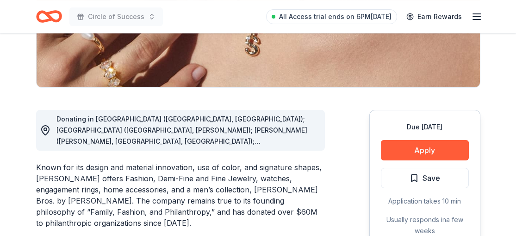
scroll to position [236, 0]
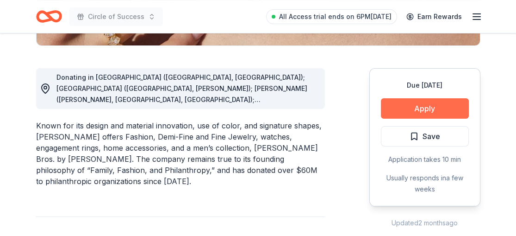
click at [424, 105] on button "Apply" at bounding box center [425, 108] width 88 height 20
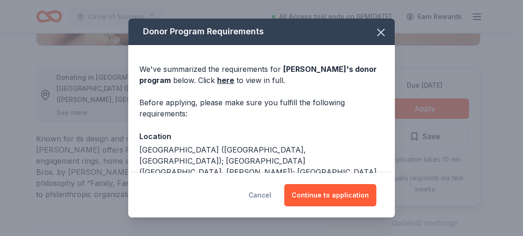
click at [262, 191] on button "Cancel" at bounding box center [260, 195] width 23 height 22
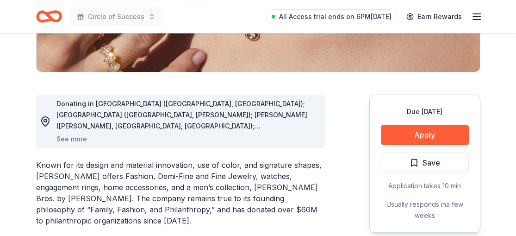
scroll to position [206, 0]
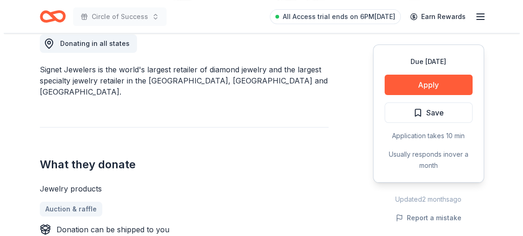
scroll to position [275, 0]
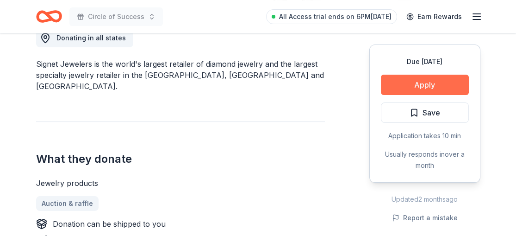
click at [420, 84] on button "Apply" at bounding box center [425, 85] width 88 height 20
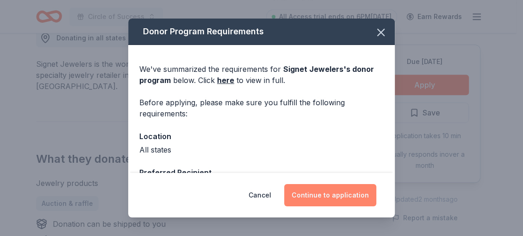
click at [351, 191] on button "Continue to application" at bounding box center [330, 195] width 92 height 22
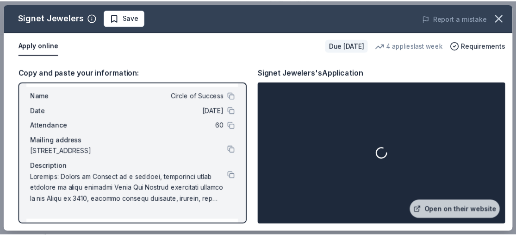
scroll to position [24, 0]
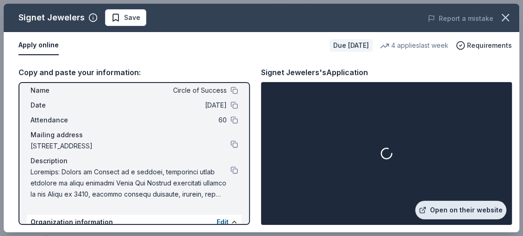
click at [450, 207] on link "Open on their website" at bounding box center [460, 209] width 91 height 19
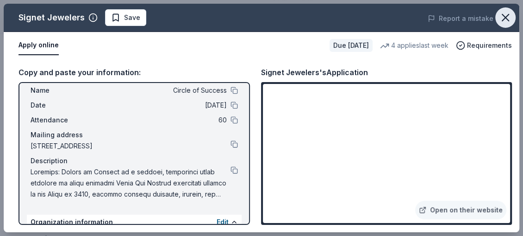
click at [499, 20] on icon "button" at bounding box center [505, 17] width 13 height 13
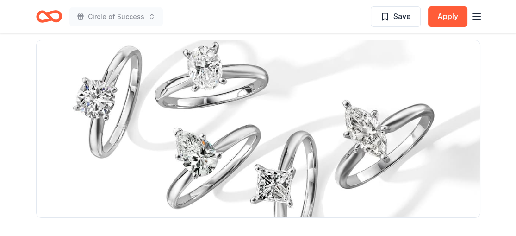
scroll to position [0, 0]
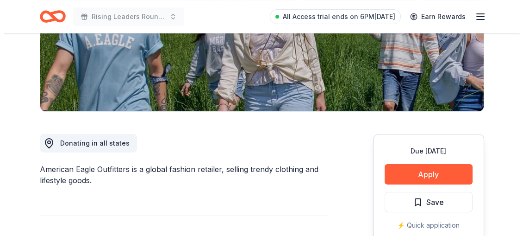
scroll to position [208, 0]
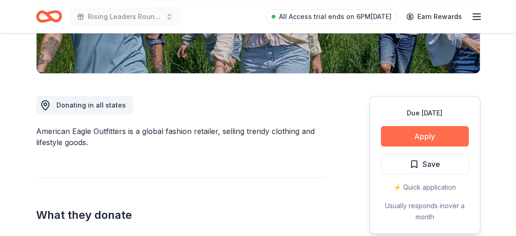
click at [424, 134] on button "Apply" at bounding box center [425, 136] width 88 height 20
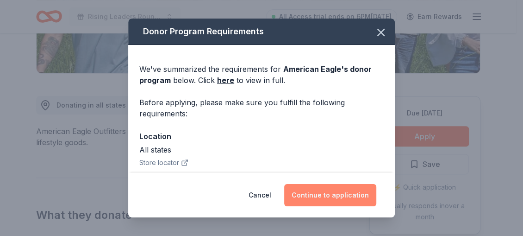
click at [340, 192] on button "Continue to application" at bounding box center [330, 195] width 92 height 22
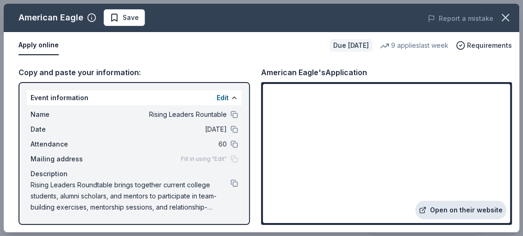
click at [481, 207] on link "Open on their website" at bounding box center [460, 209] width 91 height 19
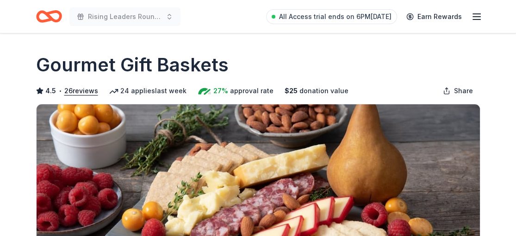
click at [257, 3] on div "Rising Leaders Rountable All Access trial ends on 6PM, 8/23 Earn Rewards" at bounding box center [258, 16] width 474 height 33
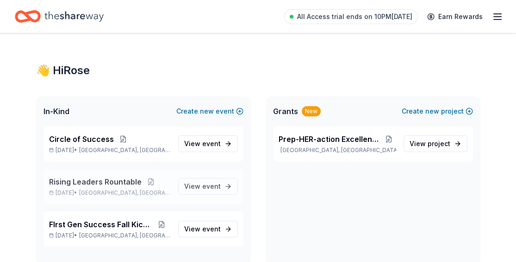
click at [117, 181] on span "Rising Leaders Rountable" at bounding box center [95, 181] width 93 height 11
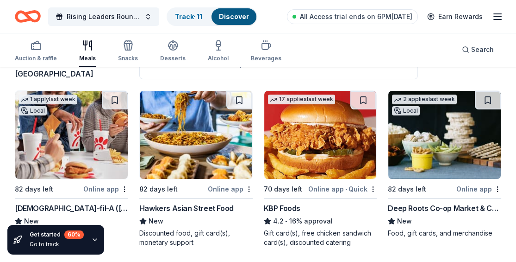
scroll to position [82, 0]
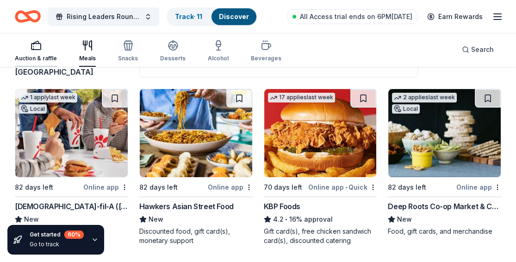
click at [36, 54] on div "Auction & raffle" at bounding box center [36, 51] width 42 height 22
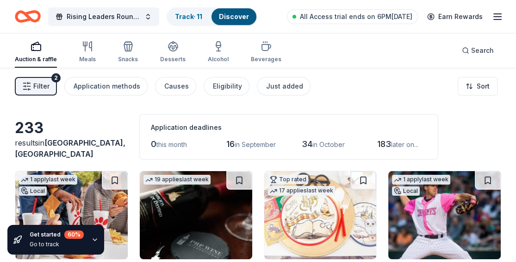
click at [28, 62] on div "Auction & raffle" at bounding box center [36, 59] width 42 height 7
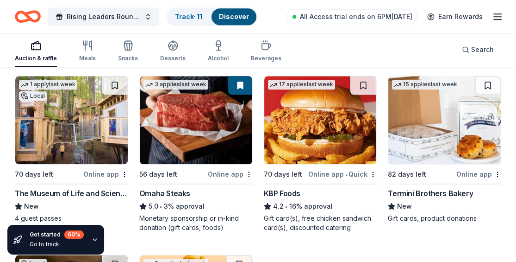
scroll to position [1154, 0]
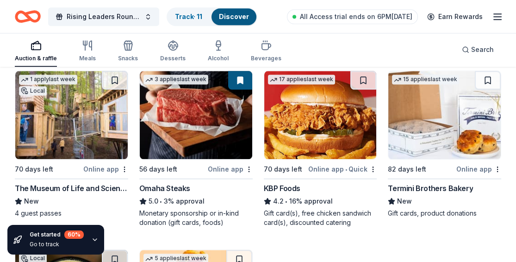
click at [85, 124] on img at bounding box center [71, 115] width 112 height 88
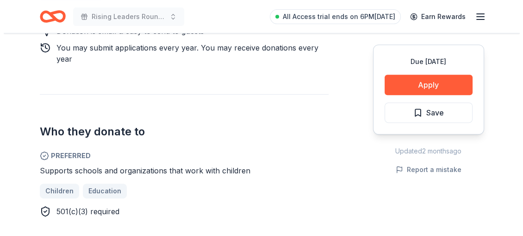
scroll to position [477, 0]
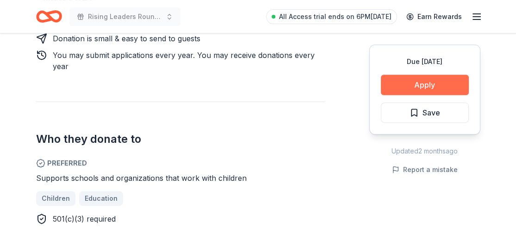
click at [436, 85] on button "Apply" at bounding box center [425, 85] width 88 height 20
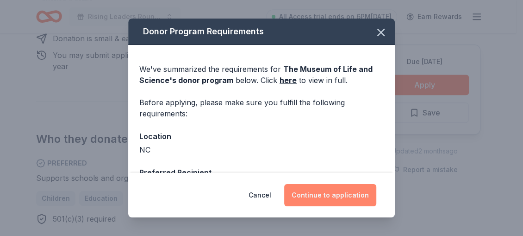
click at [334, 191] on button "Continue to application" at bounding box center [330, 195] width 92 height 22
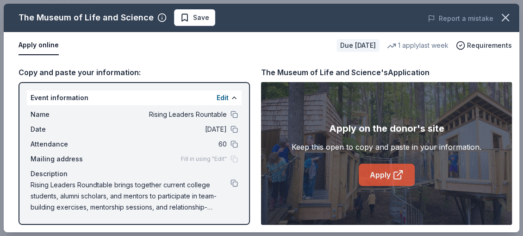
click at [373, 173] on link "Apply" at bounding box center [387, 174] width 56 height 22
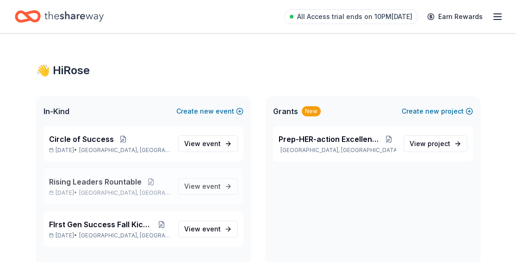
click at [119, 179] on span "Rising Leaders Rountable" at bounding box center [95, 181] width 93 height 11
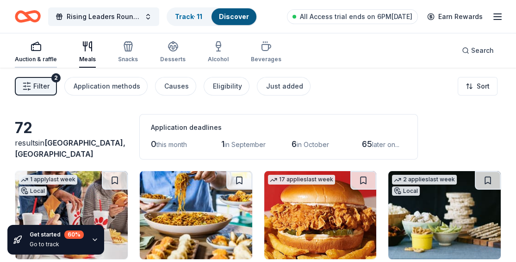
click at [51, 59] on div "Auction & raffle" at bounding box center [36, 59] width 42 height 7
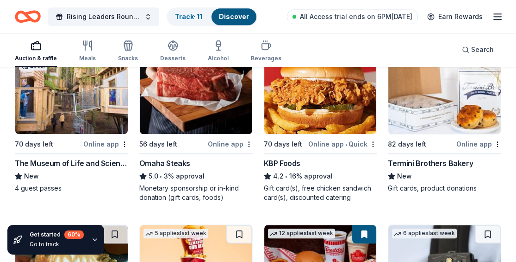
scroll to position [1177, 0]
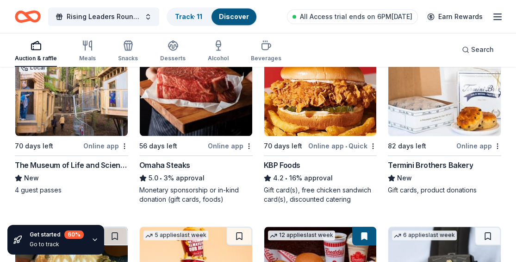
click at [427, 130] on img at bounding box center [444, 92] width 112 height 88
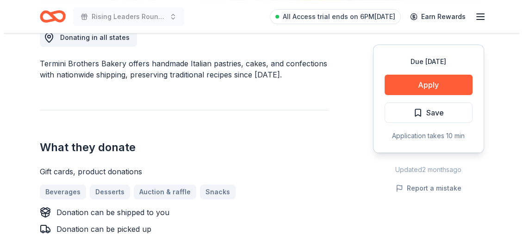
scroll to position [297, 0]
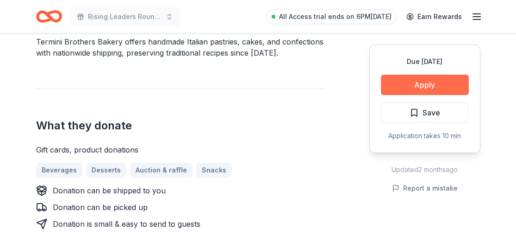
click at [439, 87] on button "Apply" at bounding box center [425, 85] width 88 height 20
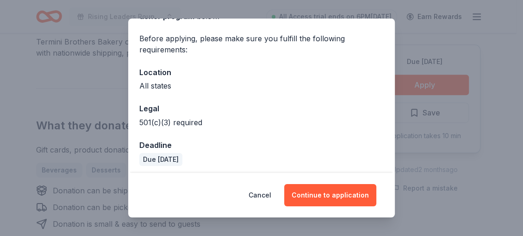
scroll to position [68, 0]
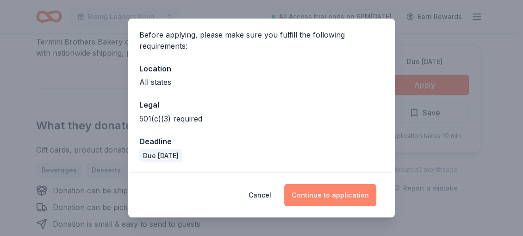
click at [348, 189] on button "Continue to application" at bounding box center [330, 195] width 92 height 22
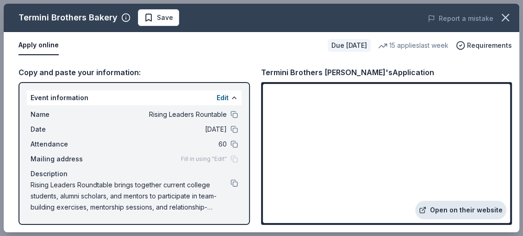
click at [461, 206] on link "Open on their website" at bounding box center [460, 209] width 91 height 19
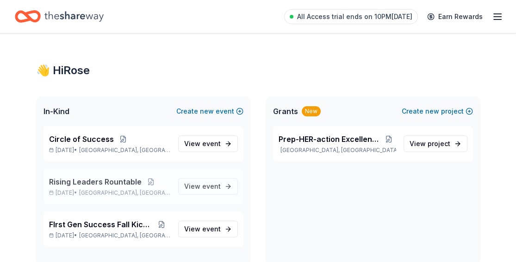
click at [121, 186] on span "Rising Leaders Rountable" at bounding box center [95, 181] width 93 height 11
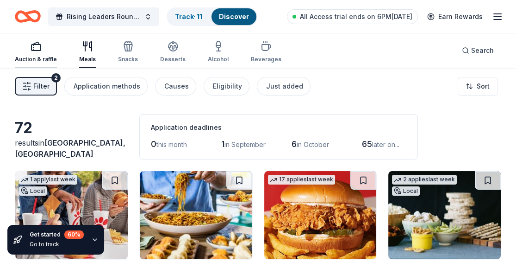
click at [25, 58] on div "Auction & raffle" at bounding box center [36, 59] width 42 height 7
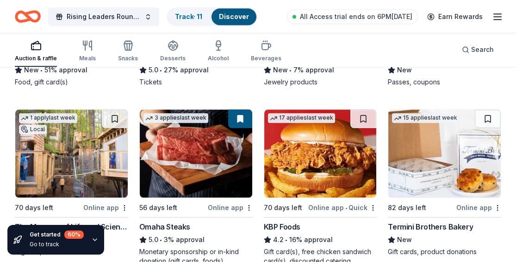
scroll to position [1121, 0]
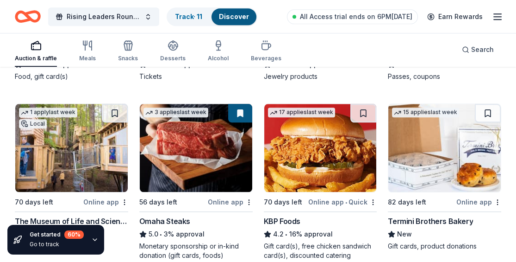
click at [414, 182] on img at bounding box center [444, 148] width 112 height 88
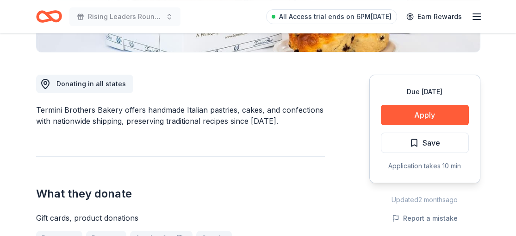
scroll to position [251, 0]
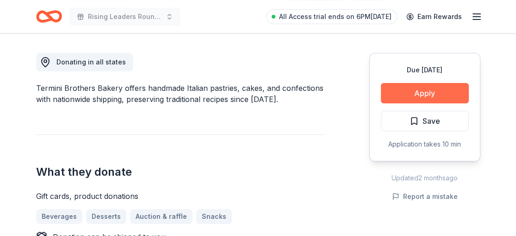
click at [417, 88] on button "Apply" at bounding box center [425, 93] width 88 height 20
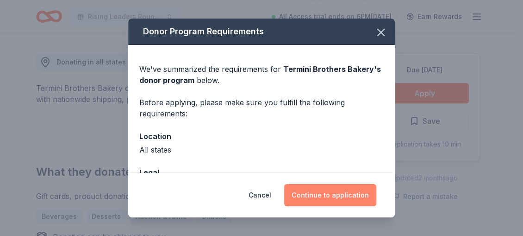
click at [356, 191] on button "Continue to application" at bounding box center [330, 195] width 92 height 22
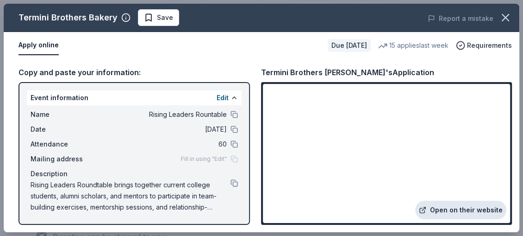
click at [461, 208] on link "Open on their website" at bounding box center [460, 209] width 91 height 19
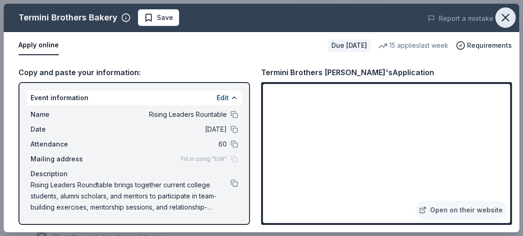
click at [506, 18] on icon "button" at bounding box center [505, 17] width 6 height 6
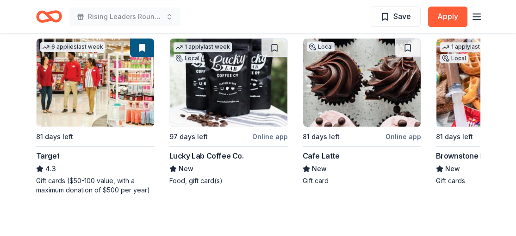
scroll to position [929, 0]
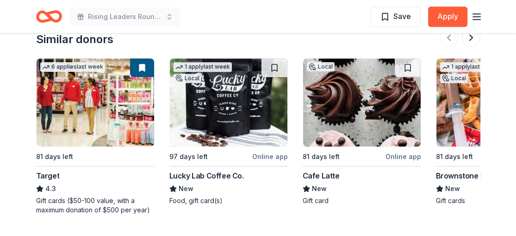
click at [455, 134] on img at bounding box center [495, 102] width 118 height 88
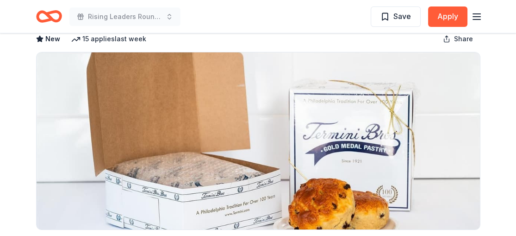
scroll to position [0, 0]
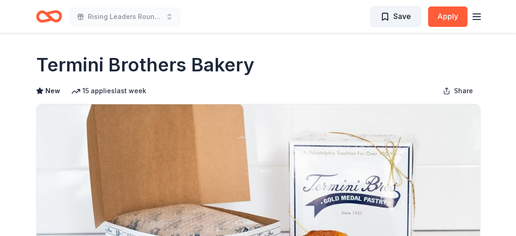
click at [402, 18] on span "Save" at bounding box center [402, 16] width 18 height 12
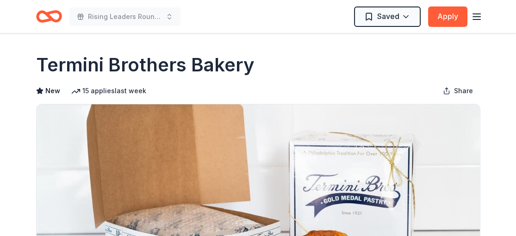
click at [473, 17] on line "button" at bounding box center [476, 17] width 7 height 0
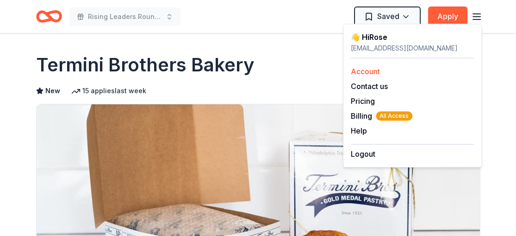
click at [363, 70] on link "Account" at bounding box center [365, 71] width 29 height 9
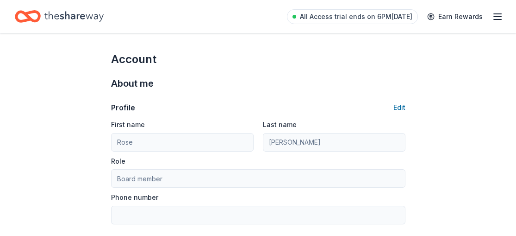
click at [500, 17] on line "button" at bounding box center [497, 17] width 7 height 0
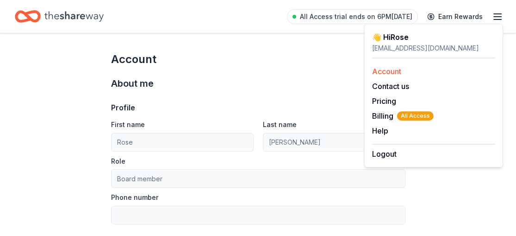
click at [393, 72] on link "Account" at bounding box center [386, 71] width 29 height 9
click at [390, 68] on link "Account" at bounding box center [386, 71] width 29 height 9
click at [493, 18] on icon "button" at bounding box center [497, 16] width 11 height 11
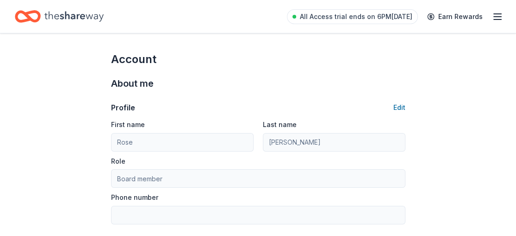
click at [97, 12] on icon "Home" at bounding box center [73, 16] width 59 height 19
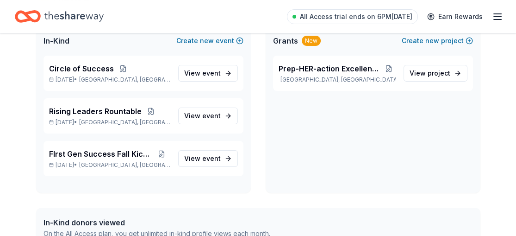
scroll to position [71, 0]
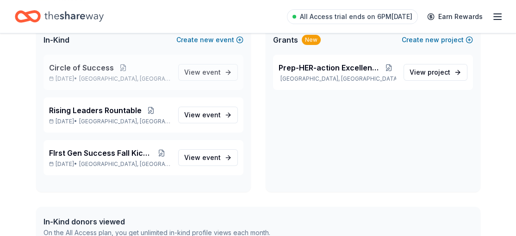
click at [103, 69] on span "Circle of Success" at bounding box center [81, 67] width 65 height 11
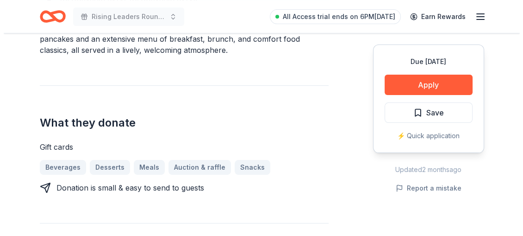
scroll to position [324, 0]
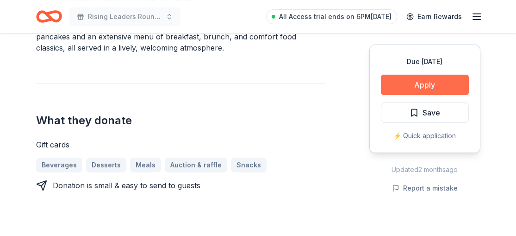
click at [444, 81] on button "Apply" at bounding box center [425, 85] width 88 height 20
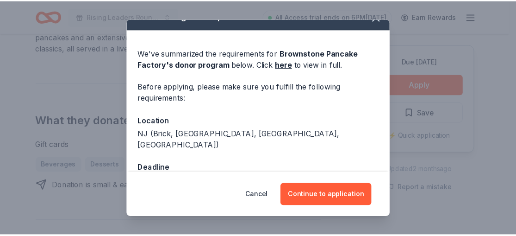
scroll to position [0, 0]
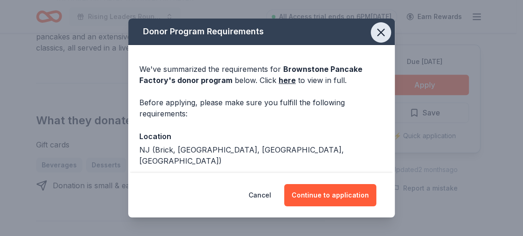
click at [379, 34] on icon "button" at bounding box center [380, 32] width 13 height 13
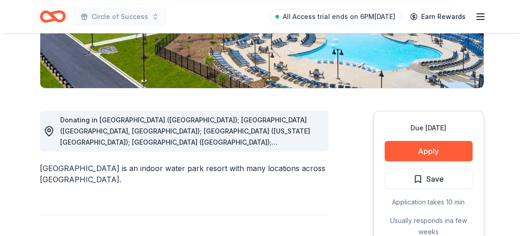
scroll to position [196, 0]
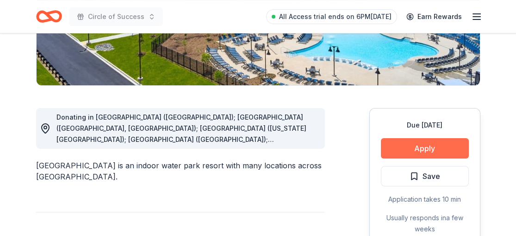
click at [445, 149] on button "Apply" at bounding box center [425, 148] width 88 height 20
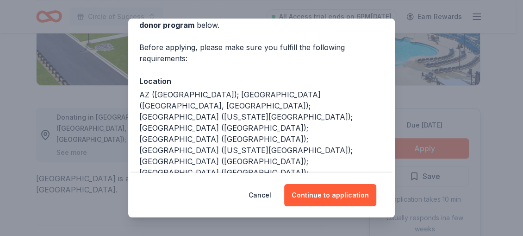
scroll to position [56, 0]
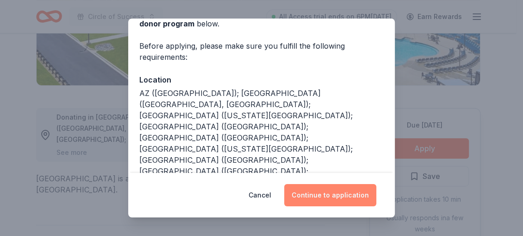
click at [338, 193] on button "Continue to application" at bounding box center [330, 195] width 92 height 22
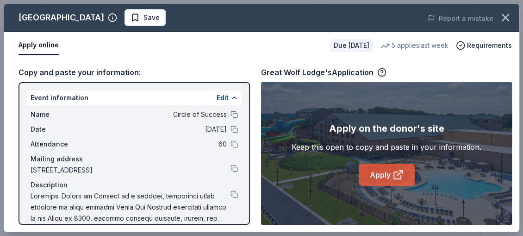
click at [385, 178] on link "Apply" at bounding box center [387, 174] width 56 height 22
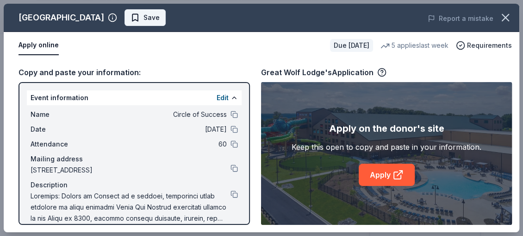
click at [143, 19] on span "Save" at bounding box center [151, 17] width 16 height 11
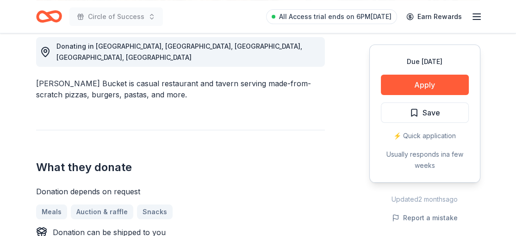
scroll to position [277, 0]
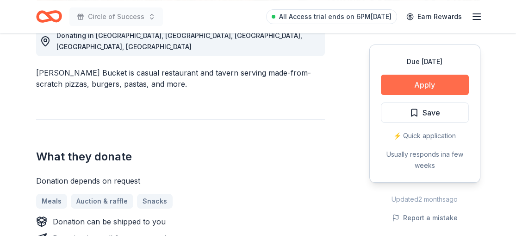
click at [431, 87] on button "Apply" at bounding box center [425, 85] width 88 height 20
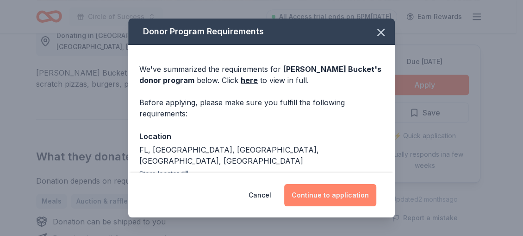
click at [331, 192] on button "Continue to application" at bounding box center [330, 195] width 92 height 22
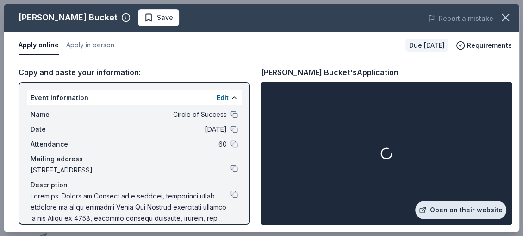
click at [462, 211] on link "Open on their website" at bounding box center [460, 209] width 91 height 19
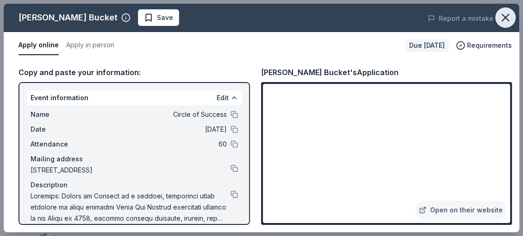
click at [502, 14] on icon "button" at bounding box center [505, 17] width 6 height 6
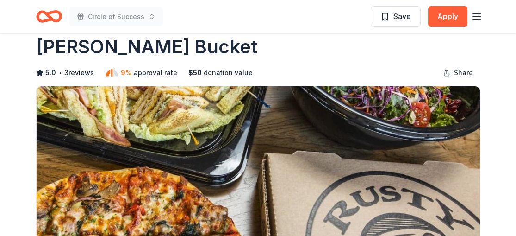
scroll to position [0, 0]
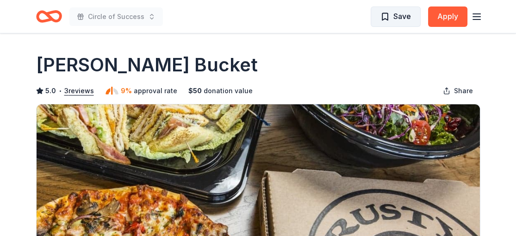
click at [403, 21] on span "Save" at bounding box center [402, 16] width 18 height 12
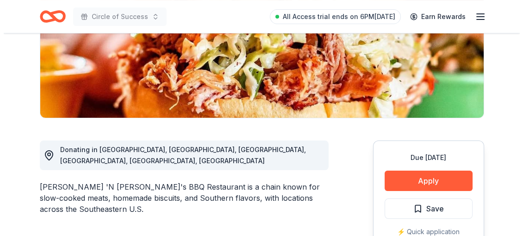
scroll to position [204, 0]
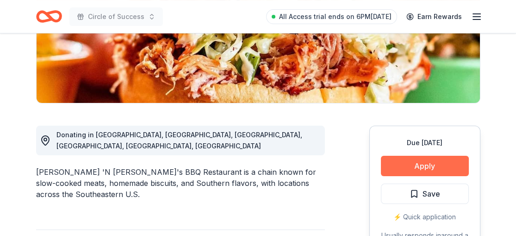
click at [426, 156] on button "Apply" at bounding box center [425, 166] width 88 height 20
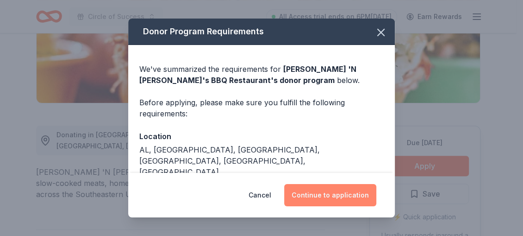
click at [351, 194] on button "Continue to application" at bounding box center [330, 195] width 92 height 22
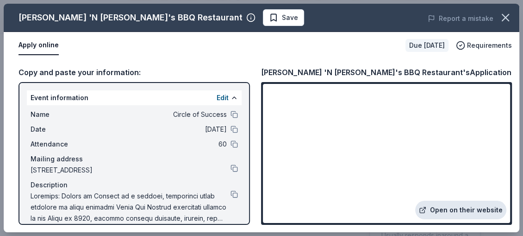
click at [459, 210] on link "Open on their website" at bounding box center [460, 209] width 91 height 19
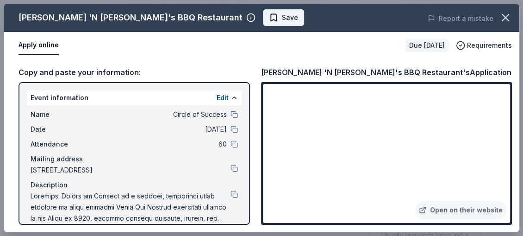
click at [282, 17] on span "Save" at bounding box center [290, 17] width 16 height 11
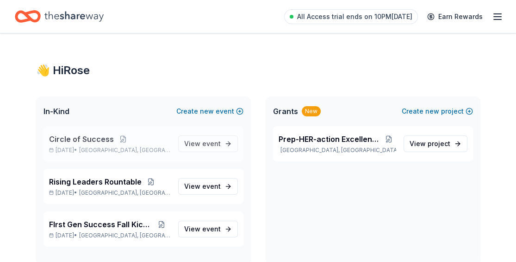
click at [101, 139] on span "Circle of Success" at bounding box center [81, 138] width 65 height 11
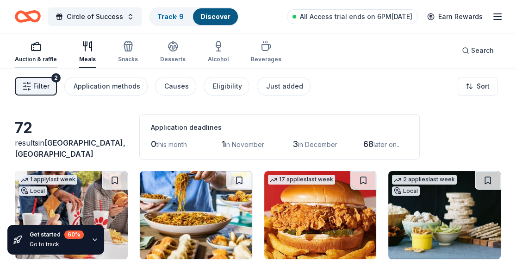
click at [48, 58] on div "Auction & raffle" at bounding box center [36, 59] width 42 height 7
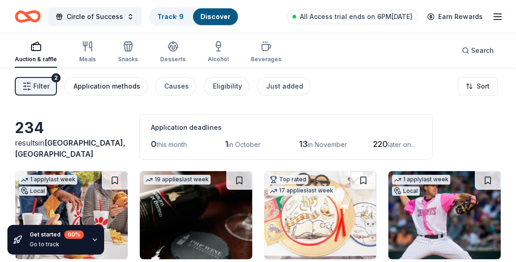
click at [118, 83] on div "Application methods" at bounding box center [107, 86] width 67 height 11
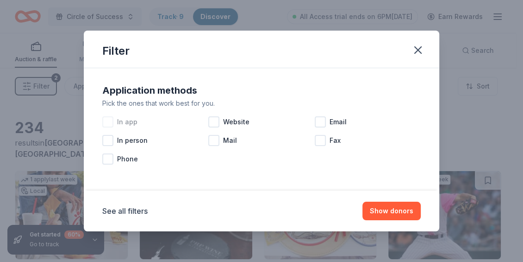
click at [110, 118] on div at bounding box center [107, 121] width 11 height 11
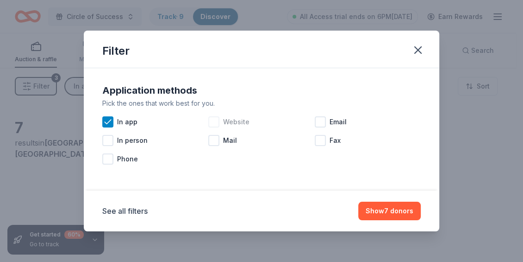
click at [214, 124] on div at bounding box center [213, 121] width 11 height 11
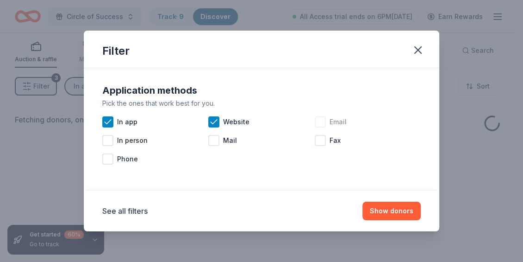
click at [324, 120] on div at bounding box center [320, 121] width 11 height 11
click at [395, 208] on button "Show donors" at bounding box center [391, 210] width 58 height 19
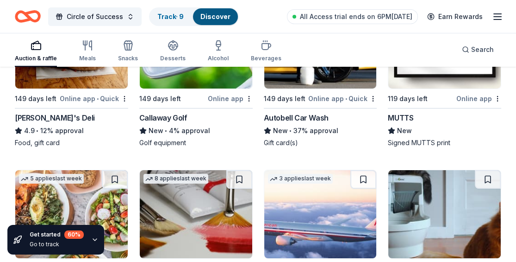
scroll to position [3820, 0]
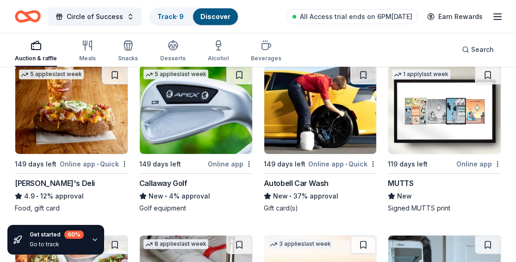
click at [336, 143] on img at bounding box center [320, 110] width 112 height 88
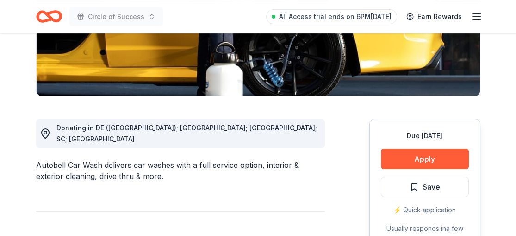
scroll to position [197, 0]
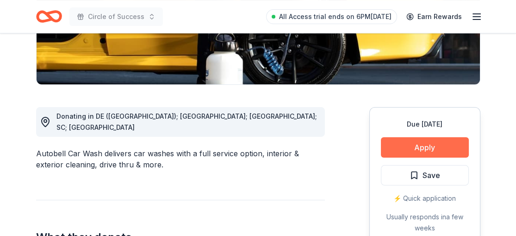
click at [421, 143] on button "Apply" at bounding box center [425, 147] width 88 height 20
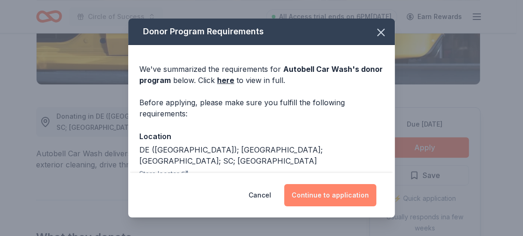
click at [337, 190] on button "Continue to application" at bounding box center [330, 195] width 92 height 22
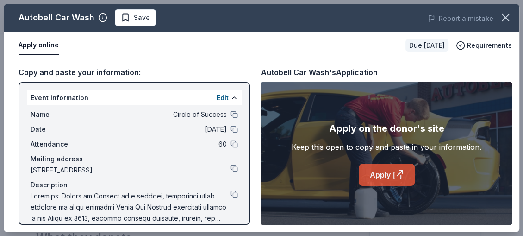
click at [388, 169] on link "Apply" at bounding box center [387, 174] width 56 height 22
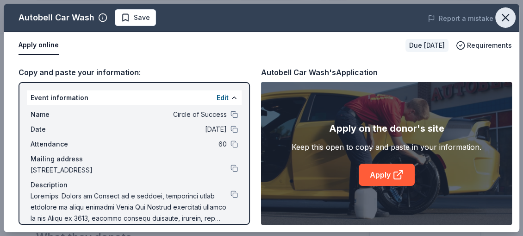
click at [498, 15] on button "button" at bounding box center [505, 17] width 20 height 20
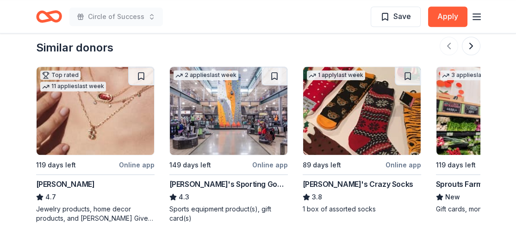
scroll to position [987, 0]
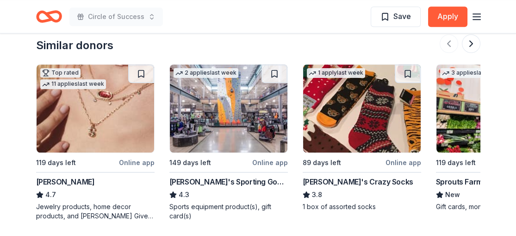
click at [462, 162] on div "3 applies last week 119 days left Online app Sprouts Farmers Market New Gift ca…" at bounding box center [495, 137] width 118 height 147
